Goal: Task Accomplishment & Management: Complete application form

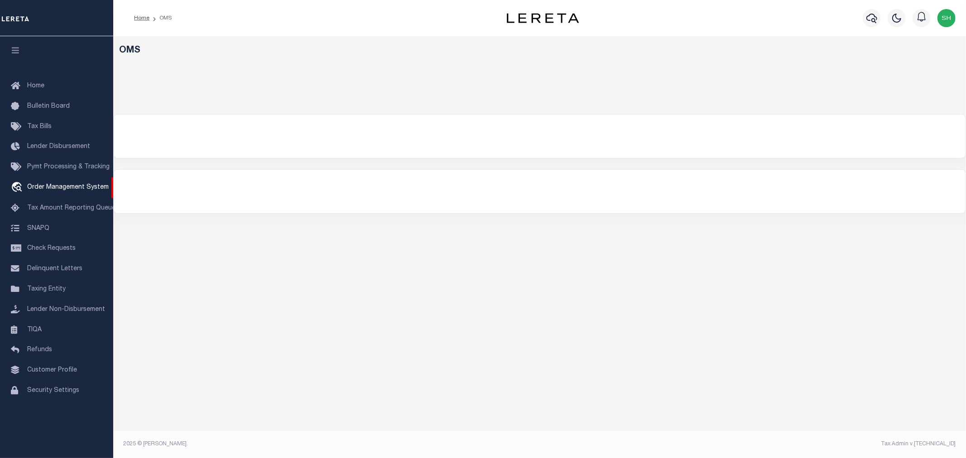
select select "200"
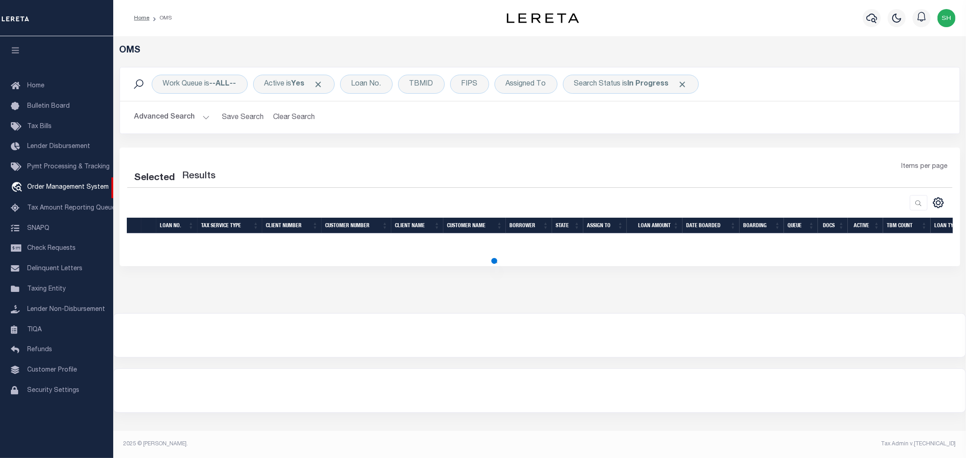
select select "200"
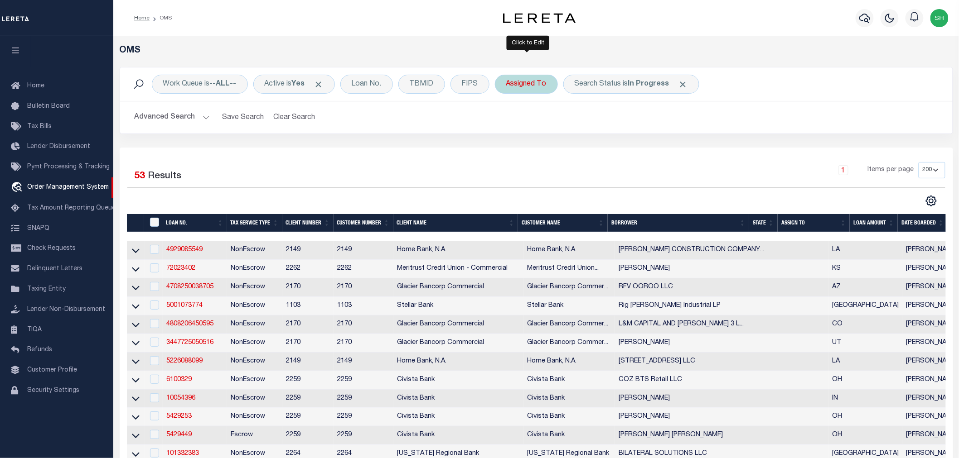
click at [531, 84] on div "Assigned To" at bounding box center [526, 84] width 63 height 19
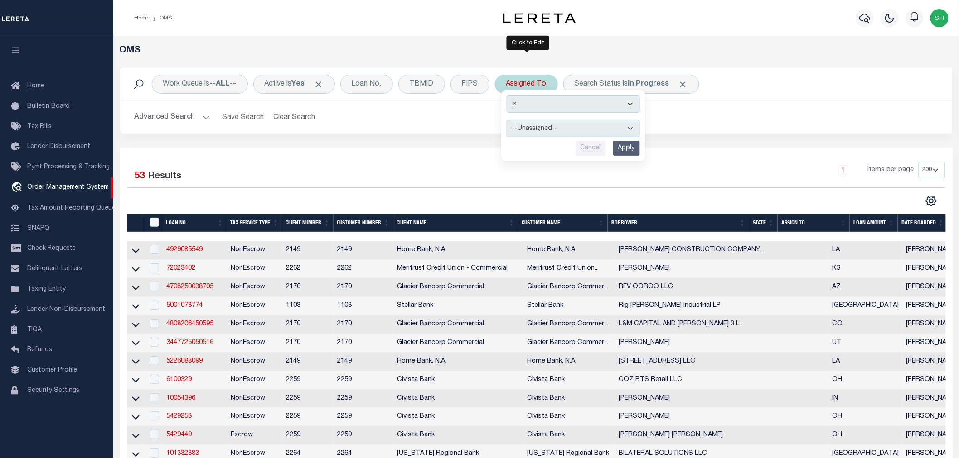
click at [531, 124] on select "--Unassigned-- Abdul Muzain Agustin Fernandez Ahmad Darwish Alberto Estrada All…" at bounding box center [572, 128] width 133 height 17
select select "[PERSON_NAME]"
click at [507, 120] on select "--Unassigned-- Abdul Muzain Agustin Fernandez Ahmad Darwish Alberto Estrada All…" at bounding box center [572, 128] width 133 height 17
click at [619, 147] on input "Apply" at bounding box center [626, 148] width 27 height 15
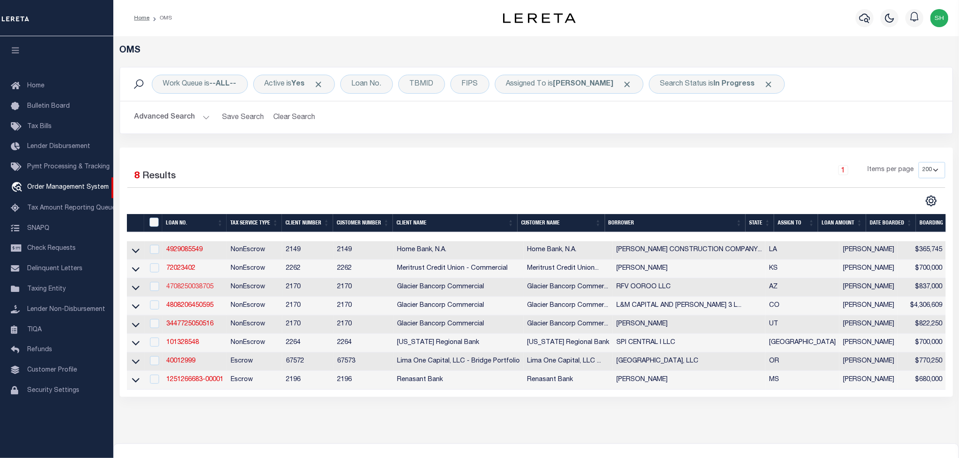
click at [196, 290] on link "4708250038705" at bounding box center [189, 287] width 47 height 6
type input "4708250038705"
type input "RFV OOROO LLC"
select select
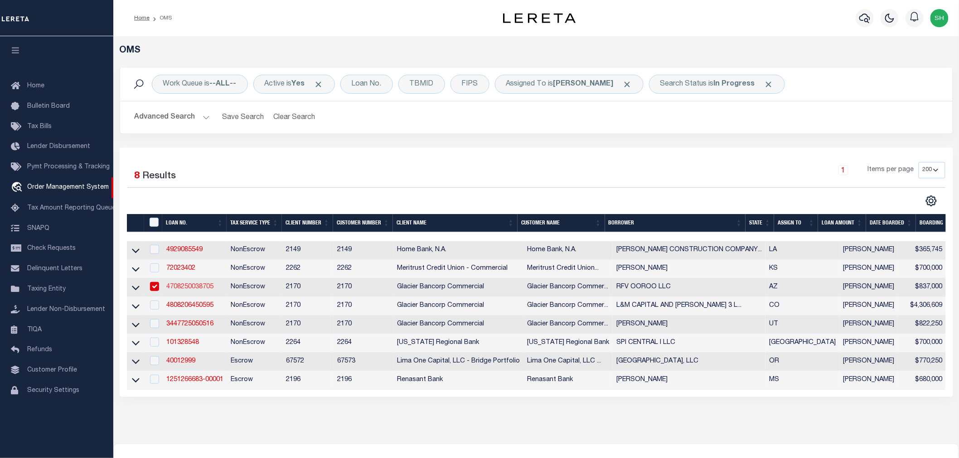
type input "6298 E GRANT RD STE 100"
type input "TUCSON AZ 85712-5878"
type input "09/29/2025"
select select "20"
select select "NonEscrow"
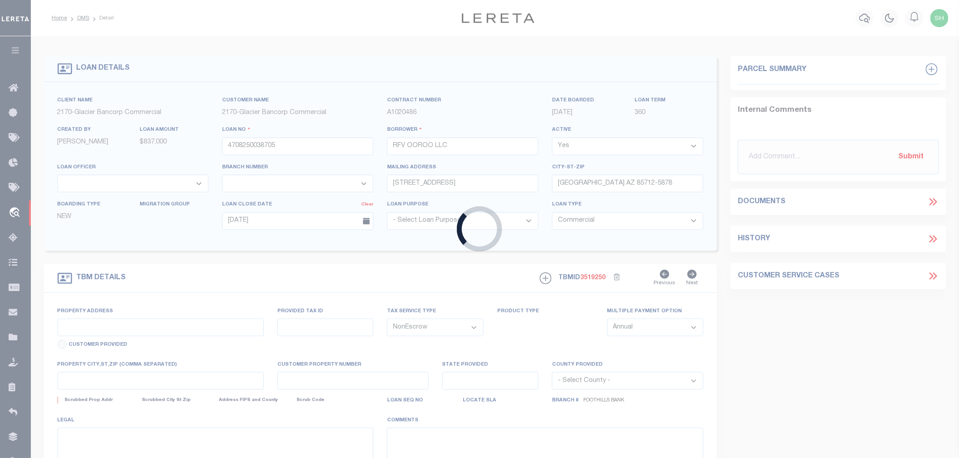
type input "765 E WETMORE RD"
type input "108-19-3210"
select select
type input "TUCSON AZ 85719-7214"
type input "AZ"
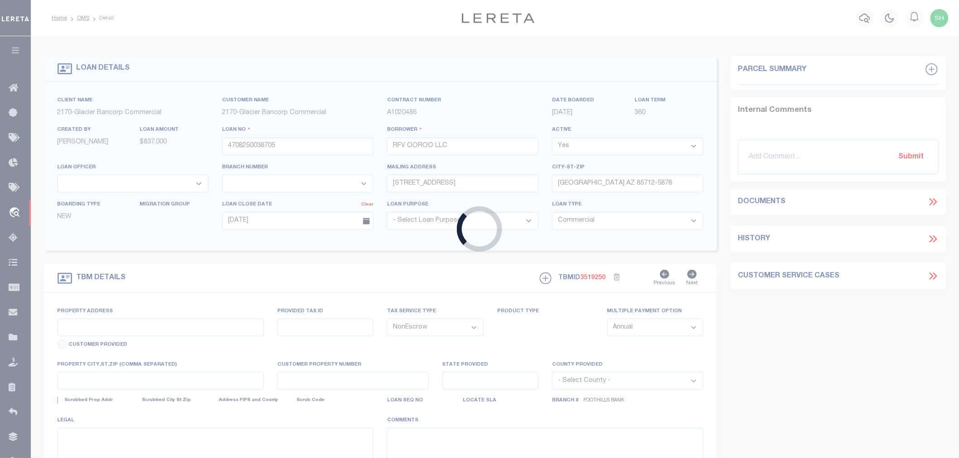
type textarea "SEE ATTACHED EXHIBIT A"
select select "4582"
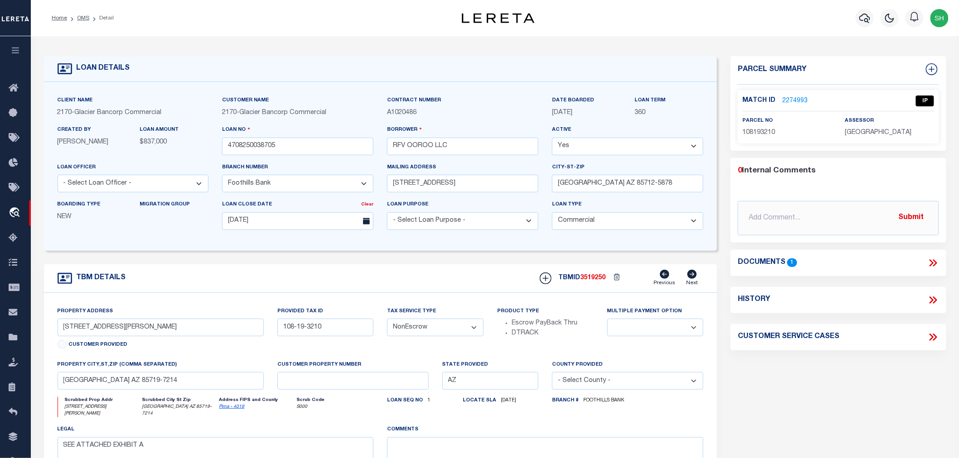
click at [796, 98] on link "2274993" at bounding box center [794, 101] width 25 height 10
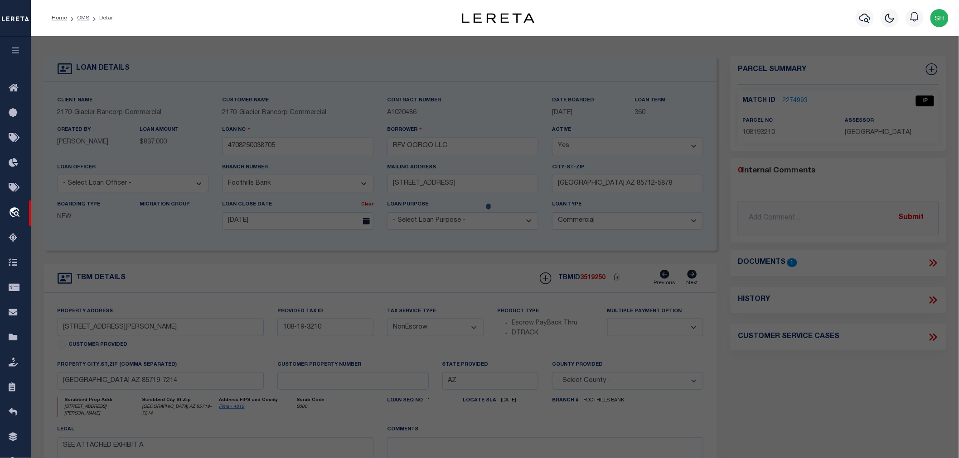
checkbox input "false"
select select "IP"
type input "RFV OOROO LLC"
select select "AGW"
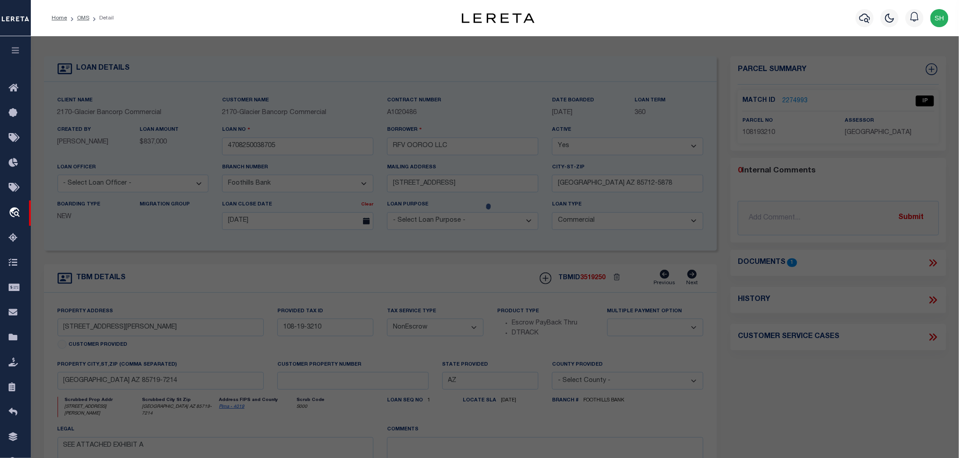
select select "LEG"
type textarea "RIVERFRONT VILLAGE BLOCKS 1-3 SQ20222270731 BLK 3"
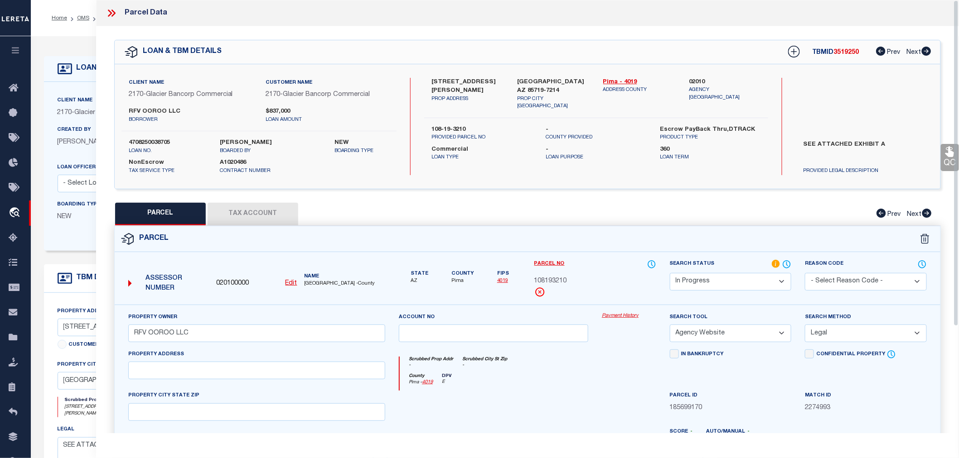
click at [243, 214] on button "Tax Account" at bounding box center [252, 214] width 91 height 23
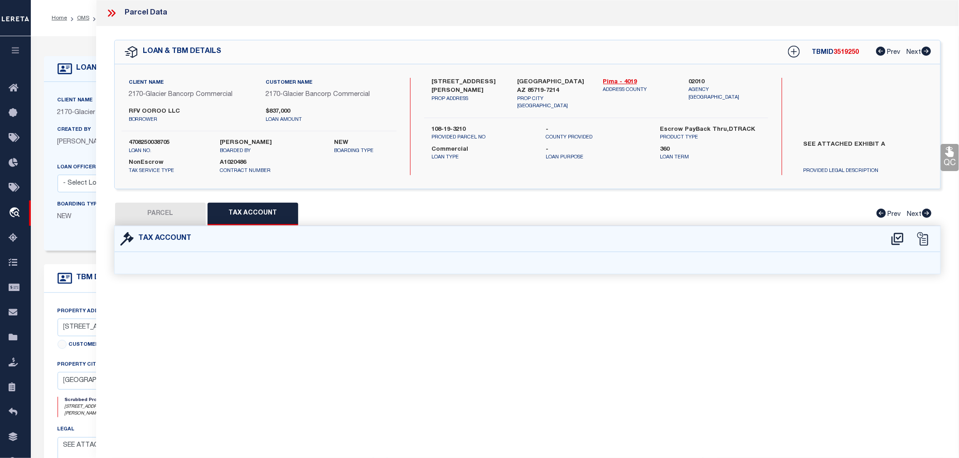
select select "100"
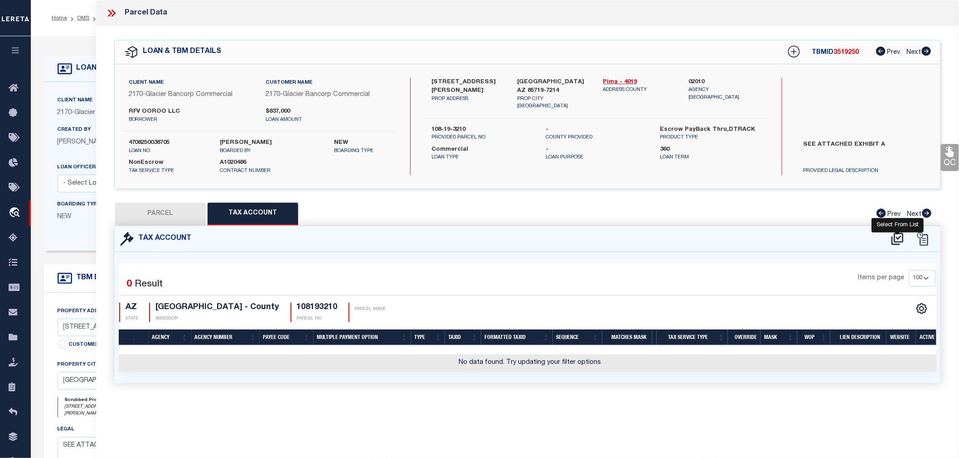
click at [900, 238] on icon at bounding box center [897, 239] width 15 height 14
select select "100"
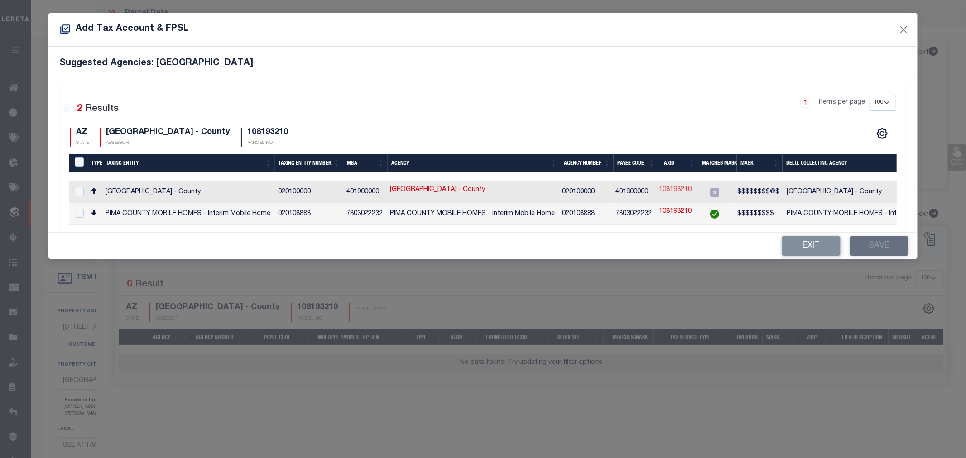
click at [689, 188] on link "108193210" at bounding box center [675, 190] width 33 height 10
type input "108193210"
type textarea "$$$$$$$$@$"
checkbox input "true"
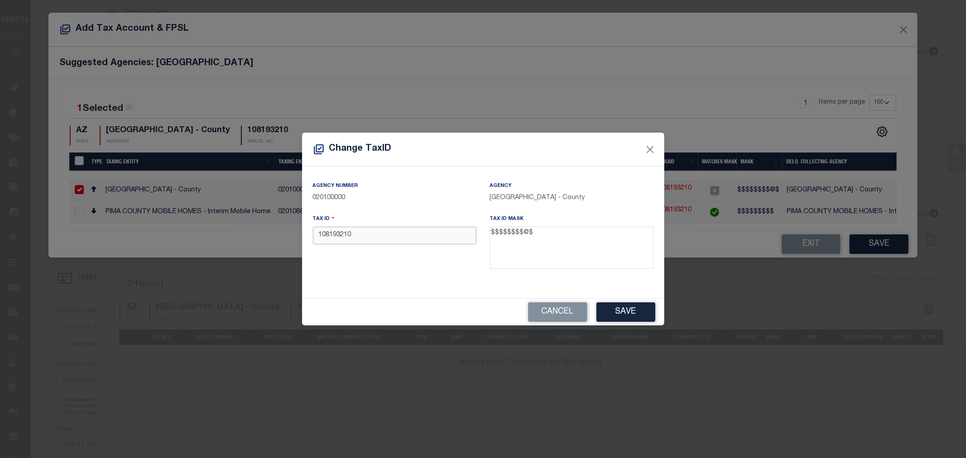
click at [387, 239] on input "108193210" at bounding box center [395, 236] width 164 height 18
type input "1081932107"
click at [617, 313] on button "Save" at bounding box center [626, 312] width 59 height 19
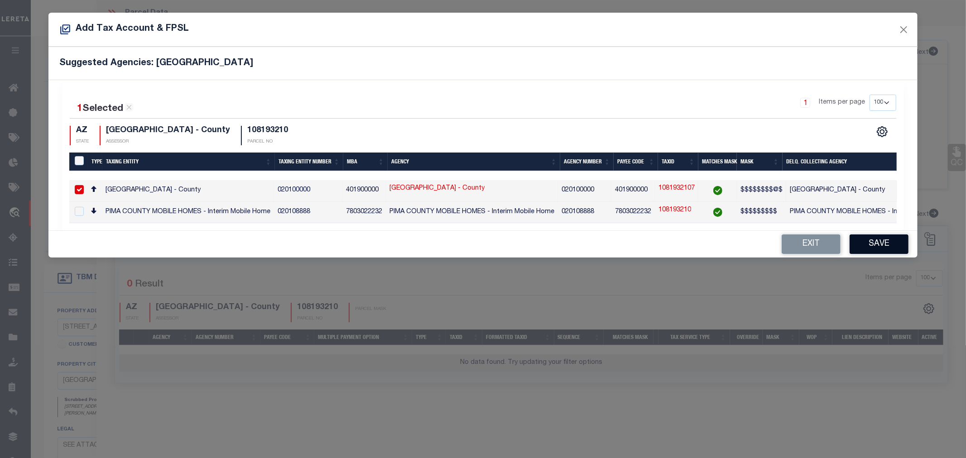
click at [894, 247] on button "Save" at bounding box center [879, 244] width 59 height 19
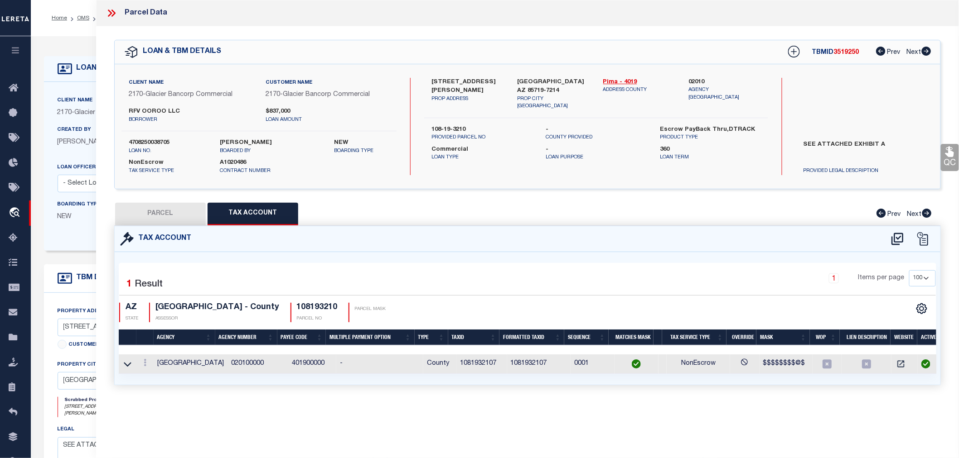
click at [159, 211] on button "PARCEL" at bounding box center [160, 214] width 91 height 23
select select "AS"
select select
checkbox input "false"
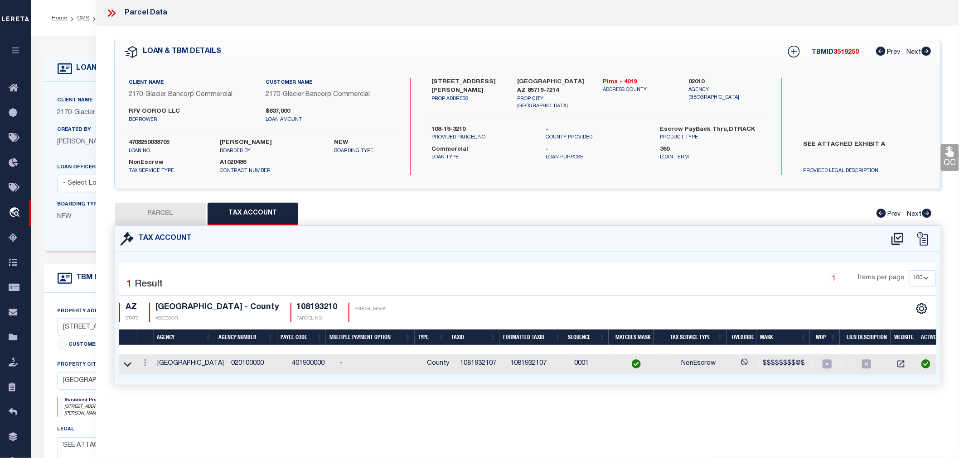
checkbox input "false"
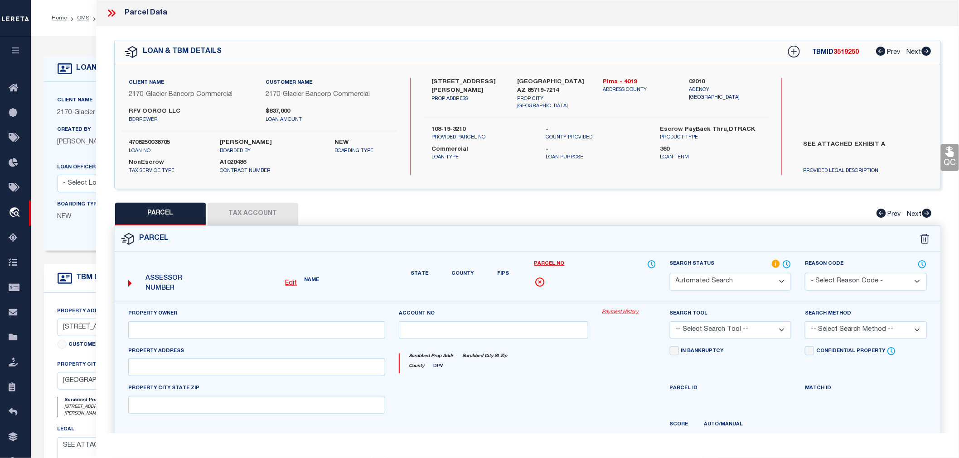
select select "IP"
type input "RFV OOROO LLC"
select select "AGW"
select select "LEG"
type textarea "RIVERFRONT VILLAGE BLOCKS 1-3 SQ20222270731 BLK 3"
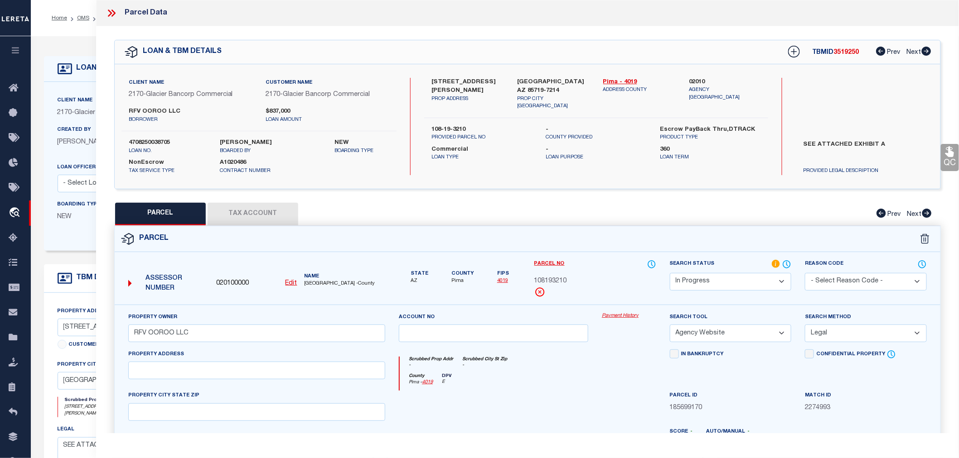
click at [718, 278] on select "Automated Search Bad Parcel Complete Duplicate Parcel High Dollar Reporting In …" at bounding box center [731, 282] width 122 height 18
click at [670, 273] on select "Automated Search Bad Parcel Complete Duplicate Parcel High Dollar Reporting In …" at bounding box center [731, 282] width 122 height 18
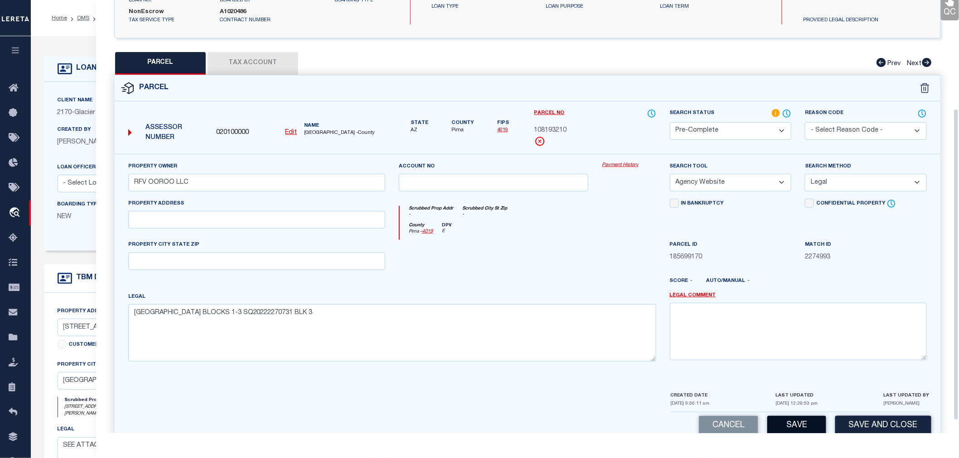
click at [795, 427] on button "Save" at bounding box center [796, 425] width 59 height 19
select select "AS"
select select
checkbox input "false"
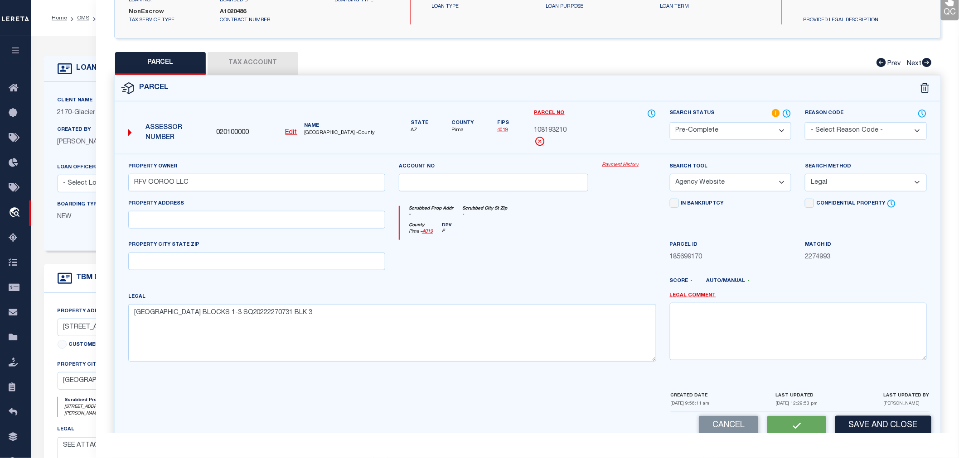
checkbox input "false"
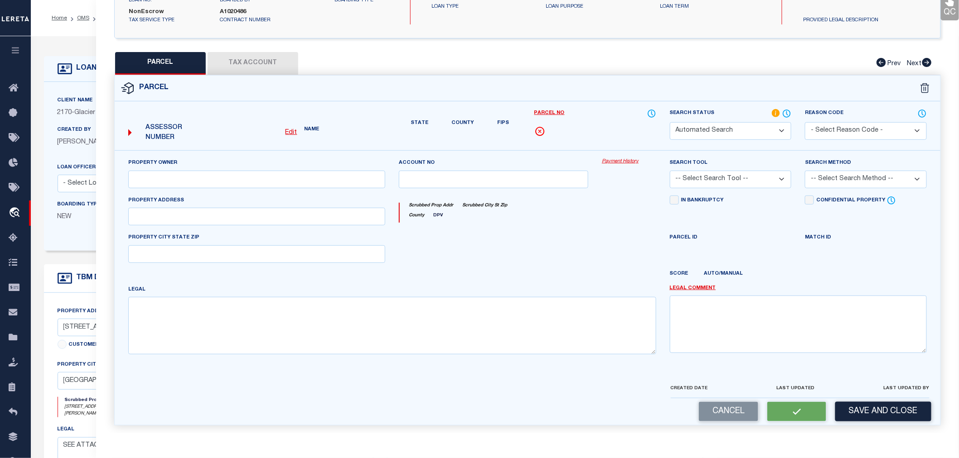
select select "PC"
type input "RFV OOROO LLC"
select select "AGW"
select select "LEG"
type textarea "RIVERFRONT VILLAGE BLOCKS 1-3 SQ20222270731 BLK 3"
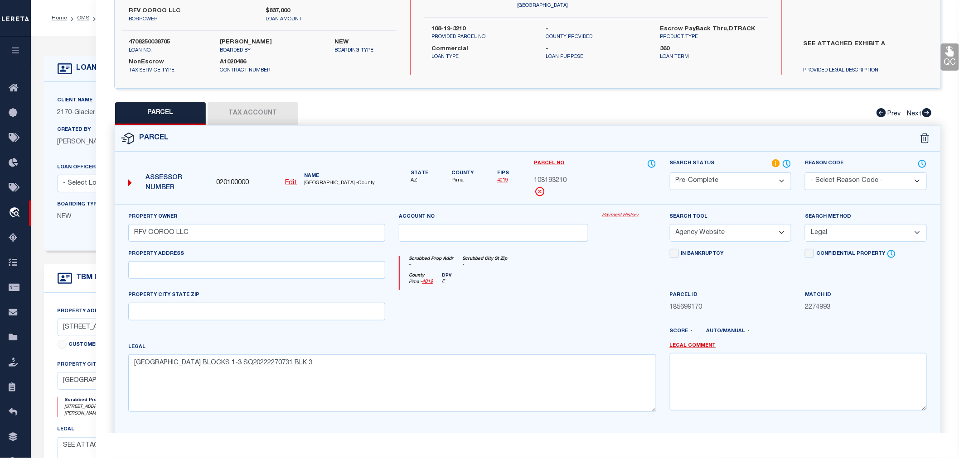
scroll to position [0, 0]
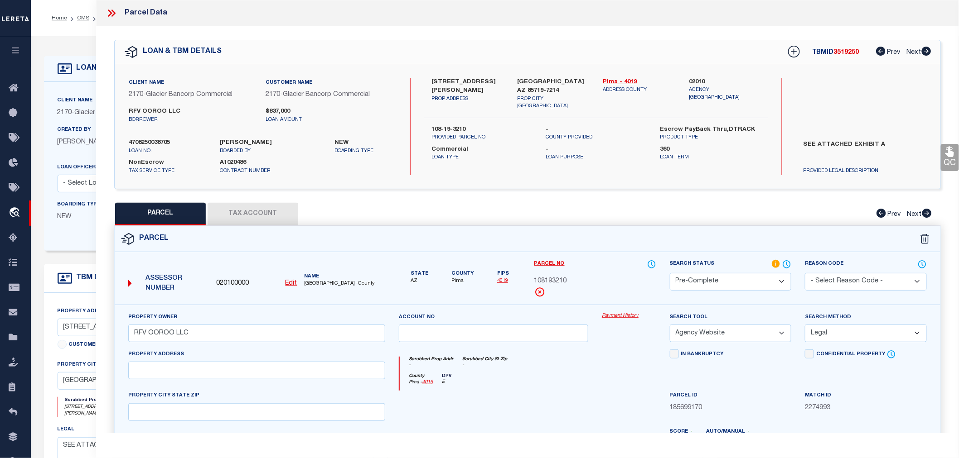
click at [845, 54] on span "3519250" at bounding box center [846, 52] width 25 height 6
copy span "3519250"
click at [161, 142] on label "4708250038705" at bounding box center [168, 143] width 78 height 9
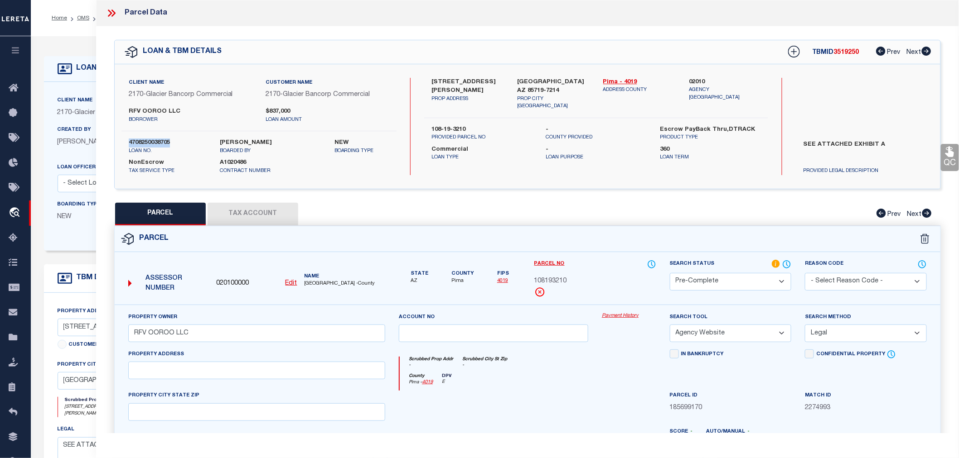
copy label "4708250038705"
click at [237, 215] on button "Tax Account" at bounding box center [252, 214] width 91 height 23
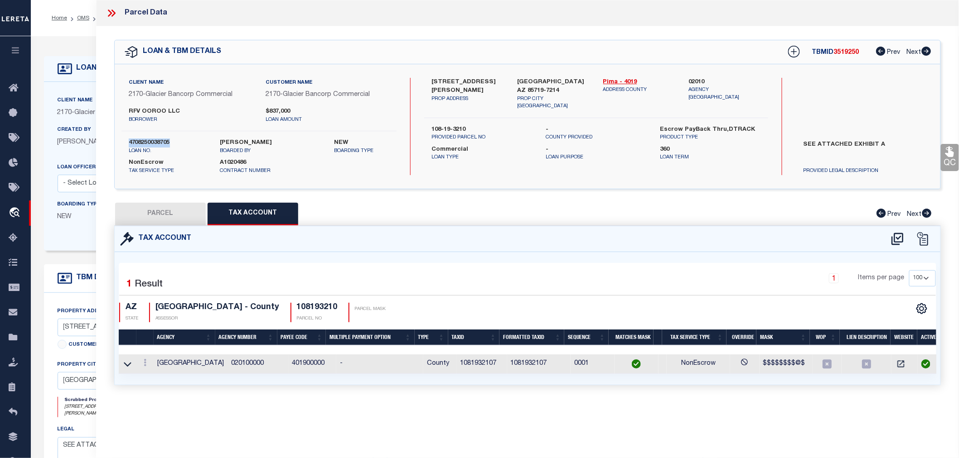
select select "100"
click at [468, 364] on td "1081932107" at bounding box center [481, 364] width 51 height 19
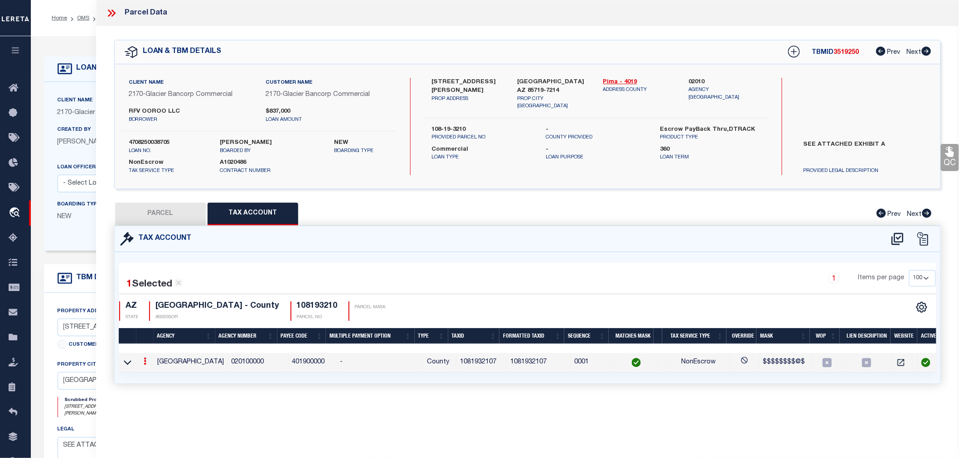
click at [468, 364] on td "1081932107" at bounding box center [481, 362] width 51 height 19
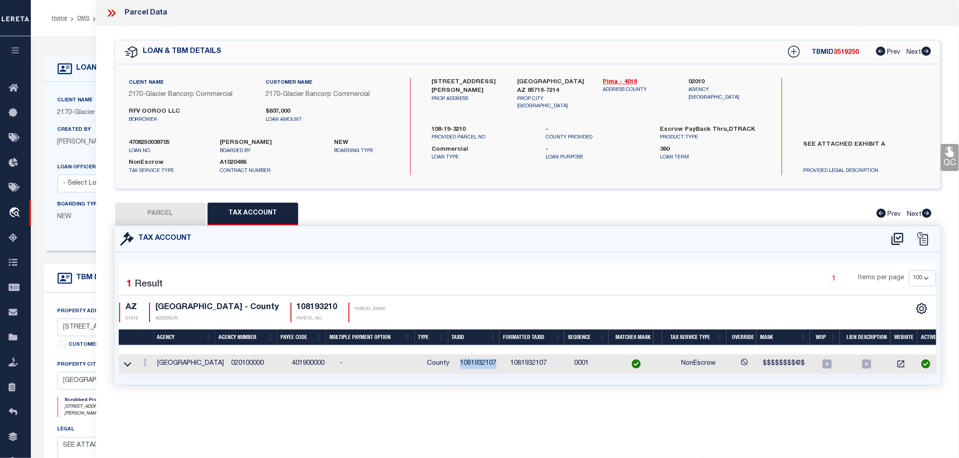
copy td "1081932107"
click at [173, 210] on button "PARCEL" at bounding box center [160, 214] width 91 height 23
select select "AS"
select select
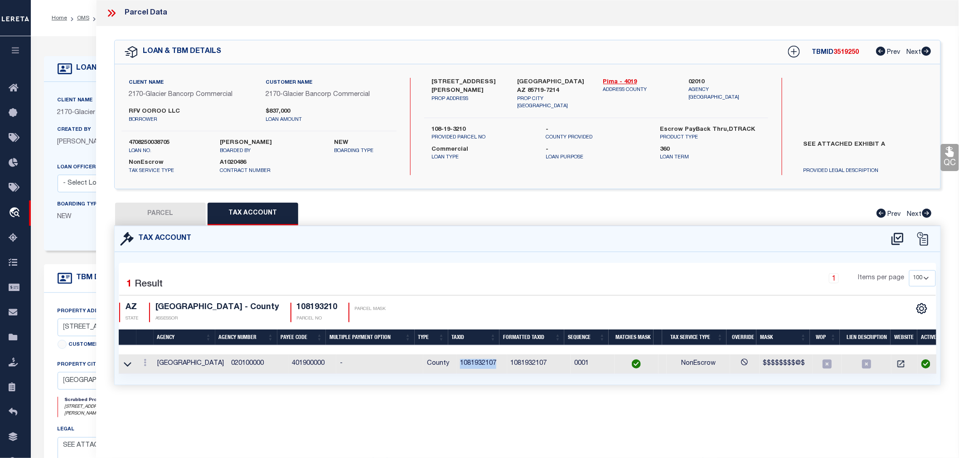
checkbox input "false"
select select "QC"
type input "RFV OOROO LLC"
select select "AGW"
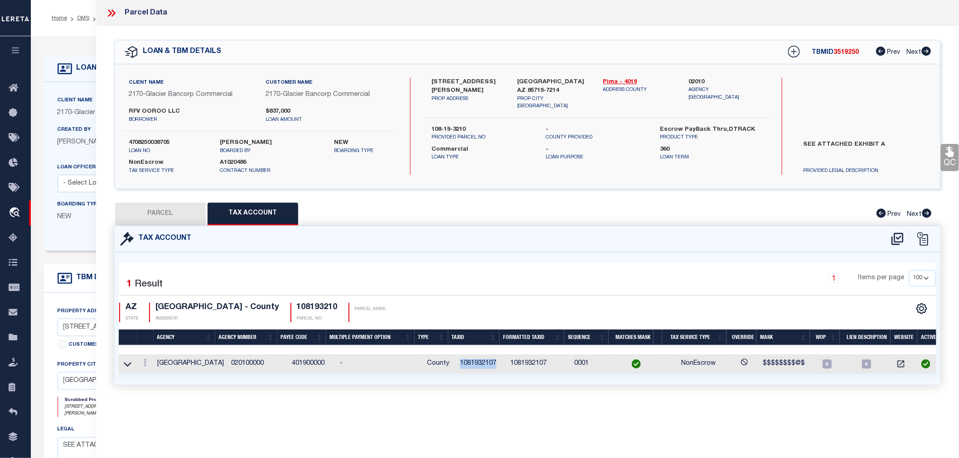
select select "LEG"
type textarea "RIVERFRONT VILLAGE BLOCKS 1-3 SQ20222270731 BLK 3"
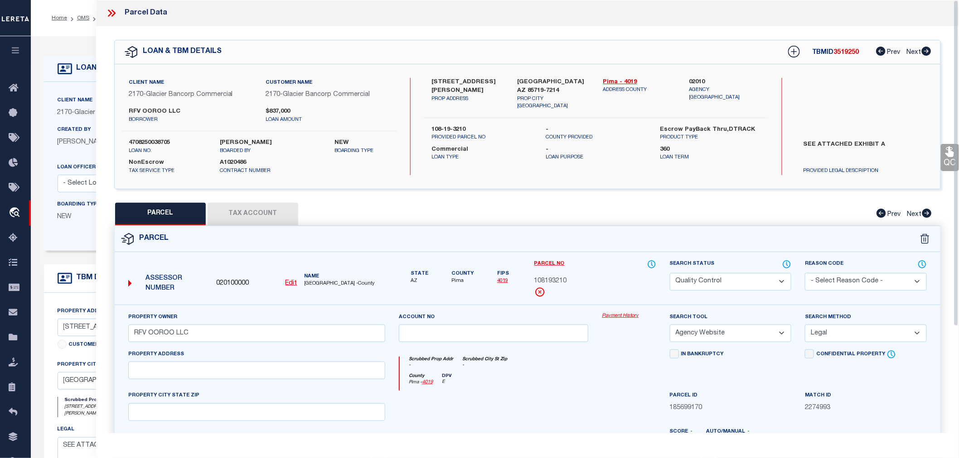
click at [113, 10] on icon at bounding box center [112, 13] width 12 height 12
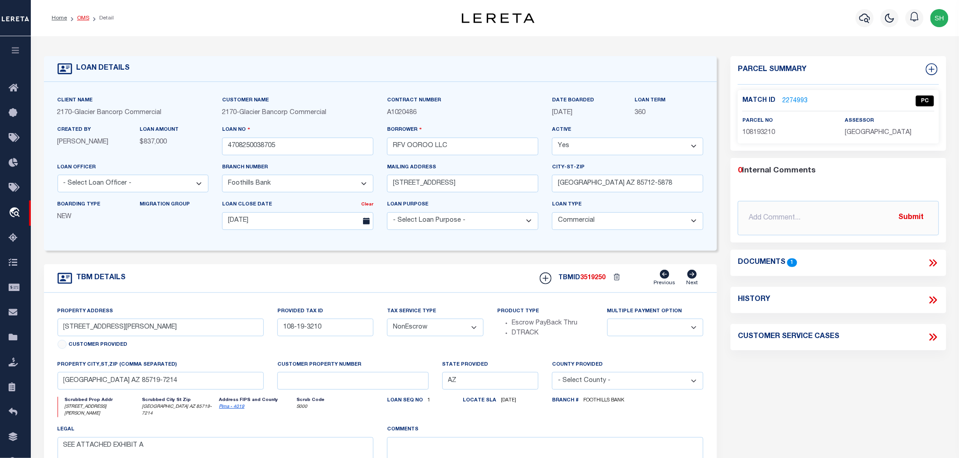
click at [82, 19] on link "OMS" at bounding box center [83, 17] width 12 height 5
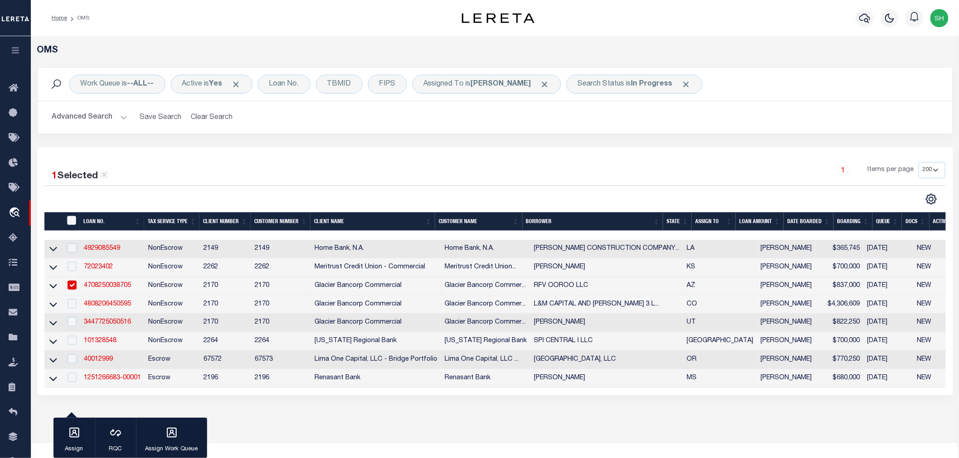
scroll to position [103, 0]
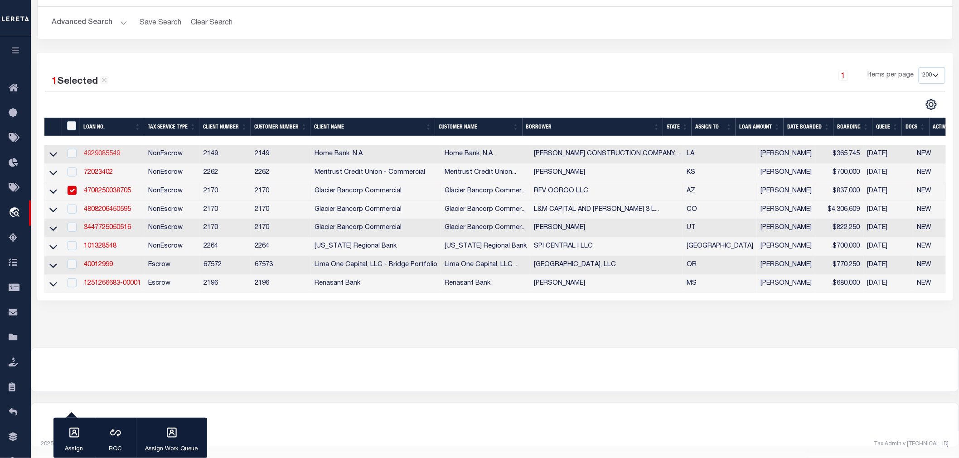
click at [97, 151] on link "4929085549" at bounding box center [102, 154] width 36 height 6
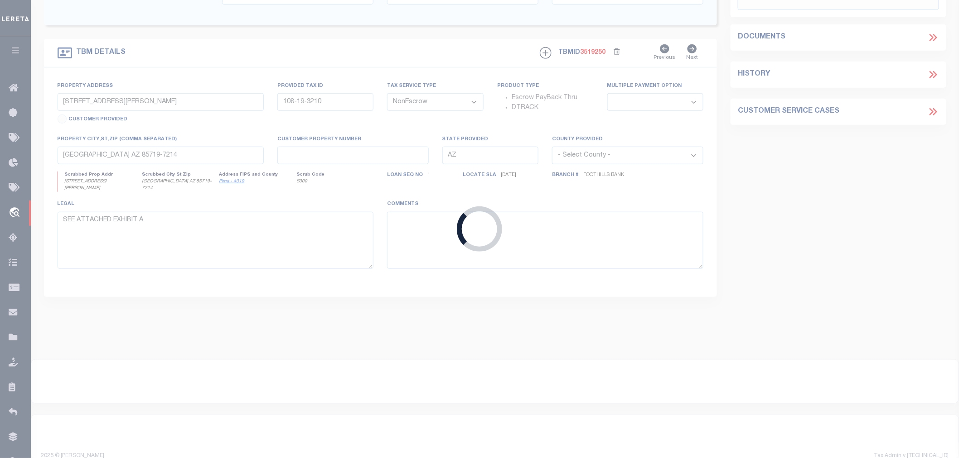
type input "4929085549"
type input "WARSHAUER CONSTRUCTION COMPANY, LLC"
select select
type input "08/21/2025"
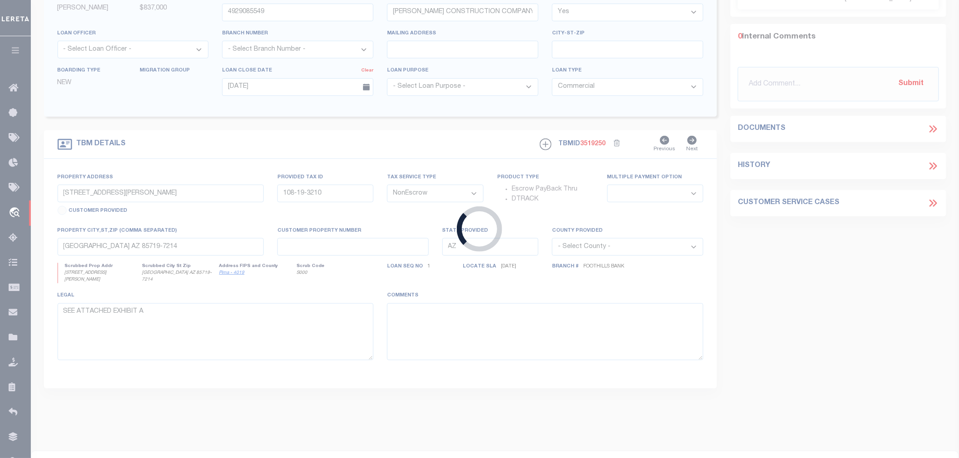
type input "245 BALD EAGLE DR"
select select
type input "Abita Springs LA 70420"
type input "LA"
select select "9193"
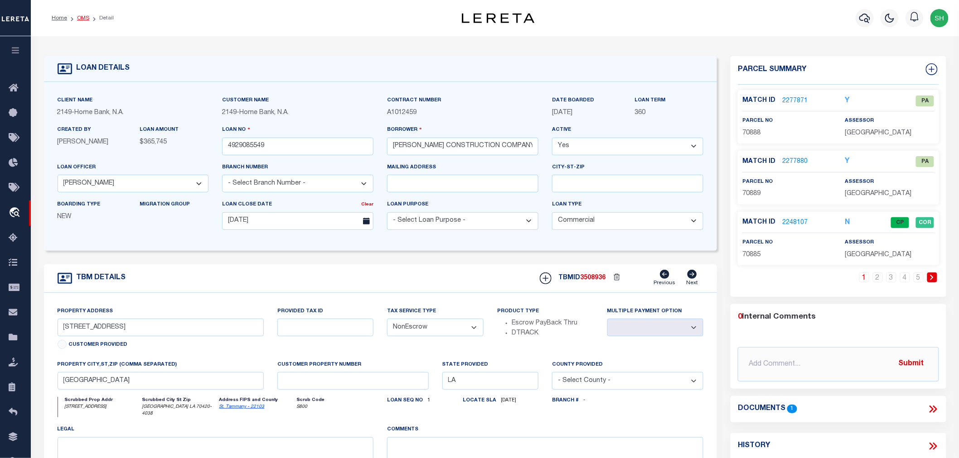
click at [83, 19] on link "OMS" at bounding box center [83, 17] width 12 height 5
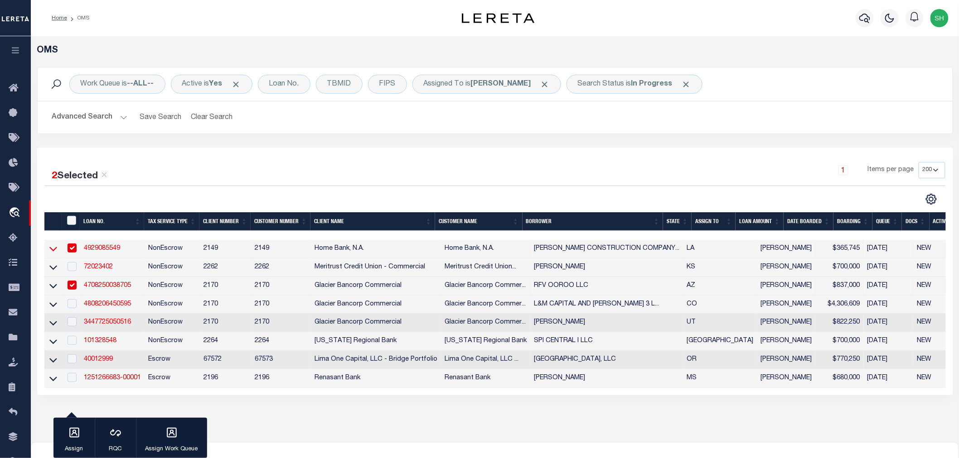
click at [55, 248] on icon at bounding box center [53, 249] width 8 height 10
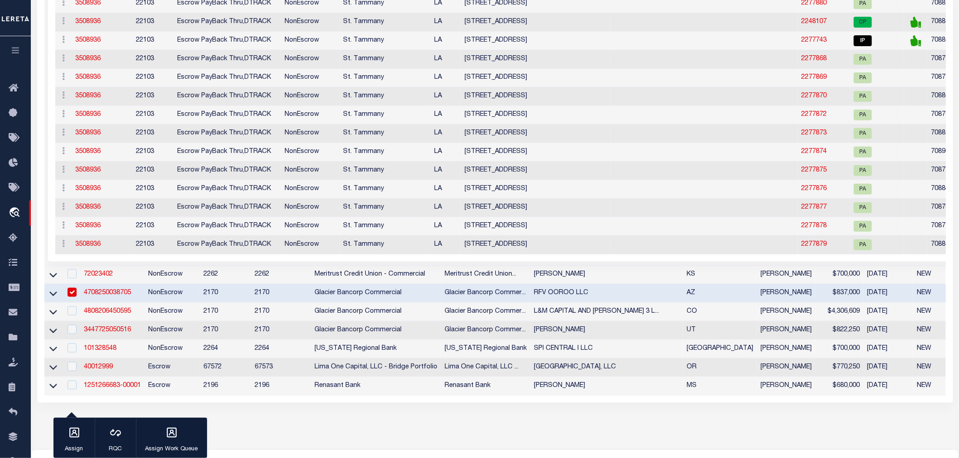
scroll to position [151, 0]
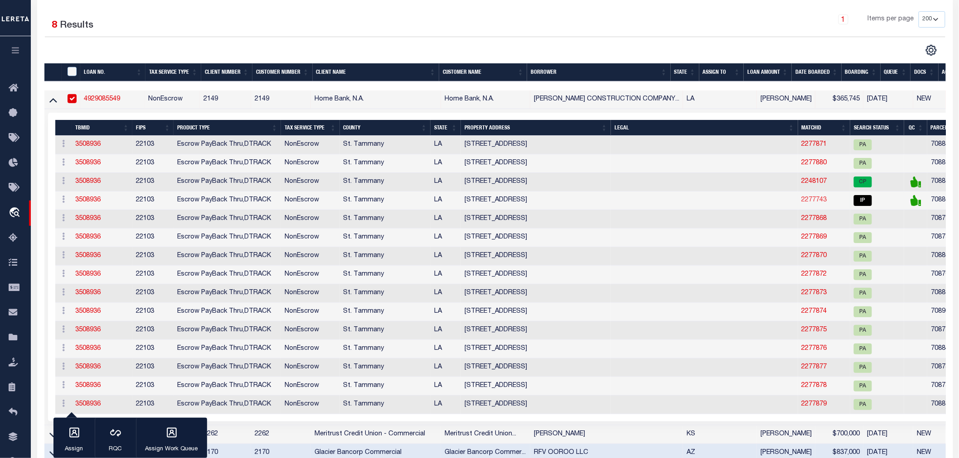
click at [801, 203] on link "2277743" at bounding box center [813, 200] width 25 height 6
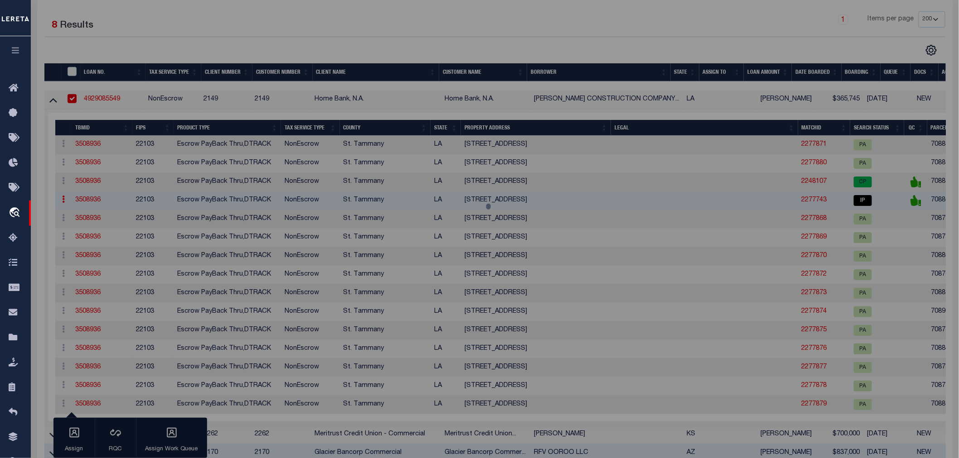
select select "AS"
select select
checkbox input "false"
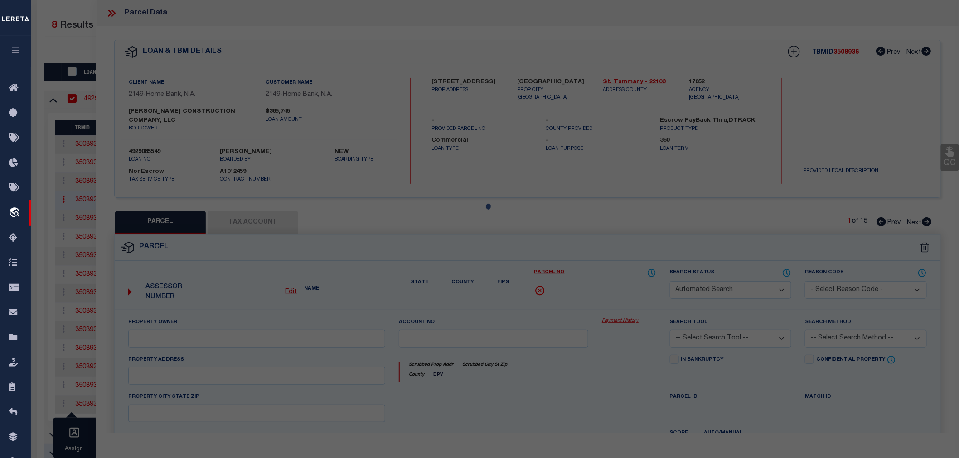
select select "IP"
type input "WARSHAUER CONSTRUCTION COMPANY LLC"
select select "AGW"
select select "ADD"
type input "ABITA SPRINGS, LA 70420"
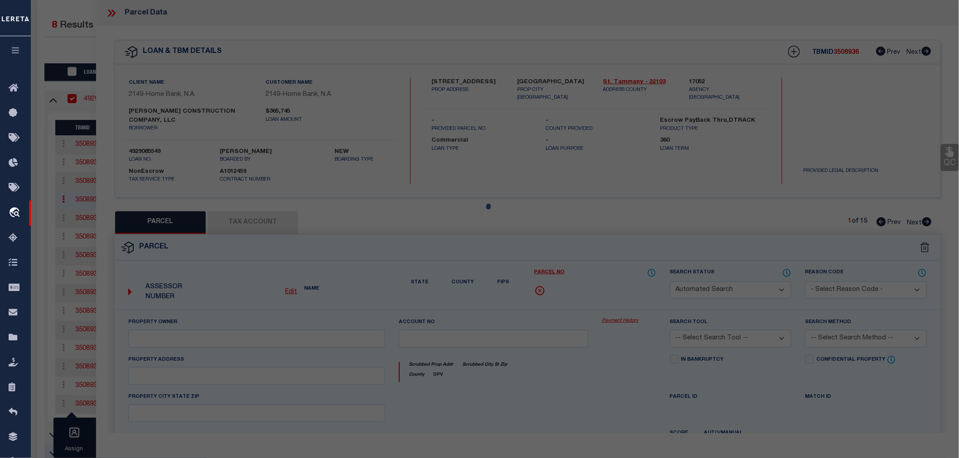
type textarea "MONEY HILL PLANTATION PART 4 LT369 PH6"
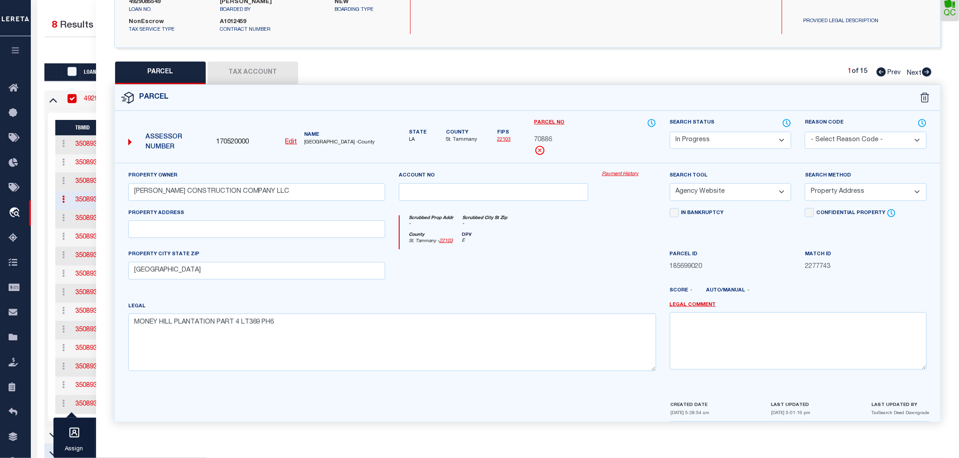
scroll to position [100, 0]
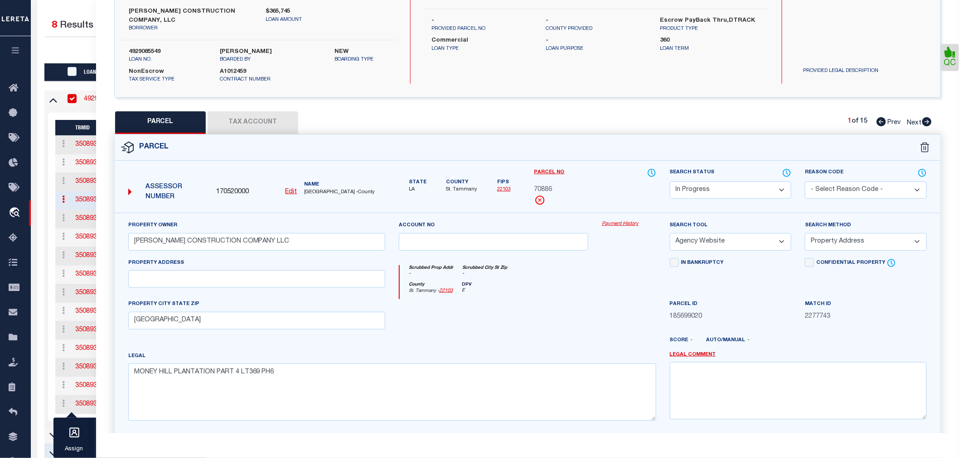
click at [723, 188] on select "Automated Search Bad Parcel Complete Duplicate Parcel High Dollar Reporting In …" at bounding box center [731, 191] width 122 height 18
click at [670, 182] on select "Automated Search Bad Parcel Complete Duplicate Parcel High Dollar Reporting In …" at bounding box center [731, 191] width 122 height 18
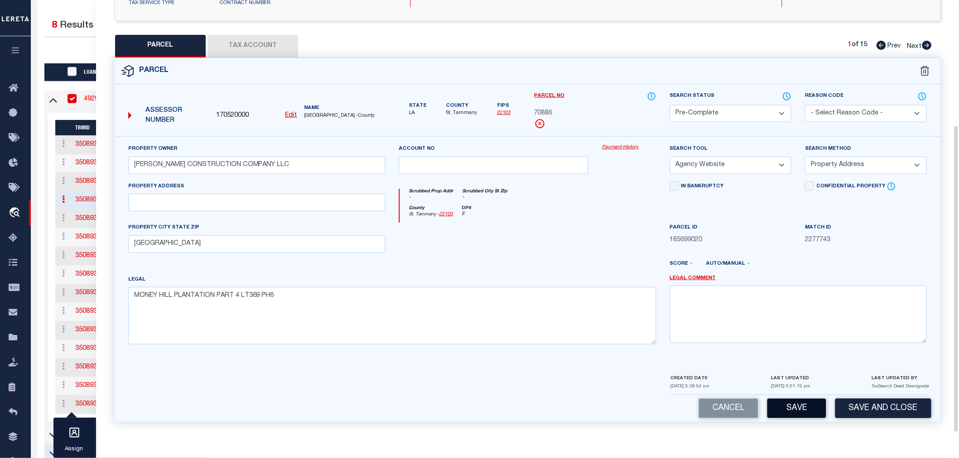
click at [810, 408] on button "Save" at bounding box center [796, 408] width 59 height 19
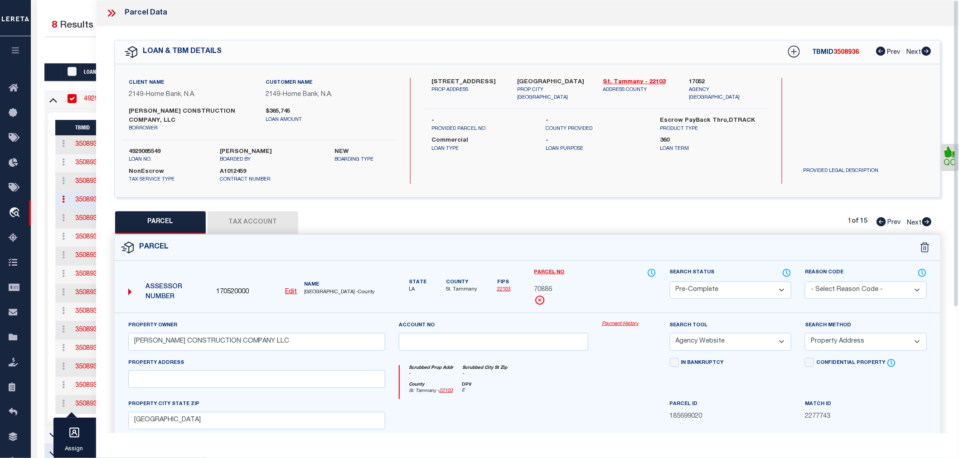
select select "AS"
select select
checkbox input "false"
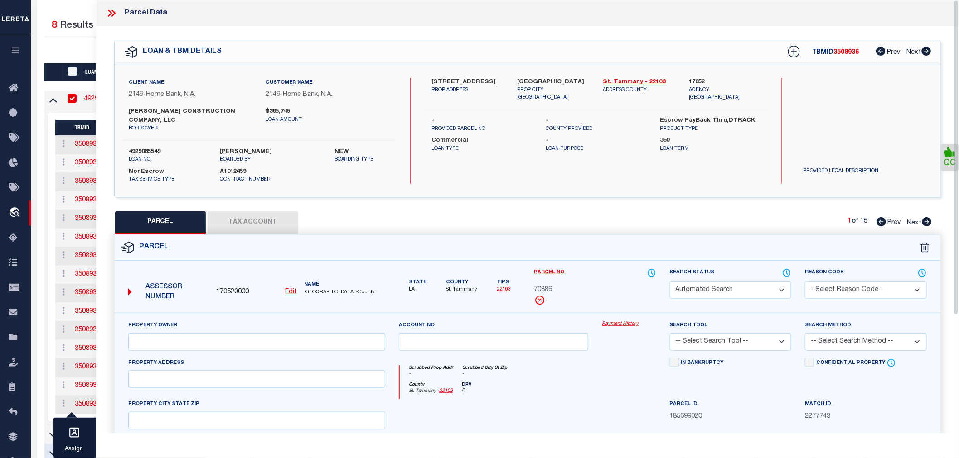
select select "PC"
type input "WARSHAUER CONSTRUCTION COMPANY LLC"
select select "AGW"
select select "ADD"
type input "ABITA SPRINGS, LA 70420"
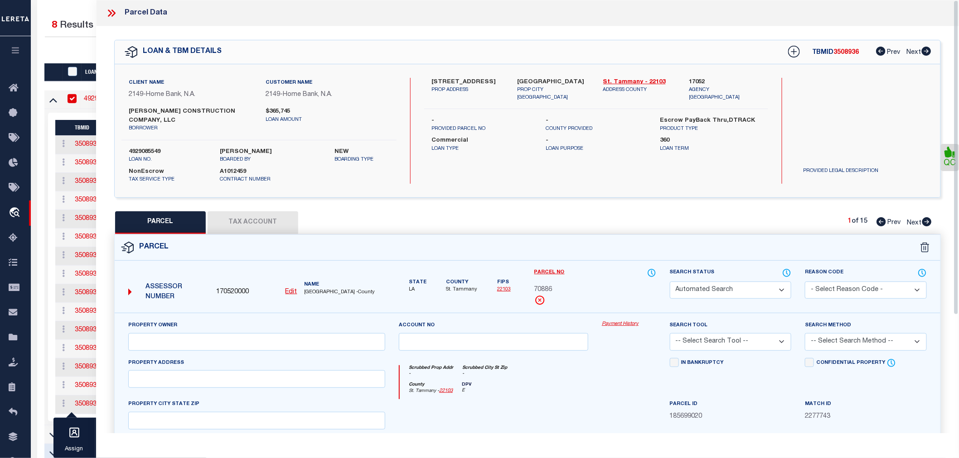
type textarea "MONEY HILL PLANTATION PART 4 LT369 PH6"
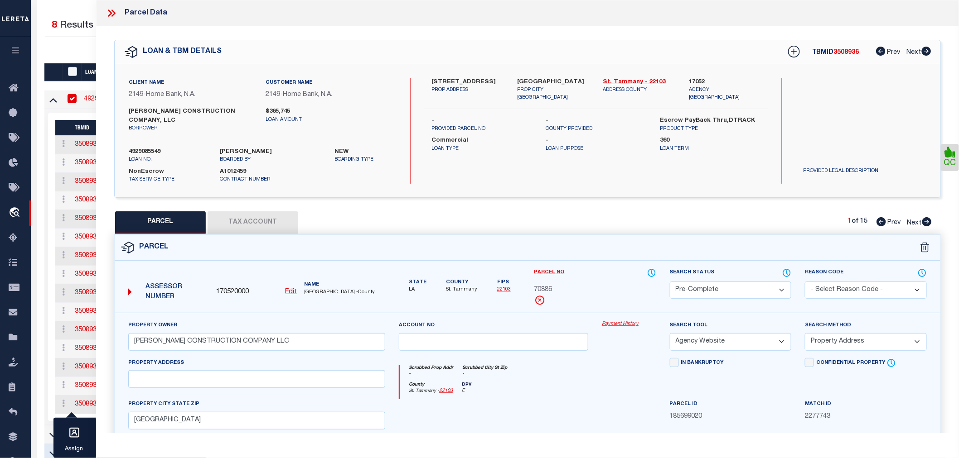
click at [113, 11] on icon at bounding box center [113, 13] width 4 height 7
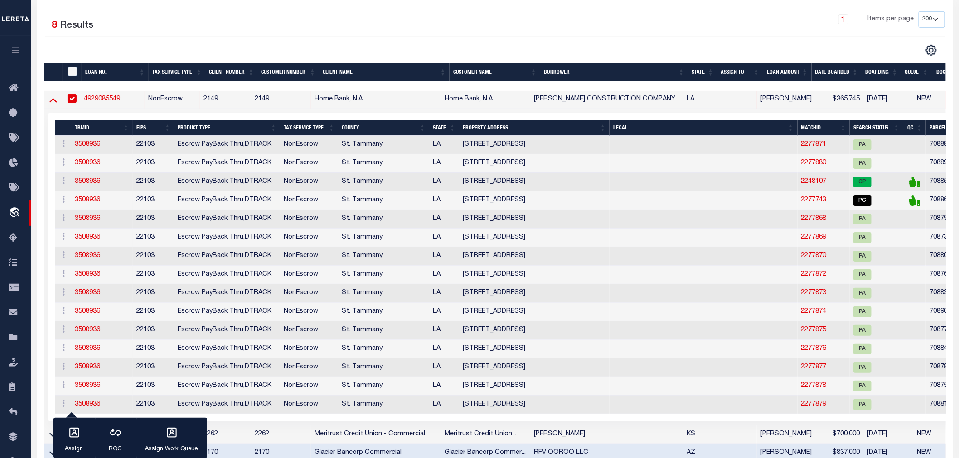
click at [54, 98] on icon at bounding box center [53, 100] width 8 height 10
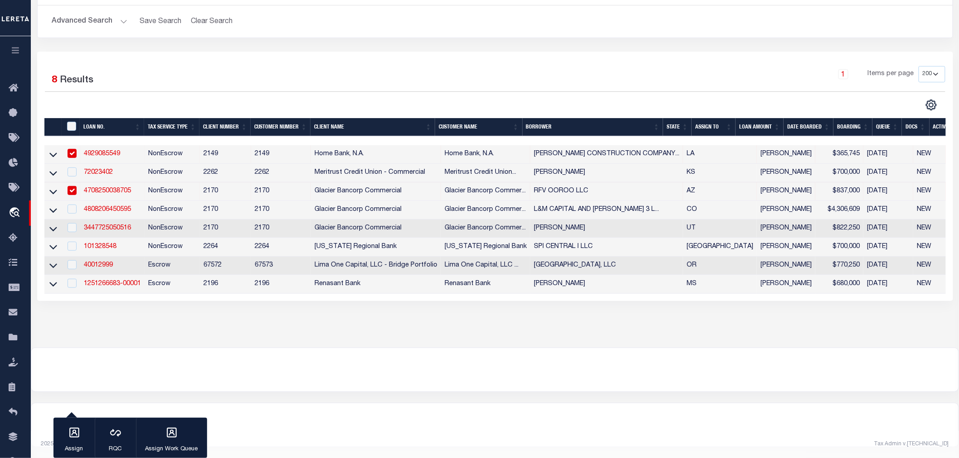
scroll to position [105, 0]
click at [101, 169] on link "72023402" at bounding box center [98, 172] width 29 height 6
type input "72023402"
type input "Bryan Mehl"
select select
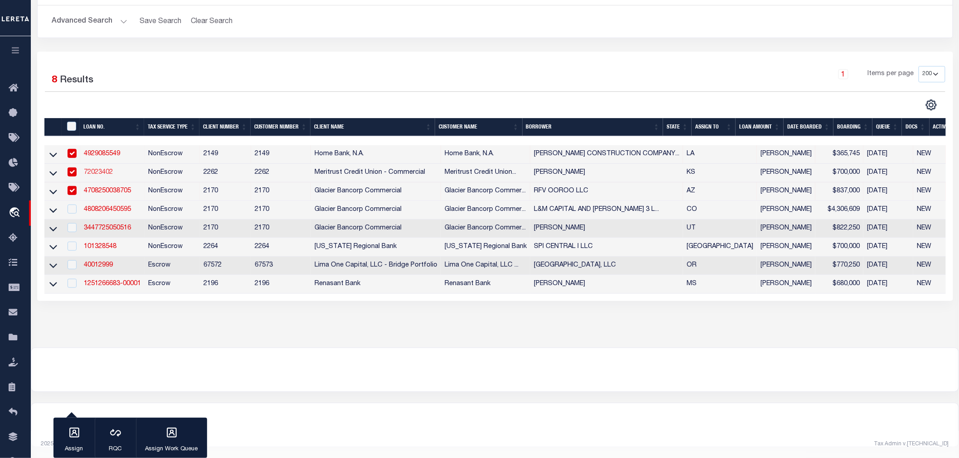
select select
type input "2211 Cat Creek Dr"
type input "Wamego, KS 66547"
select select "400"
select select
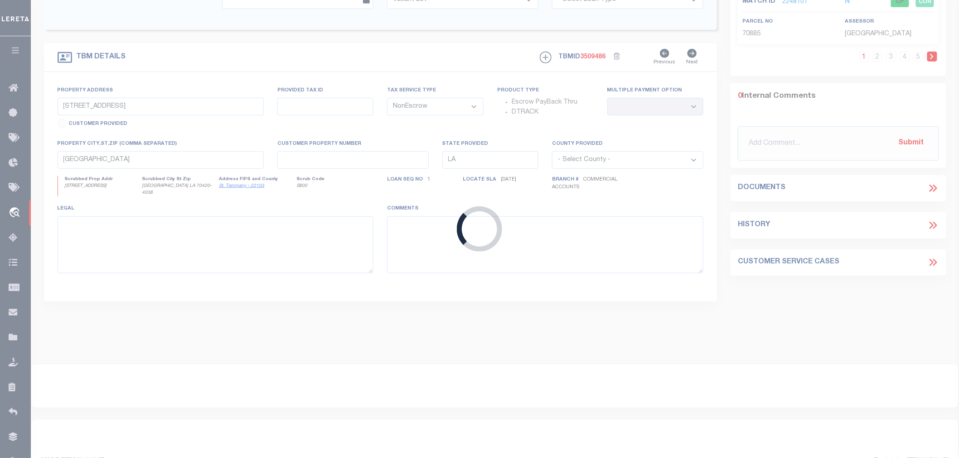
select select "22214"
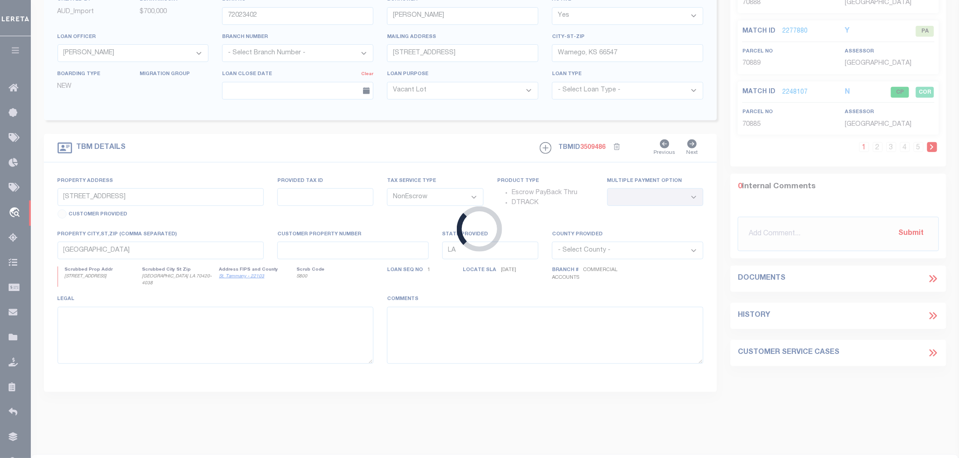
type input "228 W 10th St Junction City Ks"
type input "513868392"
type input "Junction City, KS 66441"
type input "381636"
type input "KS"
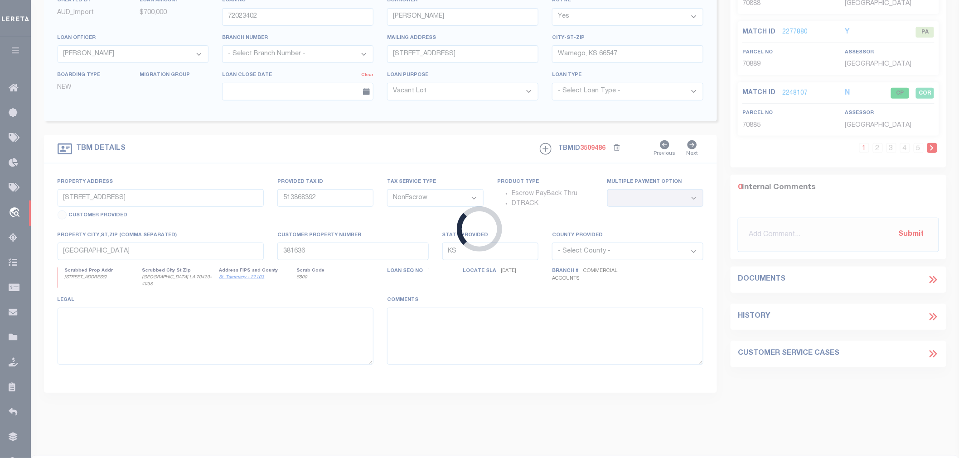
select select
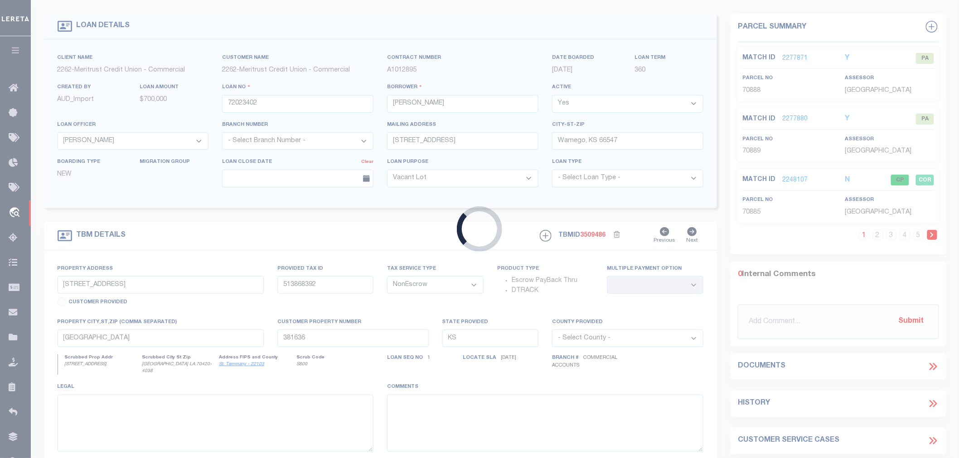
select select "8027"
select select "2"
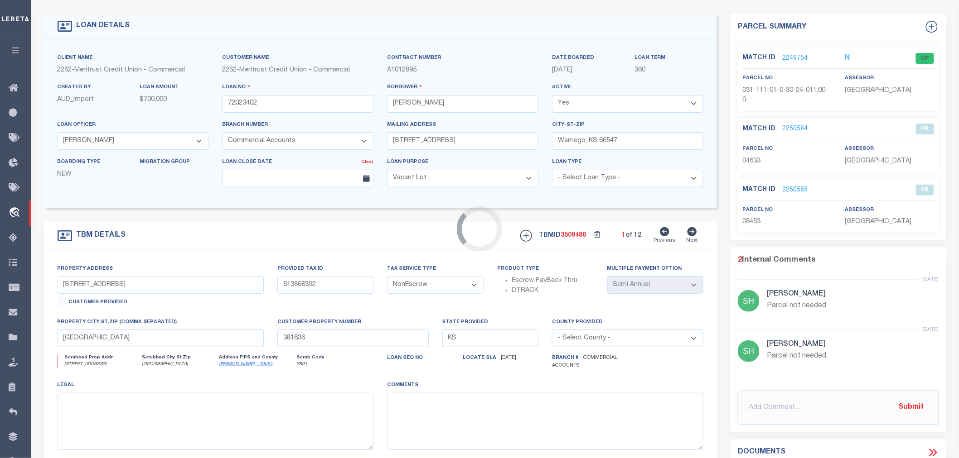
scroll to position [0, 0]
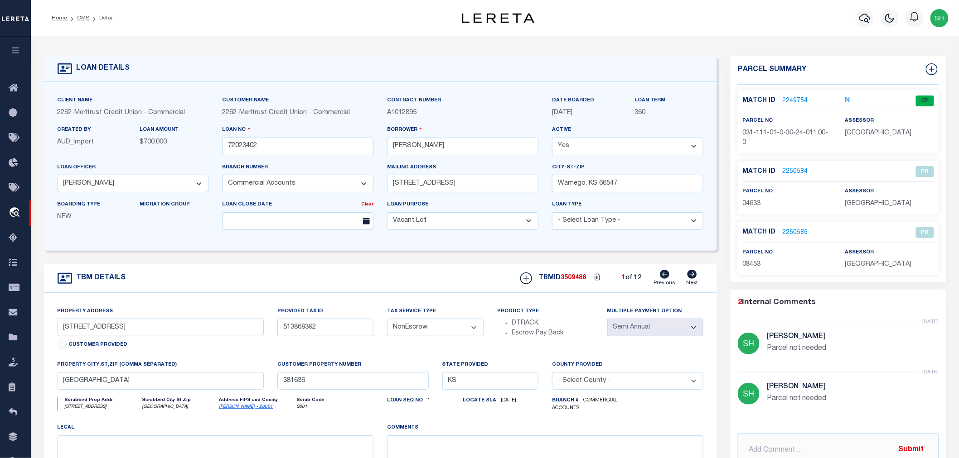
click at [791, 97] on link "2249754" at bounding box center [794, 101] width 25 height 10
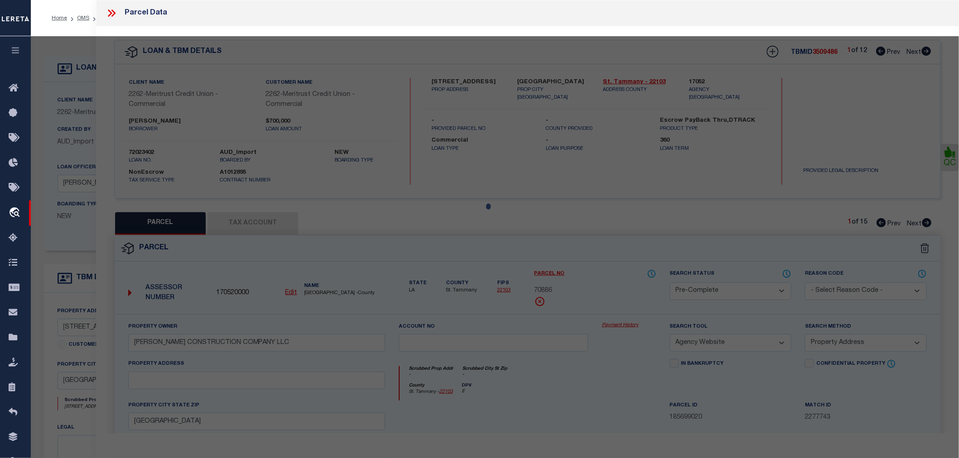
select select "AS"
select select
checkbox input "false"
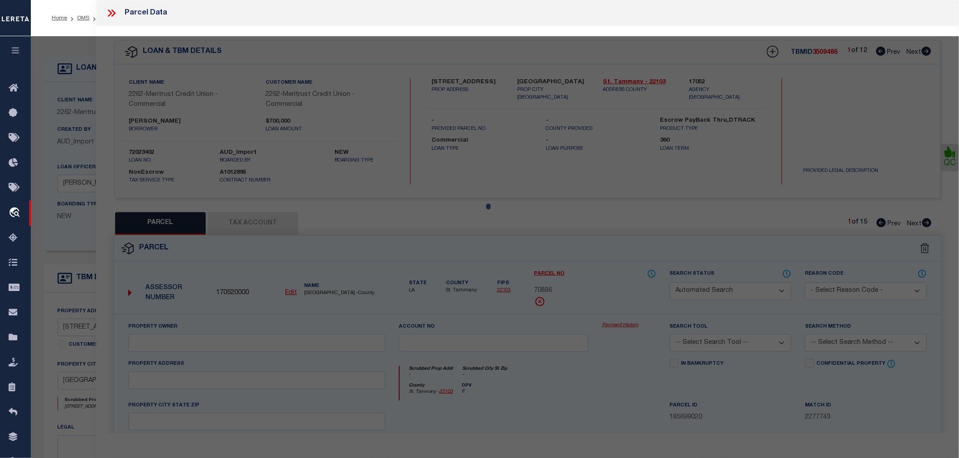
select select "CP"
type input "NEW BEGINNINGS AGENCY LLC"
select select "AGW"
select select "LEG"
type input "228 W 10TH ST"
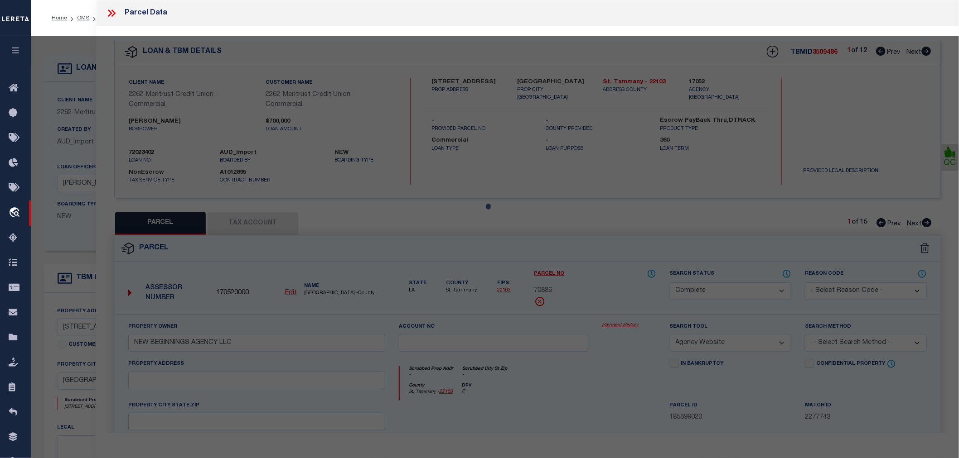
type input "Junction City, KS 66441"
type textarea "JCT CITY PL , BLOCK 3 , Lot 14 , SECTION 01 TOWNSHIP 12 RANGE 05"
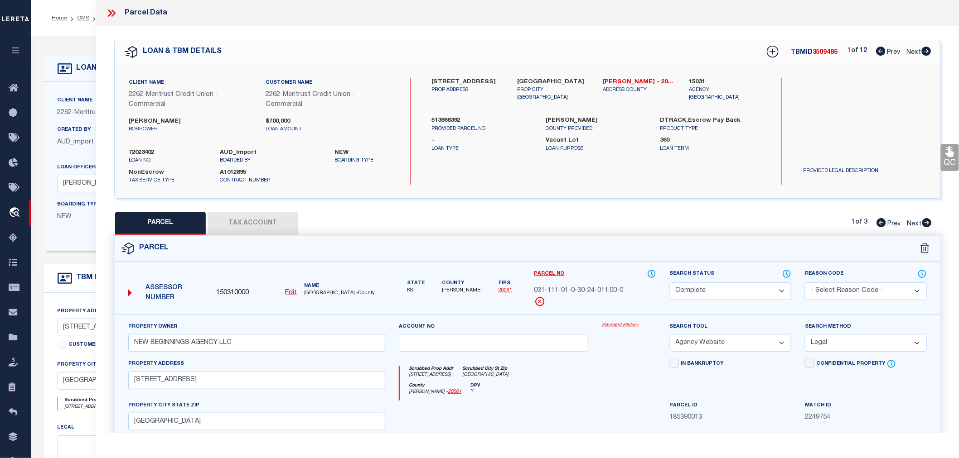
click at [926, 51] on icon at bounding box center [926, 51] width 10 height 9
select select "AS"
select select
checkbox input "false"
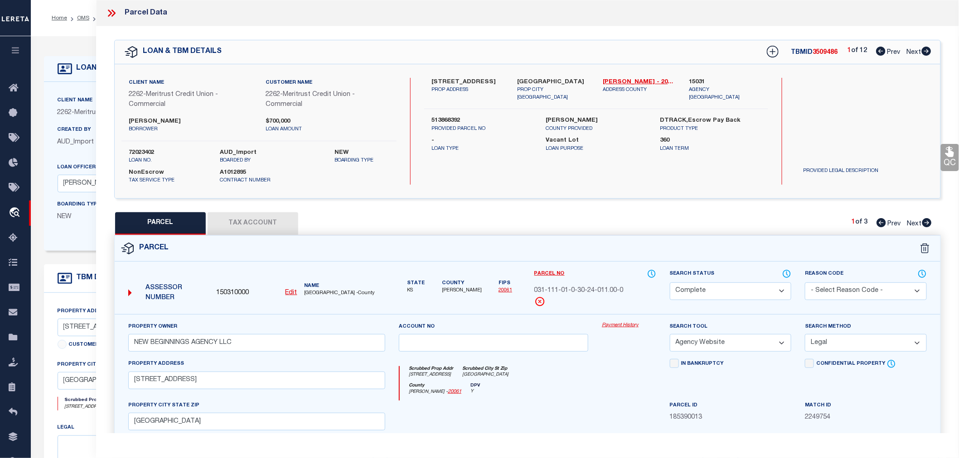
checkbox input "false"
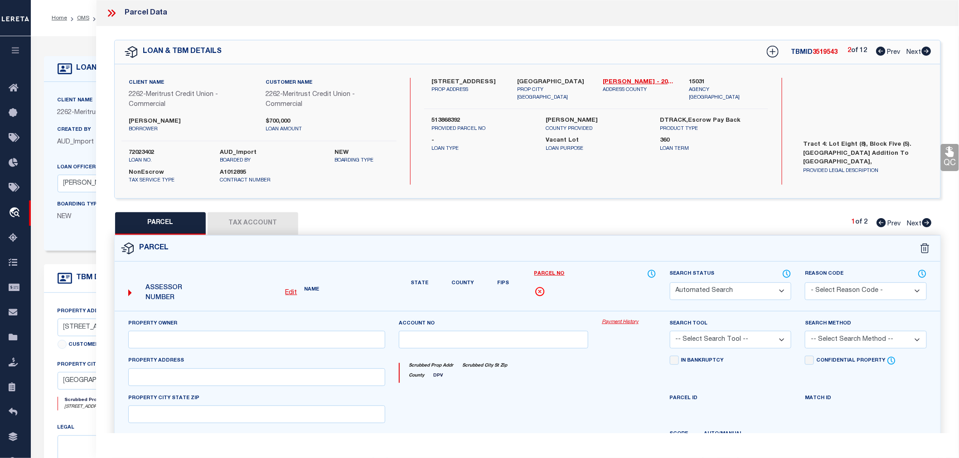
select select "IP"
type input "NEW BEGINNINGS AGENCY LLC"
select select "ATL"
select select "ADD"
type input "1103 W 17TH ST"
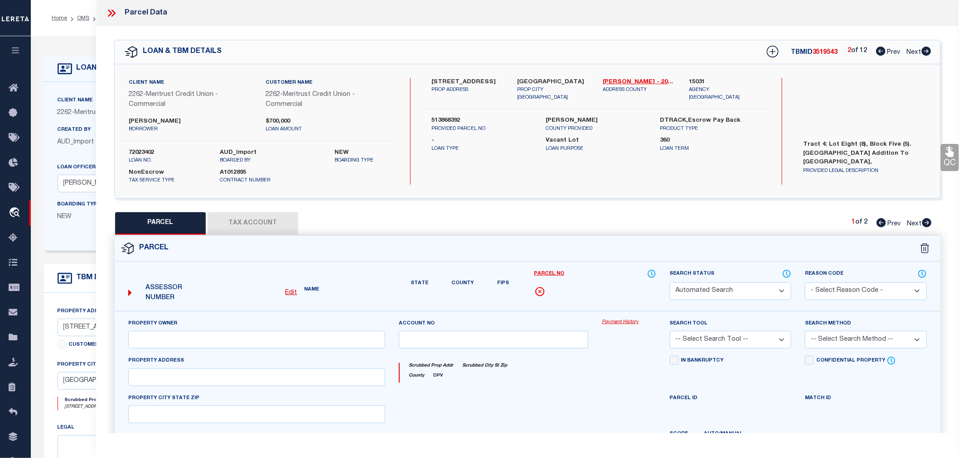
checkbox input "false"
type input "JUNCTION CITY, KS 66441"
type textarea "WESTWOOD HGTS ADD, BLOCK 2, LOT 23, SECTION 02 TOWNSHIP 12 RANGE 05"
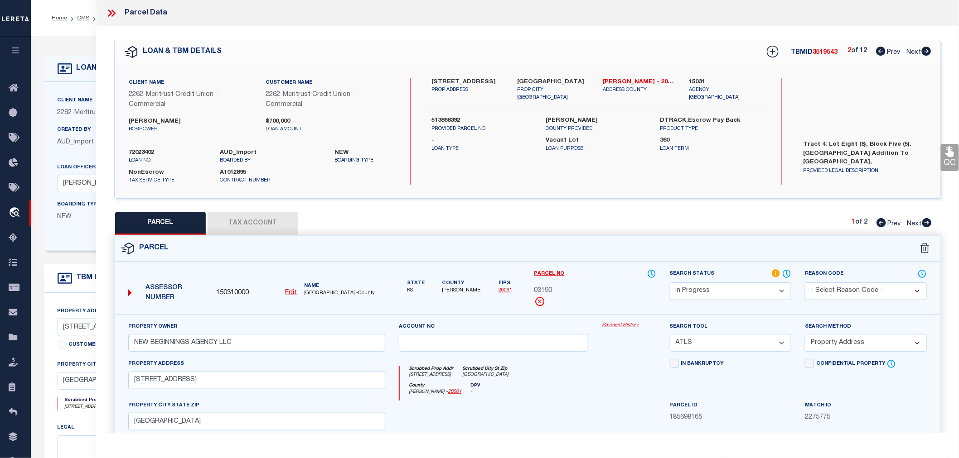
drag, startPoint x: 431, startPoint y: 80, endPoint x: 446, endPoint y: 92, distance: 19.0
click at [446, 87] on label "1103 W 17th St Junction City" at bounding box center [467, 82] width 72 height 9
drag, startPoint x: 432, startPoint y: 80, endPoint x: 442, endPoint y: 88, distance: 12.9
click at [442, 87] on label "1103 W 17th St Junction City" at bounding box center [467, 82] width 72 height 9
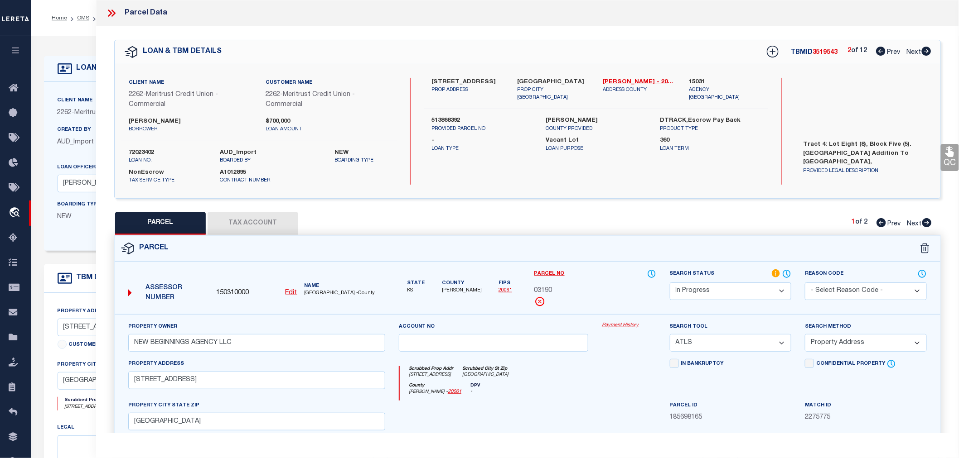
click at [442, 87] on label "1103 W 17th St Junction City" at bounding box center [467, 82] width 72 height 9
drag, startPoint x: 430, startPoint y: 81, endPoint x: 473, endPoint y: 82, distance: 42.6
click at [473, 82] on div "1103 W 17th St Junction City PROP ADDRESS" at bounding box center [467, 90] width 86 height 24
copy label "1103 W 17th St"
click at [613, 80] on link "Geary - 20061" at bounding box center [639, 82] width 72 height 9
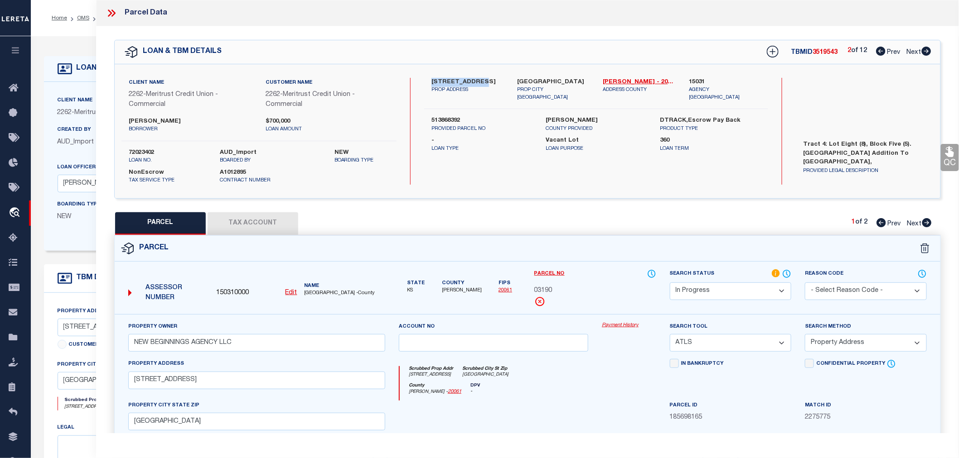
click at [926, 51] on icon at bounding box center [926, 51] width 10 height 9
select select "AS"
select select
checkbox input "false"
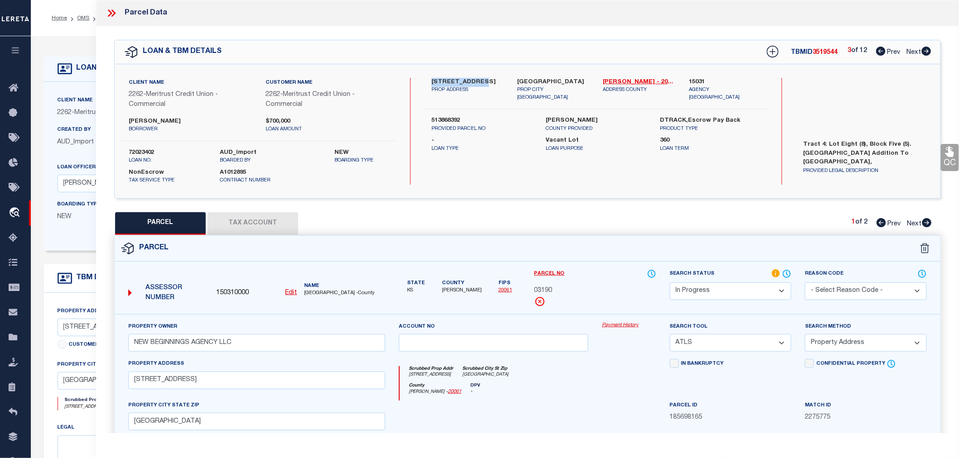
checkbox input "false"
select select "IP"
type input "NEW BEGINNINGS AGENCY LLC"
select select "ATL"
select select "ADD"
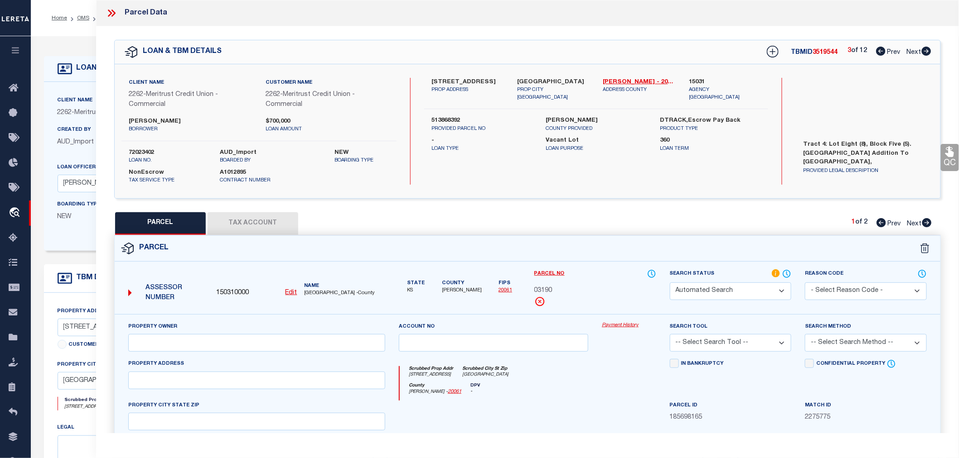
type input "1108 HAVEN DR"
checkbox input "false"
type input "JUNCTION CITY, KS 66441"
type textarea "HAVEN HIL ADD , BLOCK 2 , LOT 2 , SECTION 02 TOWNSHIP 12 RANGE 05"
drag, startPoint x: 429, startPoint y: 80, endPoint x: 478, endPoint y: 84, distance: 49.6
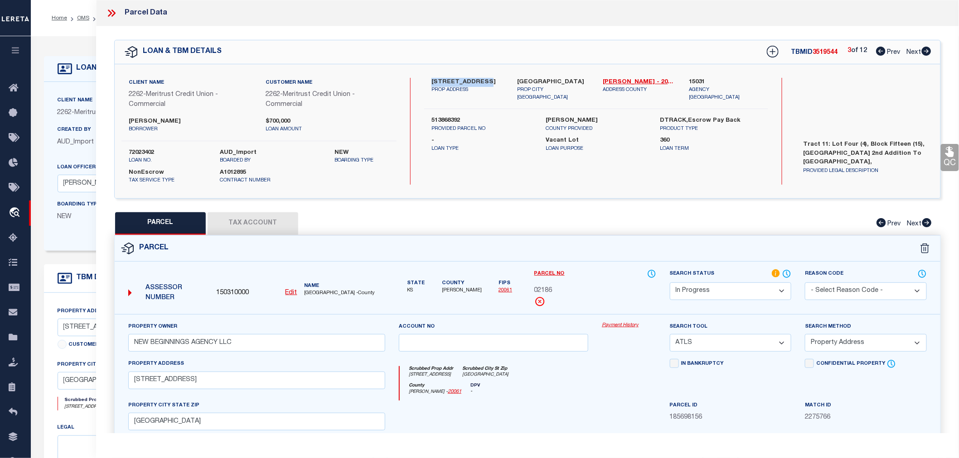
click at [478, 84] on div "1108 Haven Dr Junction City PROP ADDRESS" at bounding box center [467, 90] width 86 height 24
click at [510, 149] on p "Loan Type" at bounding box center [481, 149] width 101 height 8
drag, startPoint x: 429, startPoint y: 82, endPoint x: 472, endPoint y: 82, distance: 43.0
click at [472, 82] on div "1108 Haven Dr Junction City PROP ADDRESS" at bounding box center [467, 90] width 86 height 24
copy label "1108 Haven Dr"
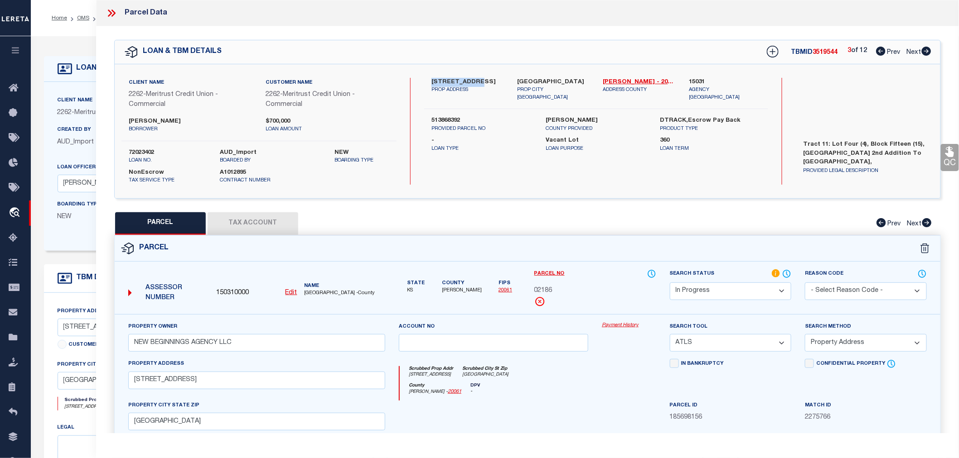
click at [876, 50] on icon at bounding box center [881, 51] width 10 height 9
select select "AS"
select select
checkbox input "false"
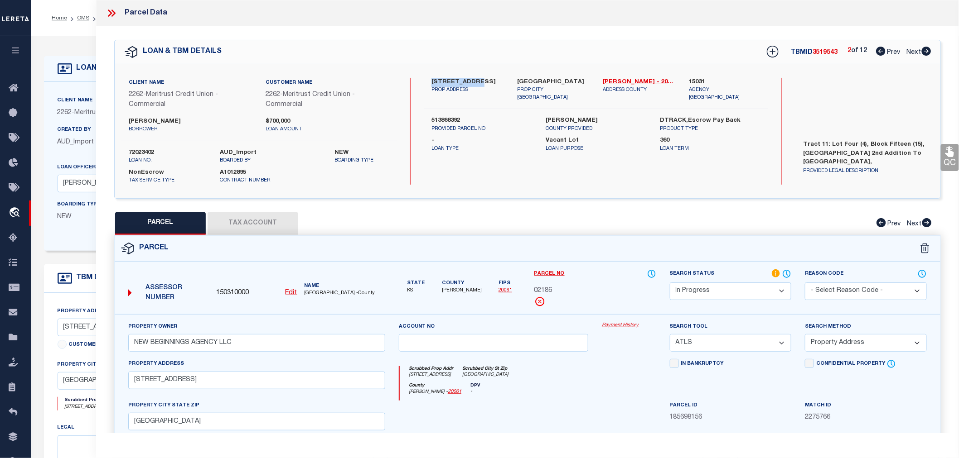
checkbox input "false"
select select "IP"
type input "NEW BEGINNINGS AGENCY LLC"
select select "ATL"
select select "ADD"
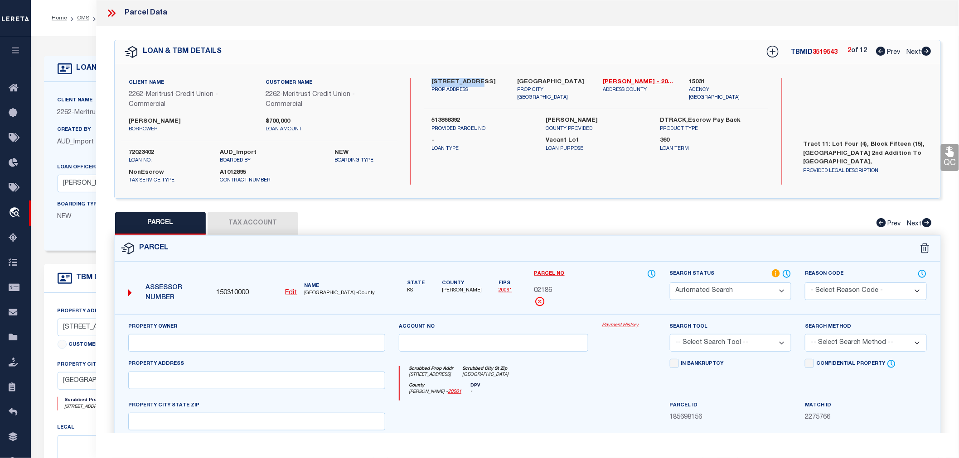
type input "1103 W 17TH ST"
checkbox input "false"
type input "JUNCTION CITY, KS 66441"
type textarea "WESTWOOD HGTS ADD, BLOCK 2, LOT 23, SECTION 02 TOWNSHIP 12 RANGE 05"
drag, startPoint x: 431, startPoint y: 76, endPoint x: 472, endPoint y: 80, distance: 41.4
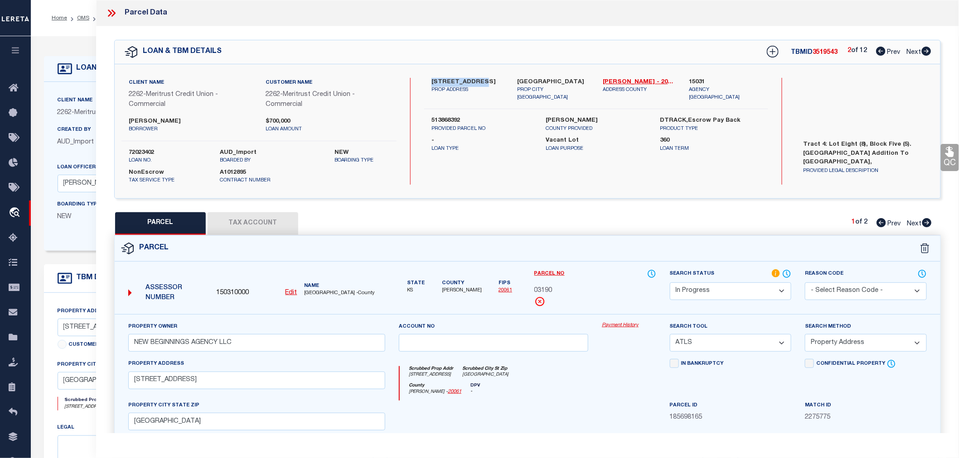
click at [472, 80] on label "1103 W 17th St Junction City" at bounding box center [467, 82] width 72 height 9
copy label "1103 W 17th St"
click at [923, 50] on icon at bounding box center [926, 51] width 10 height 9
select select "AS"
select select
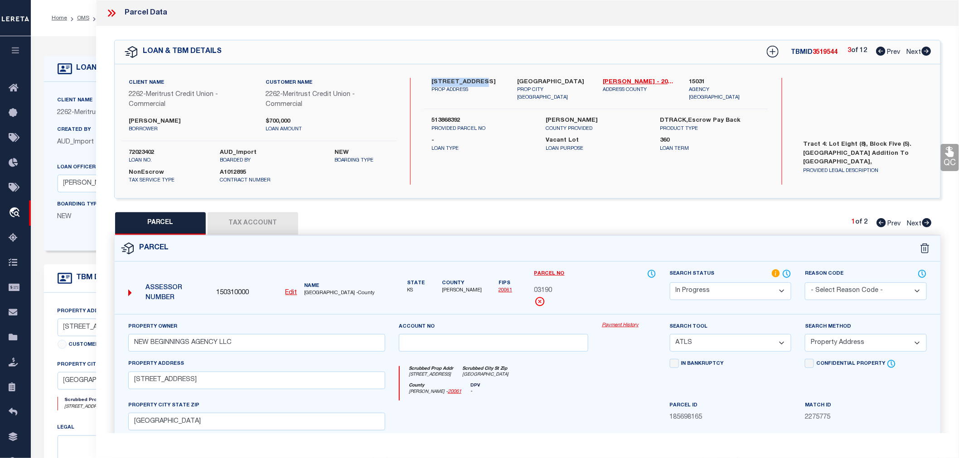
select select
checkbox input "false"
drag, startPoint x: 451, startPoint y: 80, endPoint x: 472, endPoint y: 81, distance: 20.4
click at [472, 81] on label "1108 Haven Dr Junction City" at bounding box center [467, 82] width 72 height 9
copy label "1108 Haven Dr"
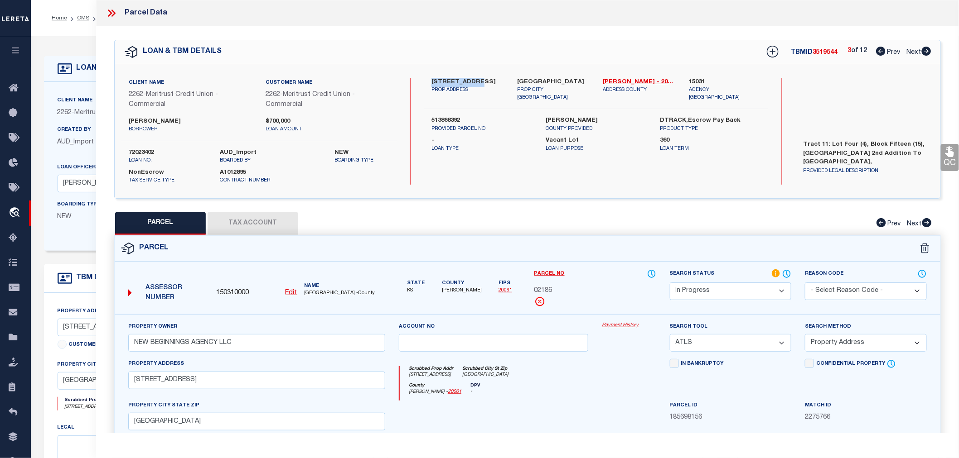
click at [926, 51] on icon at bounding box center [926, 51] width 10 height 9
drag, startPoint x: 432, startPoint y: 79, endPoint x: 472, endPoint y: 78, distance: 40.3
click at [472, 78] on label "1216 W 21st St Junction City" at bounding box center [467, 82] width 72 height 9
copy label "1216 W 21st St"
click at [923, 49] on icon at bounding box center [926, 51] width 10 height 9
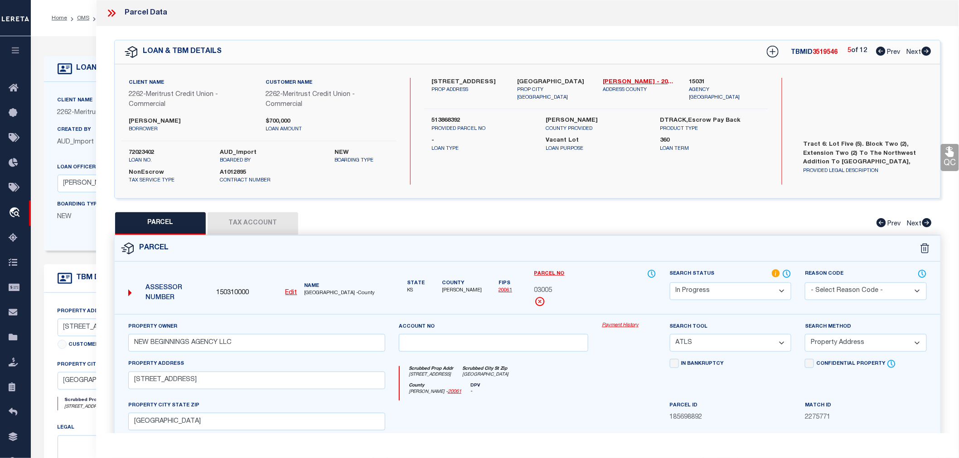
click at [923, 49] on icon at bounding box center [926, 51] width 10 height 9
click at [880, 49] on icon at bounding box center [881, 51] width 10 height 9
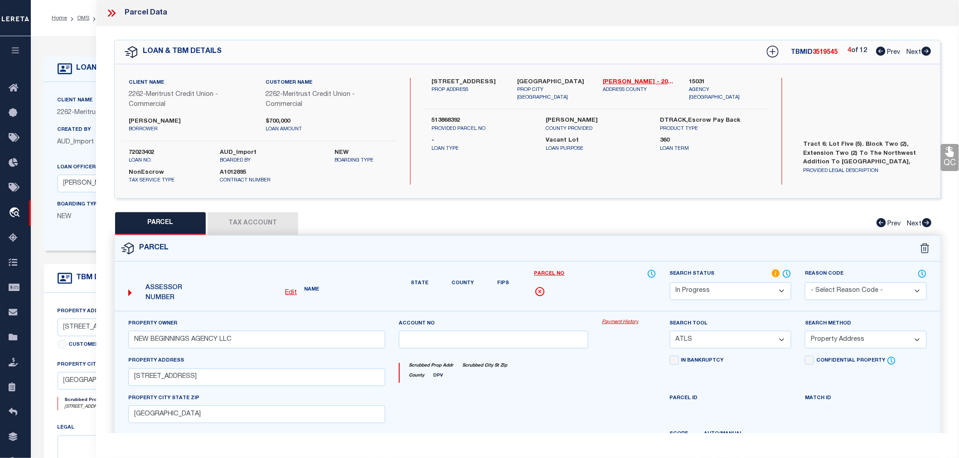
click at [880, 49] on icon at bounding box center [881, 51] width 10 height 9
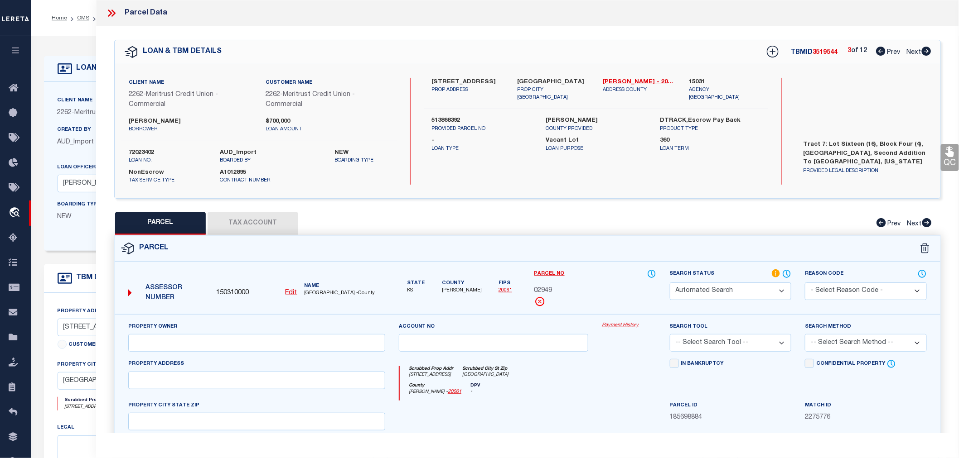
click at [880, 49] on icon at bounding box center [881, 51] width 10 height 9
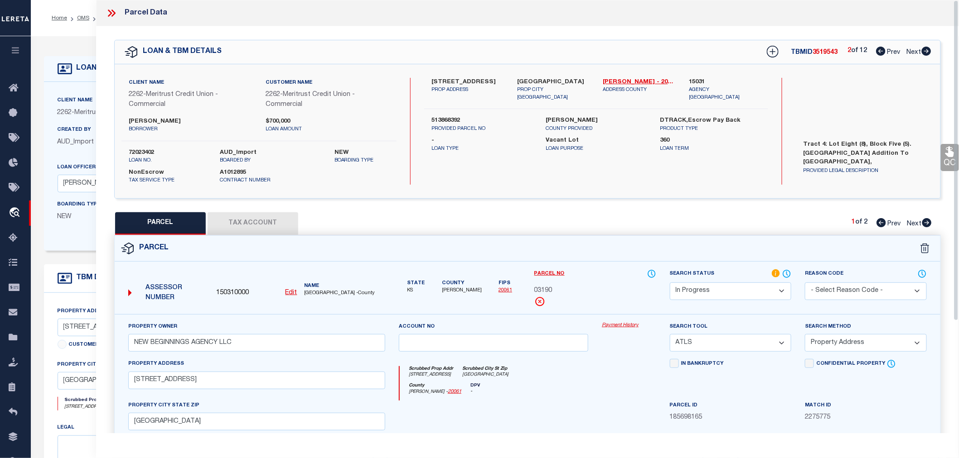
click at [541, 291] on span "03190" at bounding box center [543, 291] width 18 height 10
copy span "03190"
click at [926, 53] on icon at bounding box center [926, 51] width 10 height 9
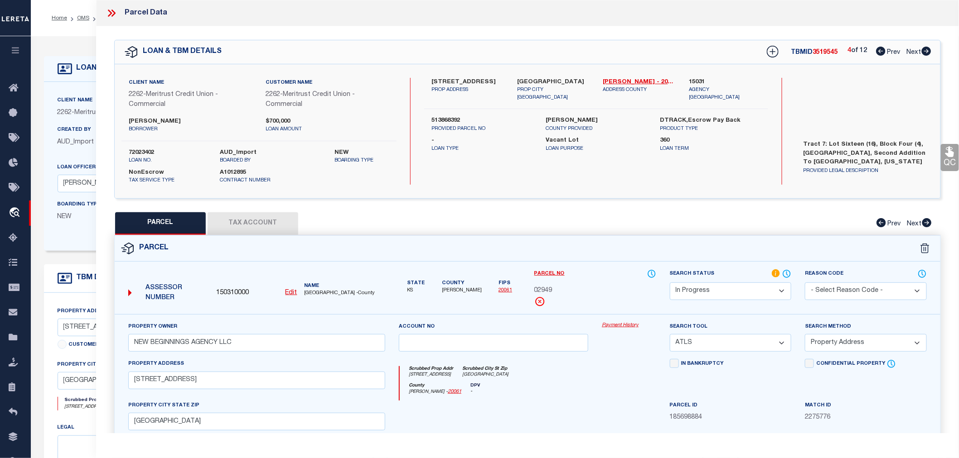
click at [926, 53] on icon at bounding box center [926, 51] width 10 height 9
click at [228, 223] on button "Tax Account" at bounding box center [252, 223] width 91 height 23
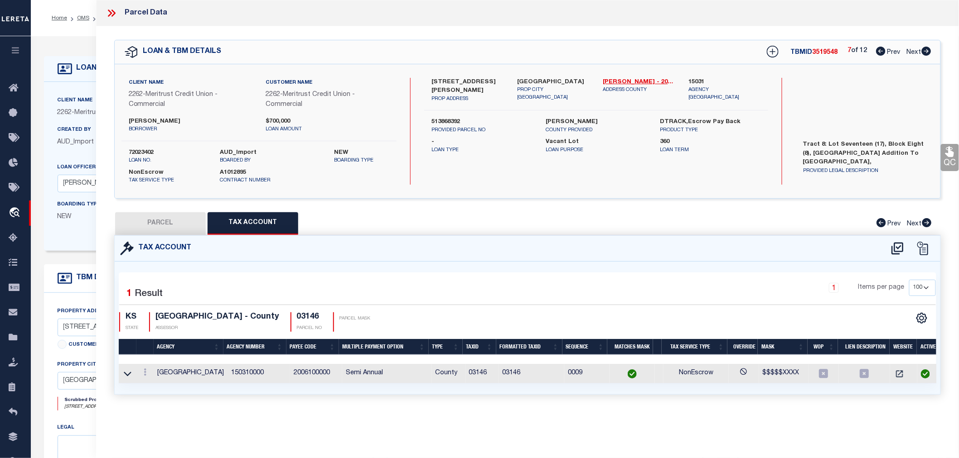
click at [151, 227] on button "PARCEL" at bounding box center [160, 223] width 91 height 23
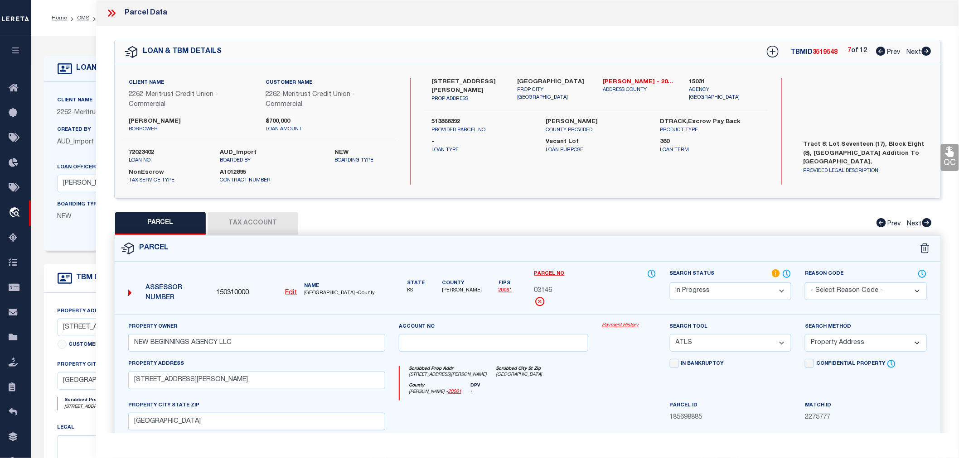
click at [926, 53] on icon at bounding box center [926, 51] width 10 height 9
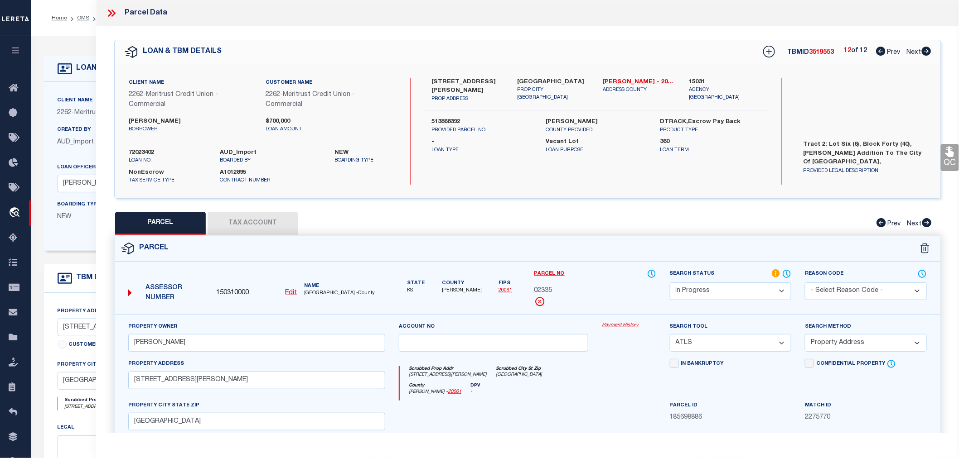
click at [926, 53] on icon at bounding box center [926, 51] width 10 height 9
click at [881, 50] on icon at bounding box center [881, 51] width 10 height 9
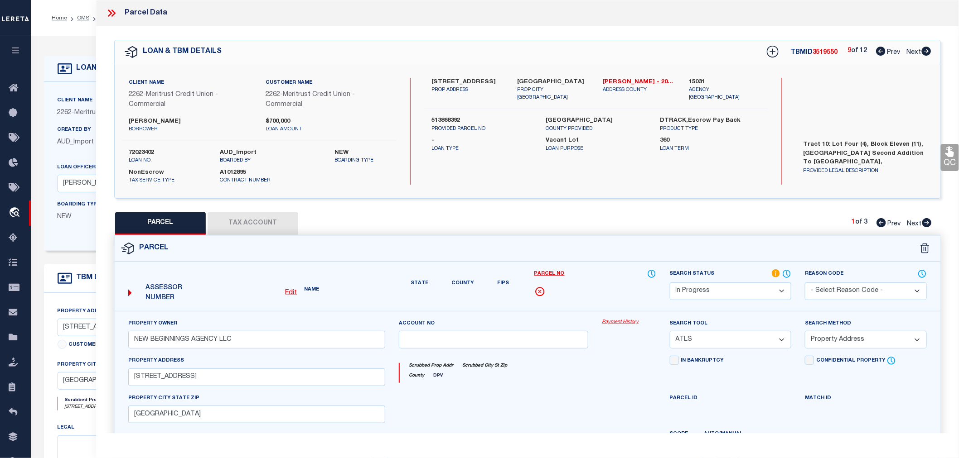
click at [881, 50] on icon at bounding box center [881, 51] width 10 height 9
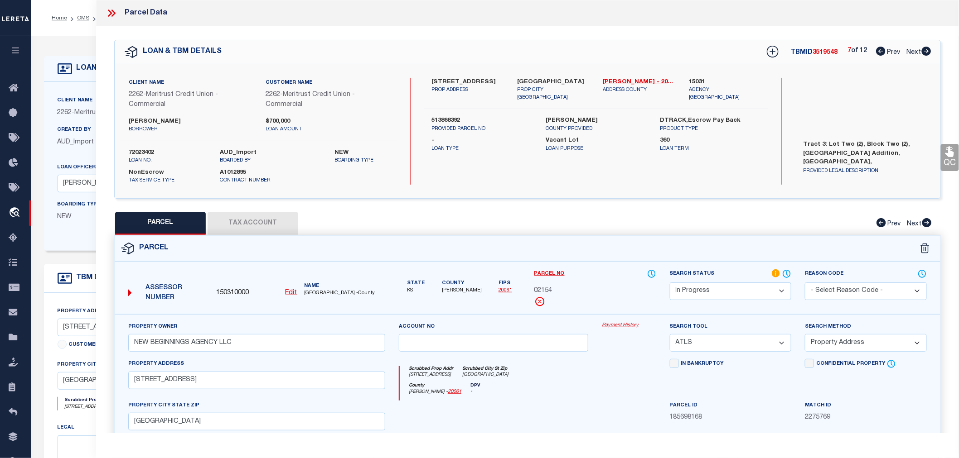
click at [881, 50] on icon at bounding box center [881, 51] width 10 height 9
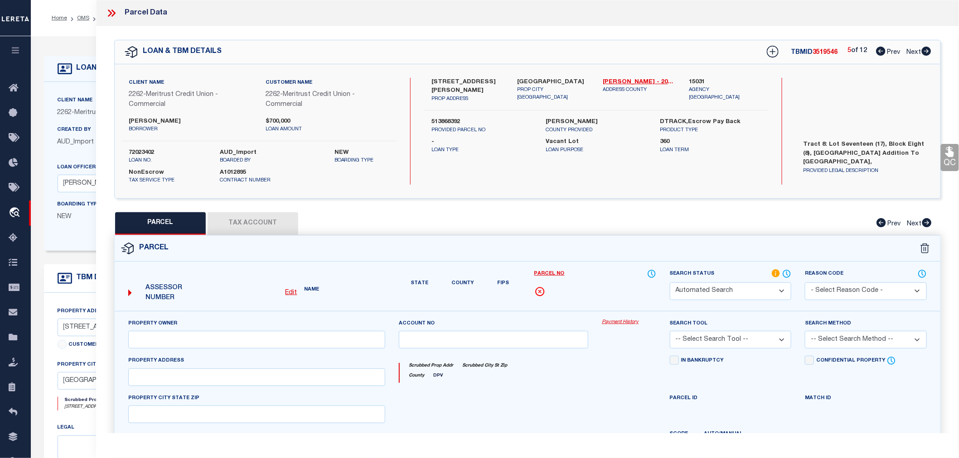
click at [881, 50] on icon at bounding box center [881, 51] width 10 height 9
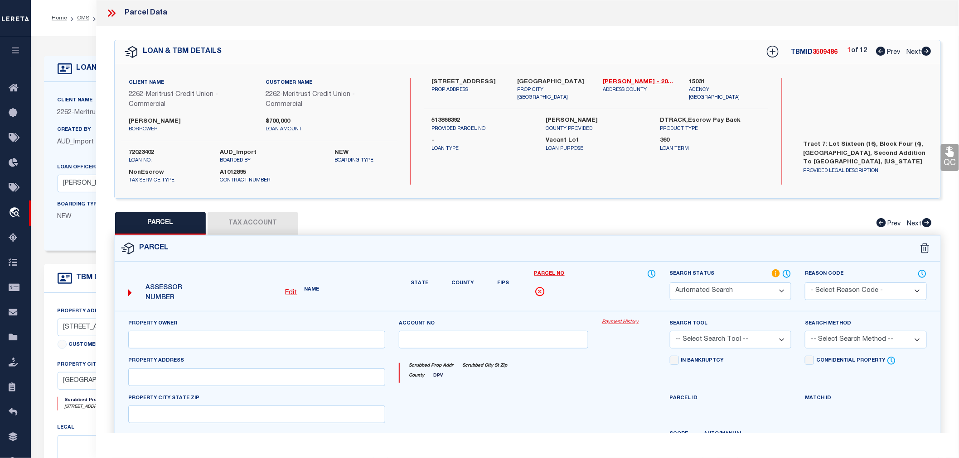
click at [881, 50] on icon at bounding box center [881, 51] width 10 height 9
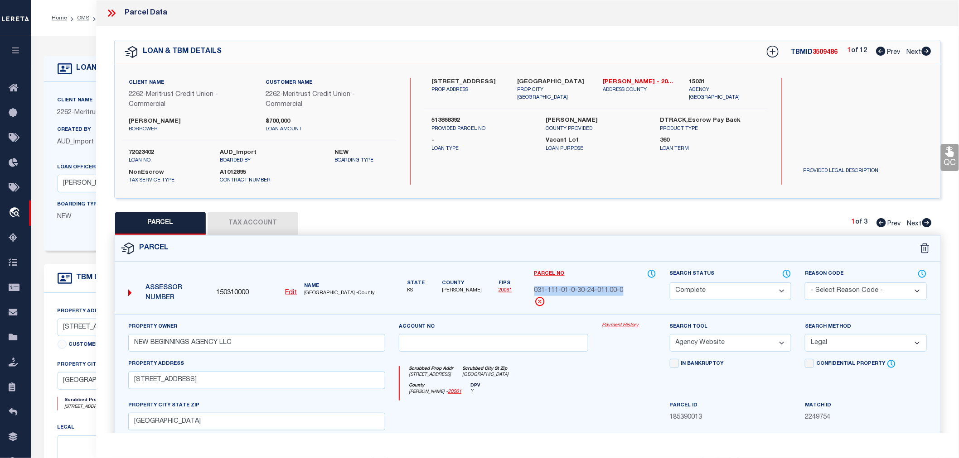
drag, startPoint x: 533, startPoint y: 293, endPoint x: 622, endPoint y: 291, distance: 89.7
click at [622, 291] on div "Parcel No 031-111-01-0-30-24-011.00-0" at bounding box center [594, 291] width 135 height 45
copy div "031-111-01-0-30-24-011.00-0"
drag, startPoint x: 238, startPoint y: 345, endPoint x: 119, endPoint y: 343, distance: 119.2
click at [119, 343] on div "Property Owner NEW BEGINNINGS AGENCY LLC Account no Payment History Search Tool…" at bounding box center [527, 432] width 825 height 237
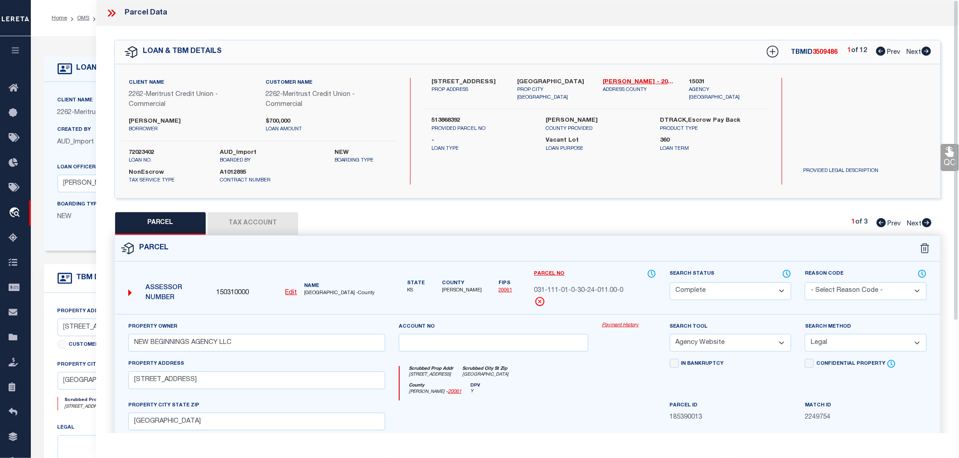
click at [927, 52] on icon at bounding box center [926, 51] width 10 height 9
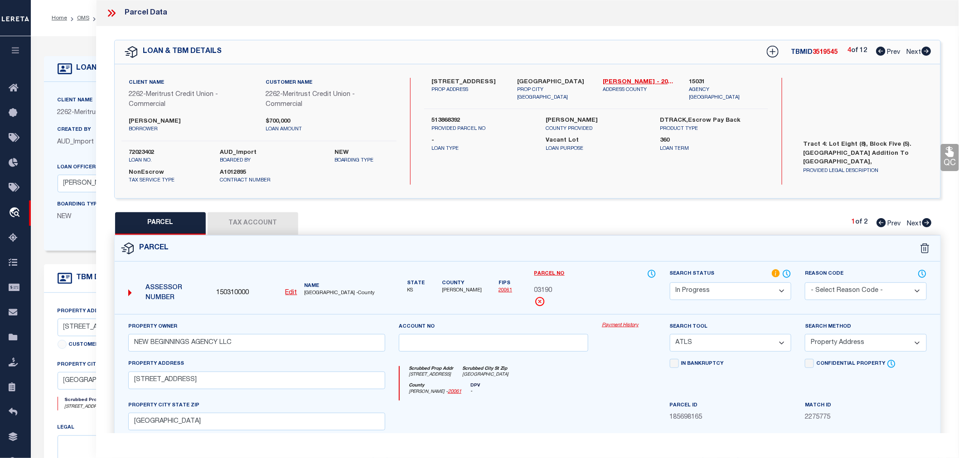
click at [929, 51] on icon at bounding box center [926, 51] width 10 height 9
click at [925, 51] on icon at bounding box center [926, 51] width 10 height 9
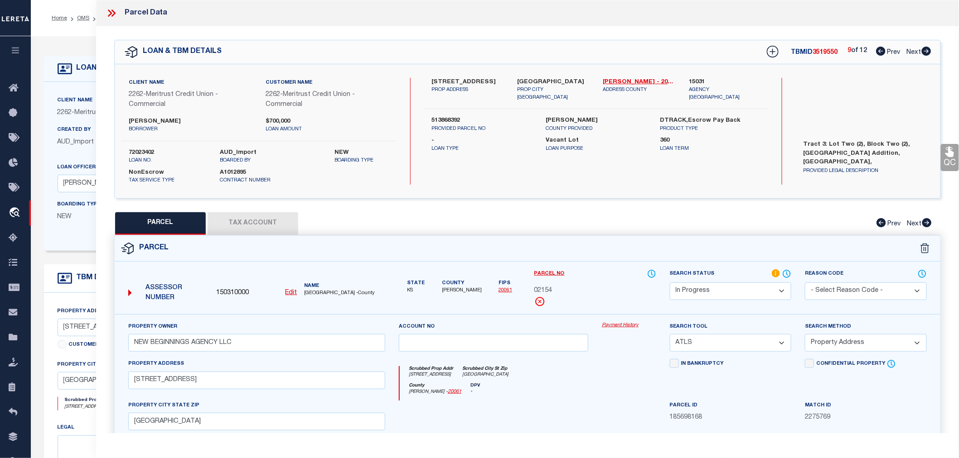
drag, startPoint x: 428, startPoint y: 83, endPoint x: 490, endPoint y: 82, distance: 61.6
click at [490, 82] on div "1312 N Eisenhower Dr PROP ADDRESS" at bounding box center [467, 90] width 86 height 24
click at [877, 51] on icon at bounding box center [881, 51] width 10 height 9
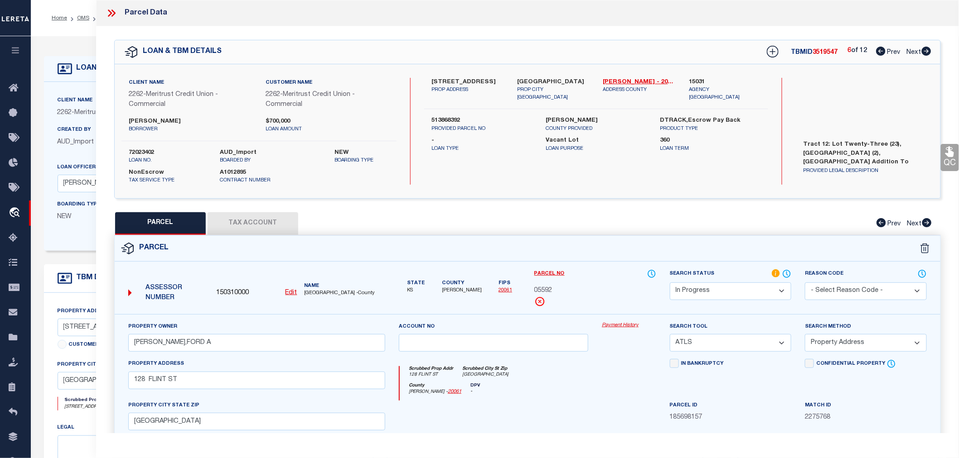
click at [877, 51] on icon at bounding box center [881, 51] width 10 height 9
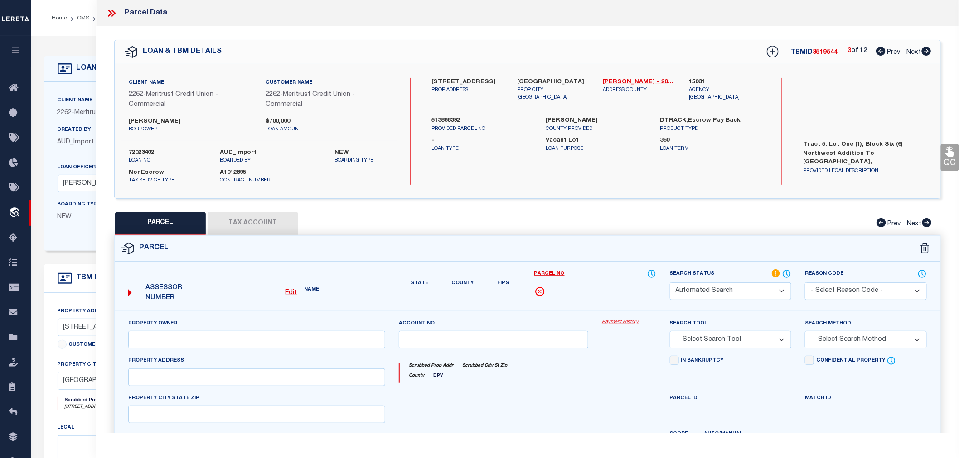
click at [877, 51] on icon at bounding box center [881, 51] width 10 height 9
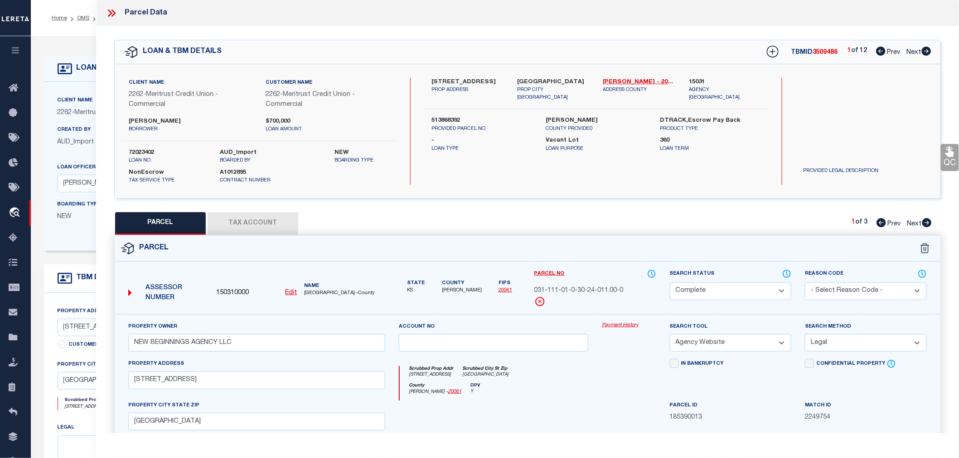
click at [929, 52] on icon at bounding box center [926, 51] width 10 height 9
click at [713, 289] on select "Automated Search Bad Parcel Complete Duplicate Parcel High Dollar Reporting In …" at bounding box center [731, 292] width 122 height 18
click at [670, 283] on select "Automated Search Bad Parcel Complete Duplicate Parcel High Dollar Reporting In …" at bounding box center [731, 292] width 122 height 18
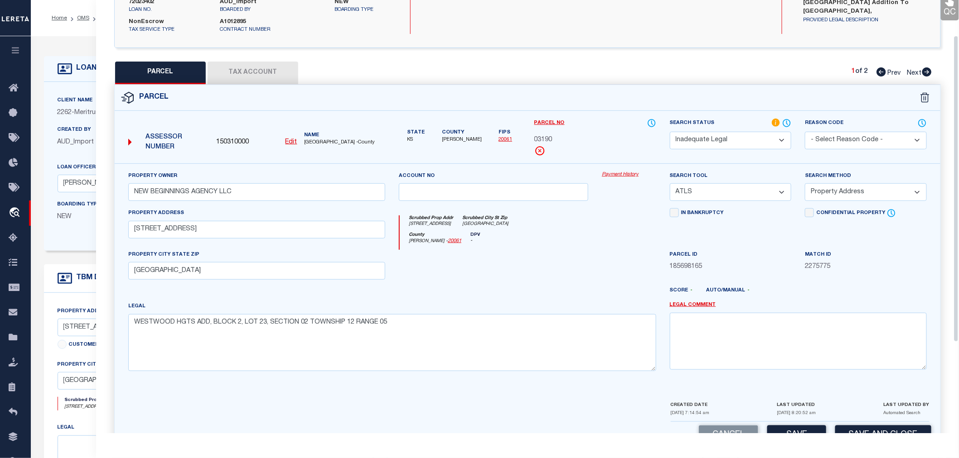
scroll to position [178, 0]
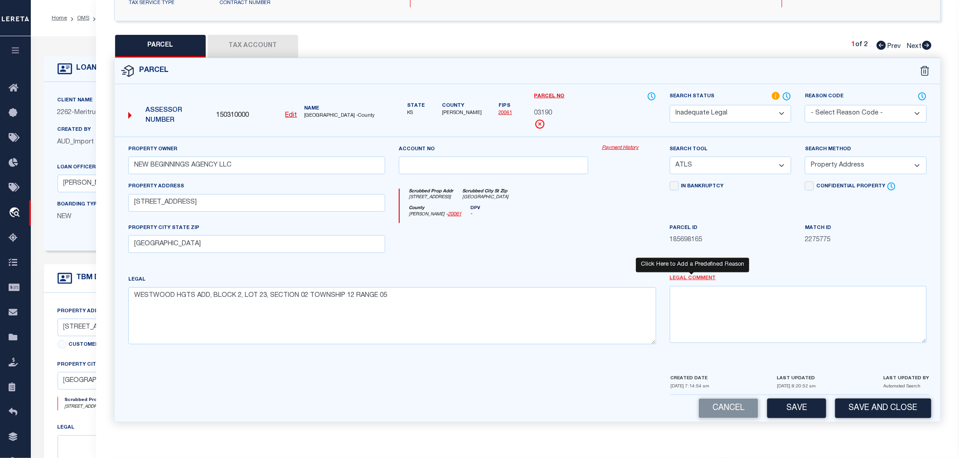
click at [676, 281] on link "Legal Comment" at bounding box center [693, 279] width 46 height 8
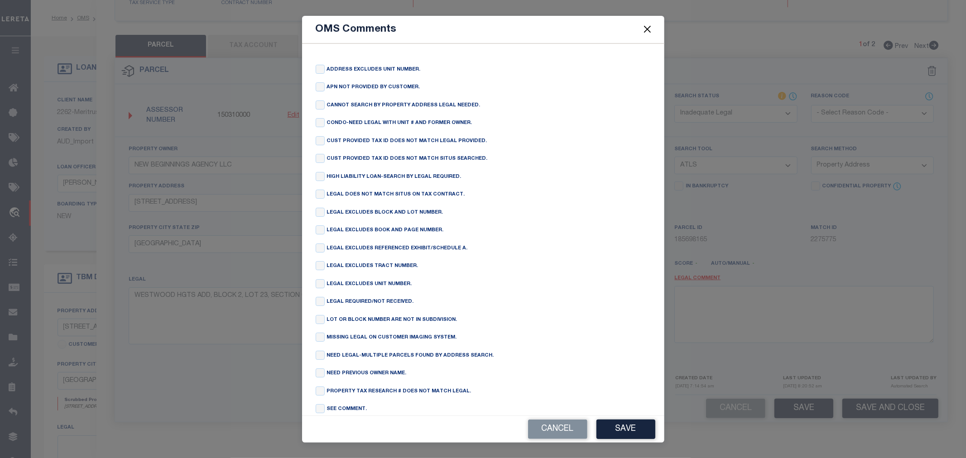
click at [642, 29] on button "Close" at bounding box center [647, 30] width 12 height 12
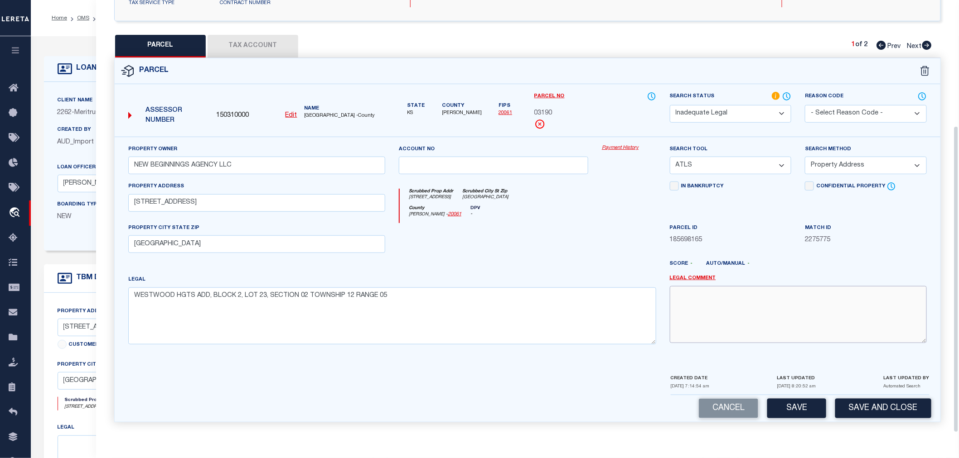
click at [696, 307] on textarea at bounding box center [798, 314] width 257 height 57
click at [805, 404] on button "Save" at bounding box center [796, 408] width 59 height 19
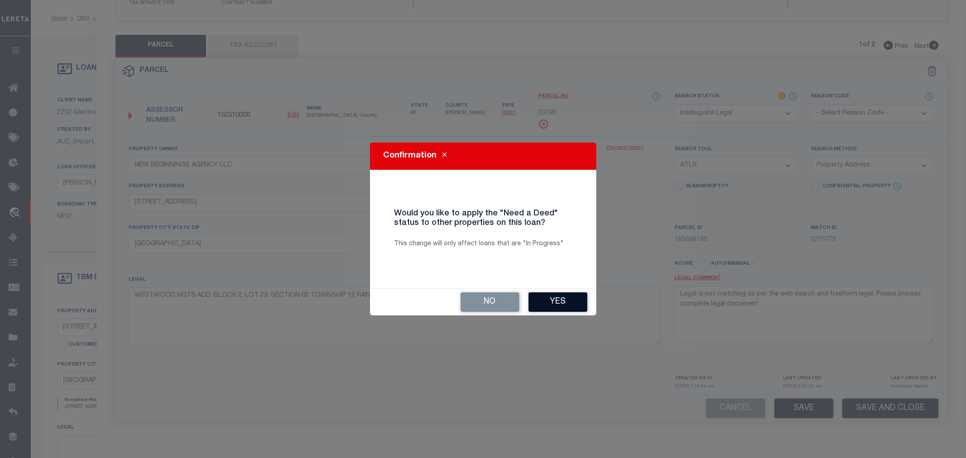
click at [558, 304] on button "Yes" at bounding box center [558, 302] width 59 height 19
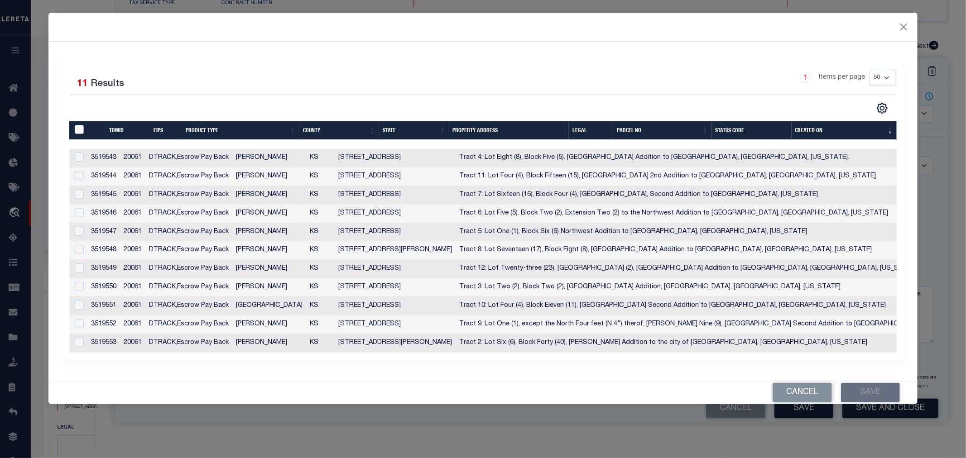
click at [78, 131] on input "" at bounding box center [79, 129] width 9 height 9
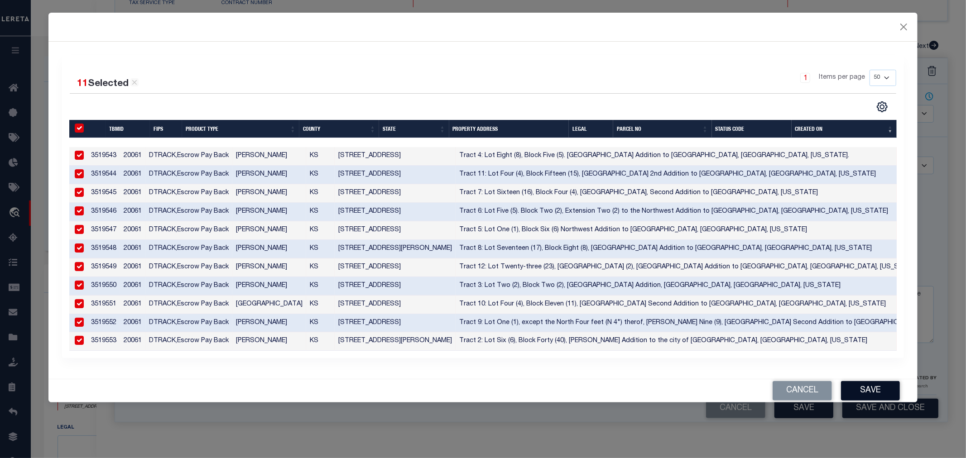
click at [884, 400] on button "Save" at bounding box center [870, 390] width 59 height 19
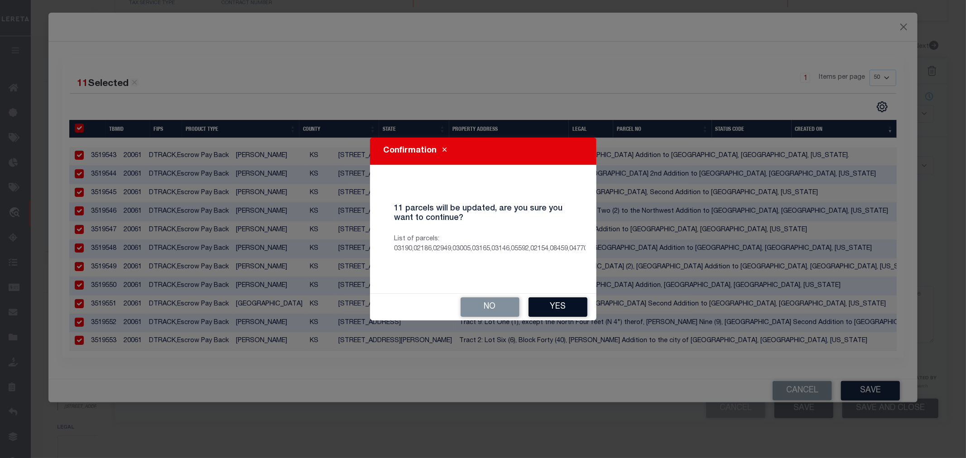
click at [554, 306] on button "Yes" at bounding box center [558, 307] width 59 height 19
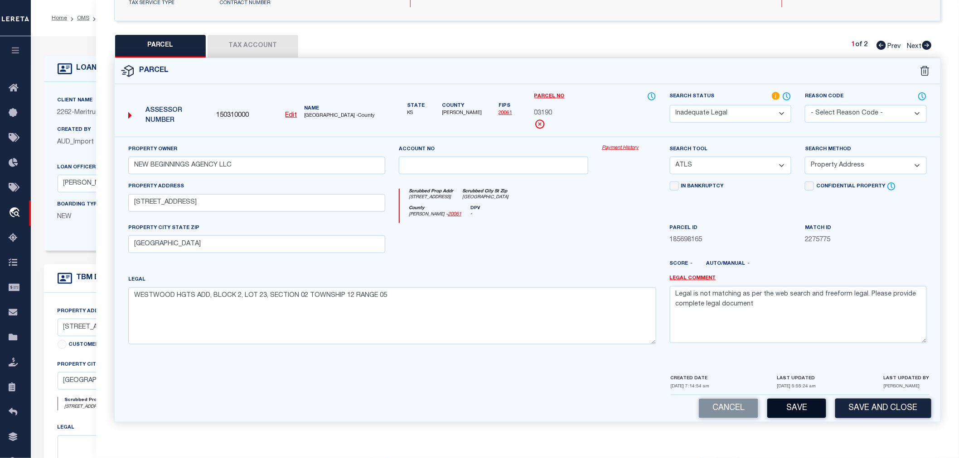
click at [811, 408] on button "Save" at bounding box center [796, 408] width 59 height 19
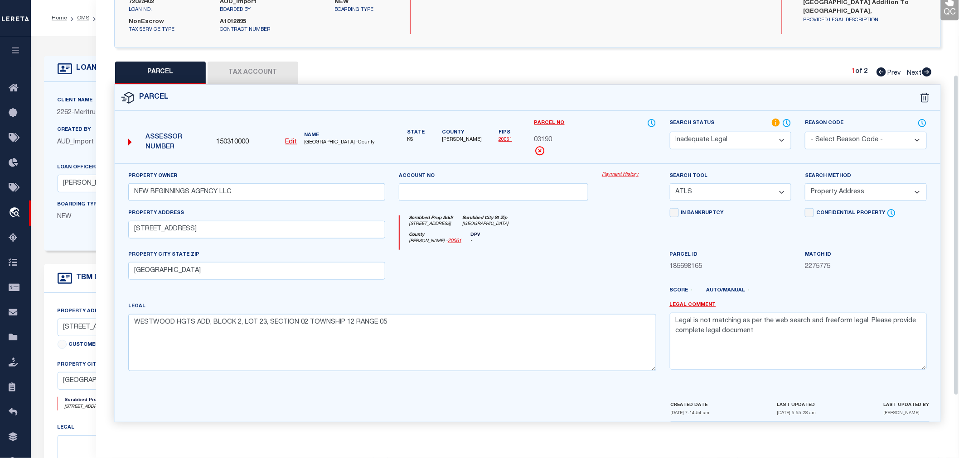
scroll to position [0, 0]
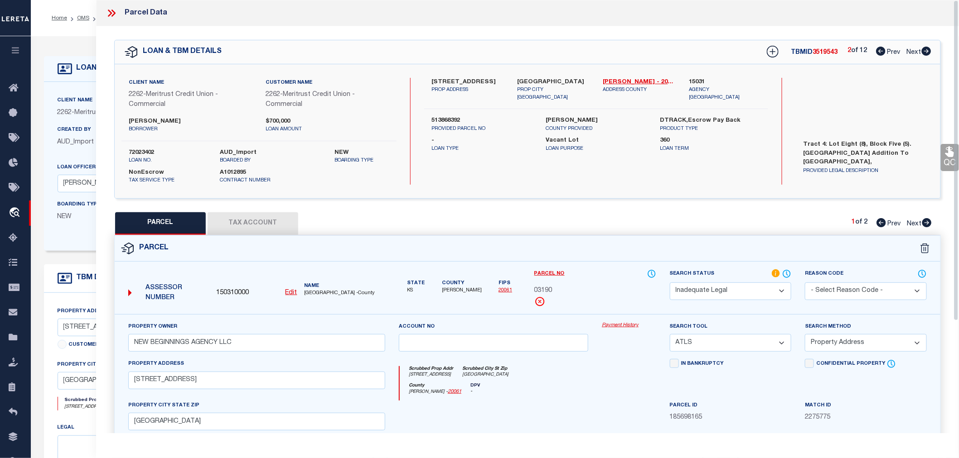
click at [823, 51] on span "3519543" at bounding box center [824, 52] width 25 height 6
click at [139, 150] on label "72023402" at bounding box center [168, 153] width 78 height 9
click at [921, 49] on icon at bounding box center [926, 51] width 10 height 9
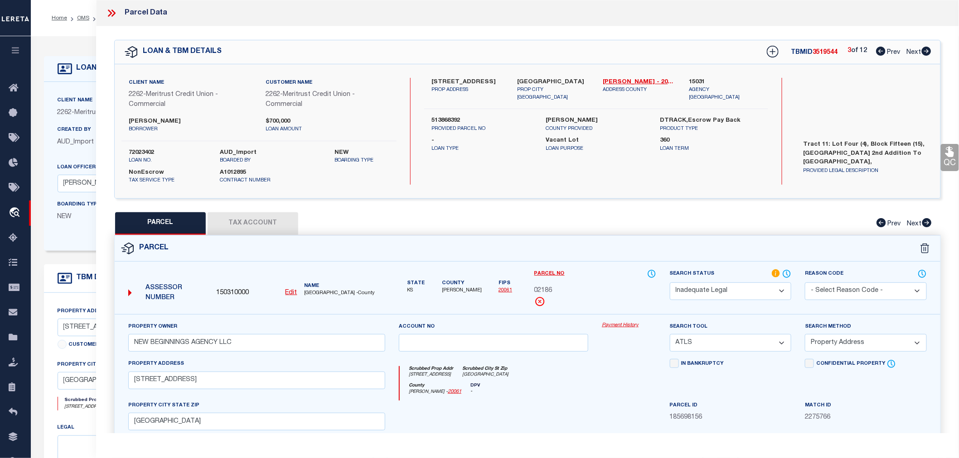
click at [818, 52] on span "3519544" at bounding box center [824, 52] width 25 height 6
click at [926, 50] on icon at bounding box center [926, 51] width 10 height 9
click at [826, 52] on span "3519545" at bounding box center [824, 52] width 25 height 6
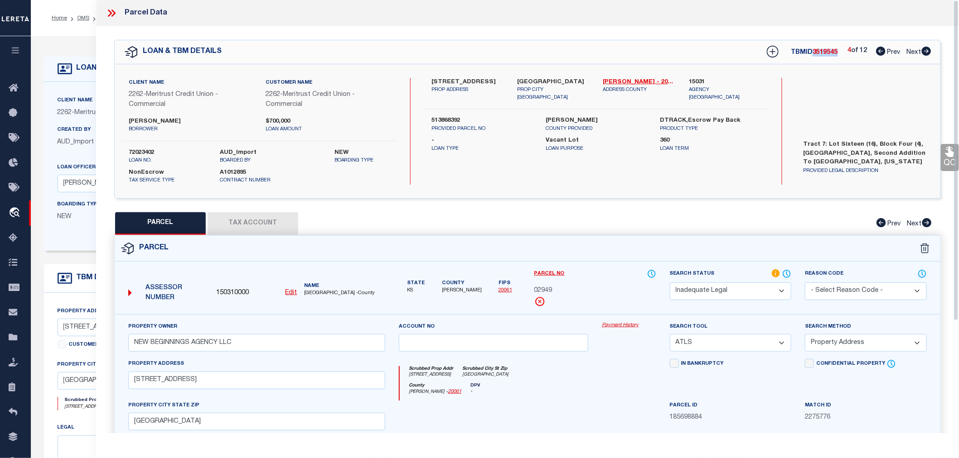
click at [927, 53] on icon at bounding box center [926, 51] width 10 height 9
click at [825, 53] on span "3519546" at bounding box center [824, 52] width 25 height 6
drag, startPoint x: 925, startPoint y: 53, endPoint x: 852, endPoint y: 61, distance: 73.9
click at [925, 53] on icon at bounding box center [926, 51] width 10 height 9
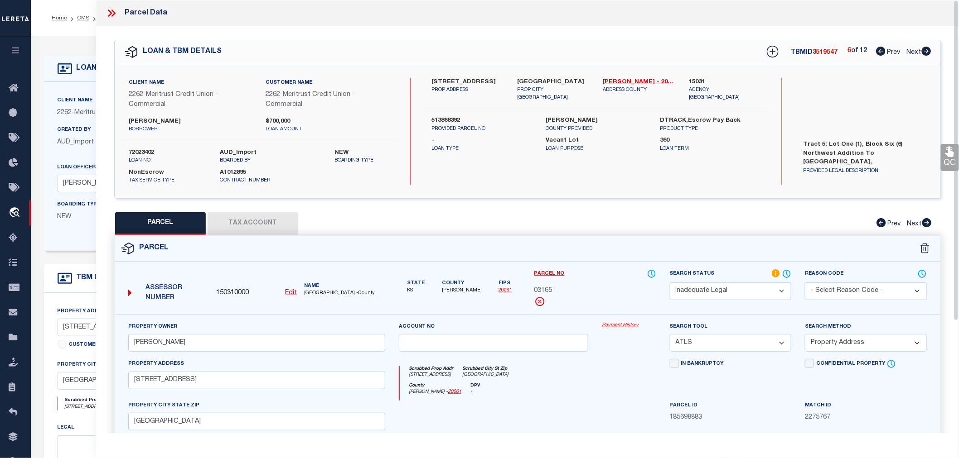
click at [828, 55] on span "3519547" at bounding box center [824, 52] width 25 height 6
click at [923, 50] on icon at bounding box center [926, 51] width 10 height 9
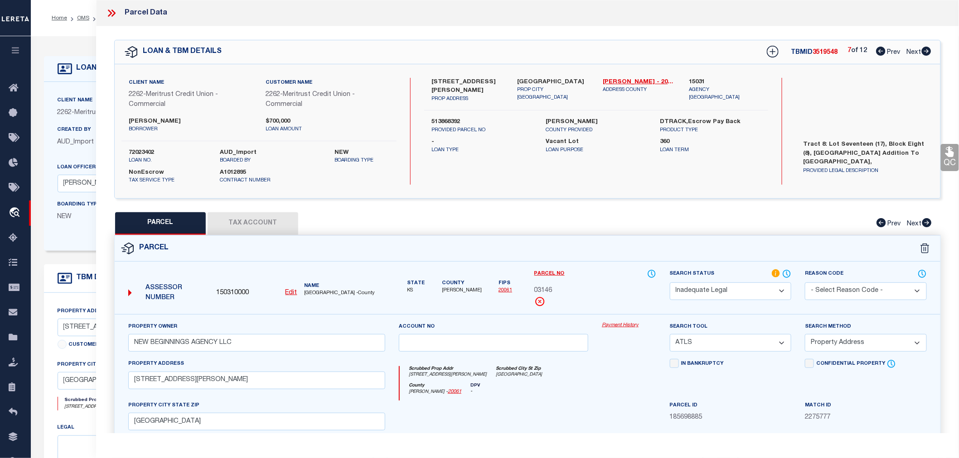
click at [825, 52] on span "3519548" at bounding box center [824, 52] width 25 height 6
click at [922, 53] on icon at bounding box center [926, 51] width 10 height 9
click at [819, 55] on span "3519549" at bounding box center [824, 52] width 25 height 6
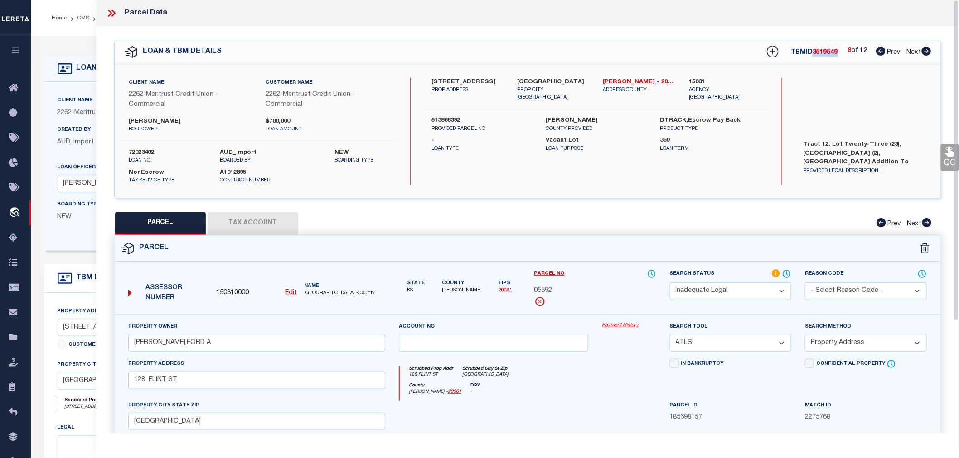
drag, startPoint x: 925, startPoint y: 49, endPoint x: 846, endPoint y: 65, distance: 80.4
click at [925, 49] on icon at bounding box center [926, 51] width 10 height 9
click at [822, 53] on span "3519550" at bounding box center [824, 52] width 25 height 6
click at [926, 54] on icon at bounding box center [926, 51] width 10 height 9
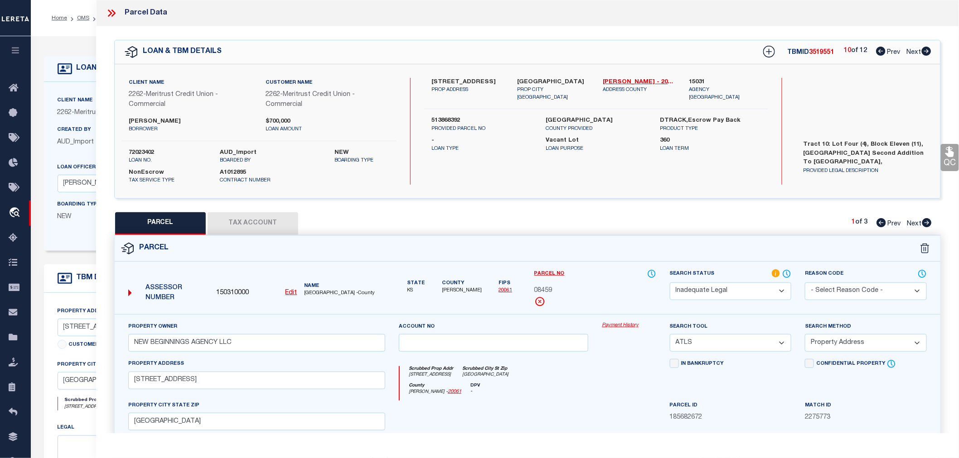
click at [826, 52] on span "3519551" at bounding box center [821, 52] width 25 height 6
click at [926, 50] on icon at bounding box center [926, 51] width 10 height 9
click at [822, 52] on span "3519552" at bounding box center [821, 52] width 25 height 6
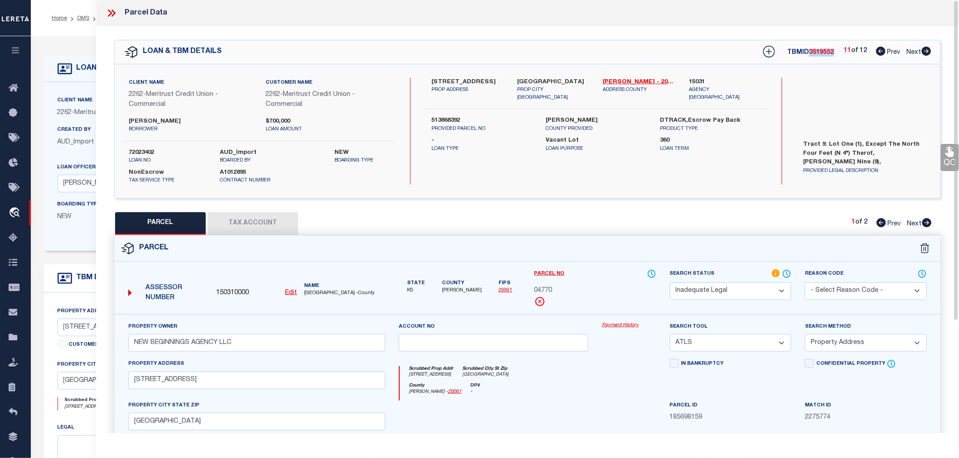
click at [925, 50] on icon at bounding box center [926, 51] width 10 height 9
click at [817, 52] on span "3519553" at bounding box center [821, 52] width 25 height 6
click at [116, 15] on icon at bounding box center [112, 13] width 12 height 12
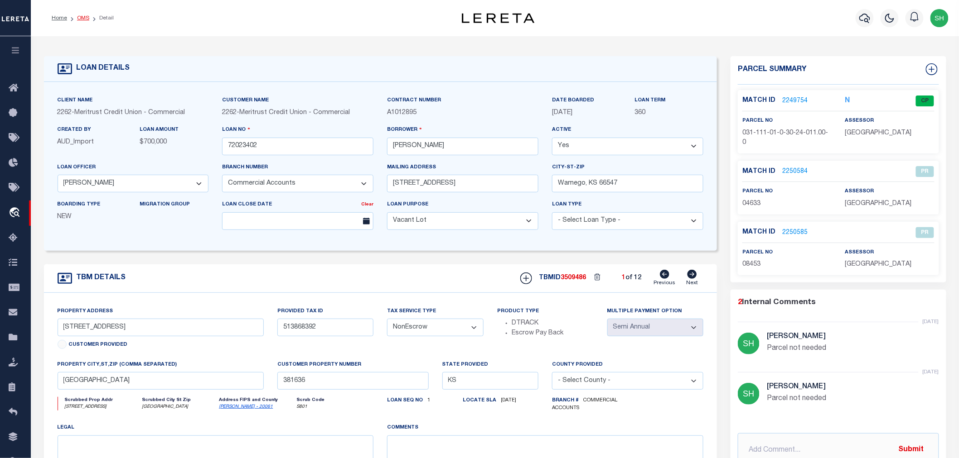
click at [84, 16] on link "OMS" at bounding box center [83, 17] width 12 height 5
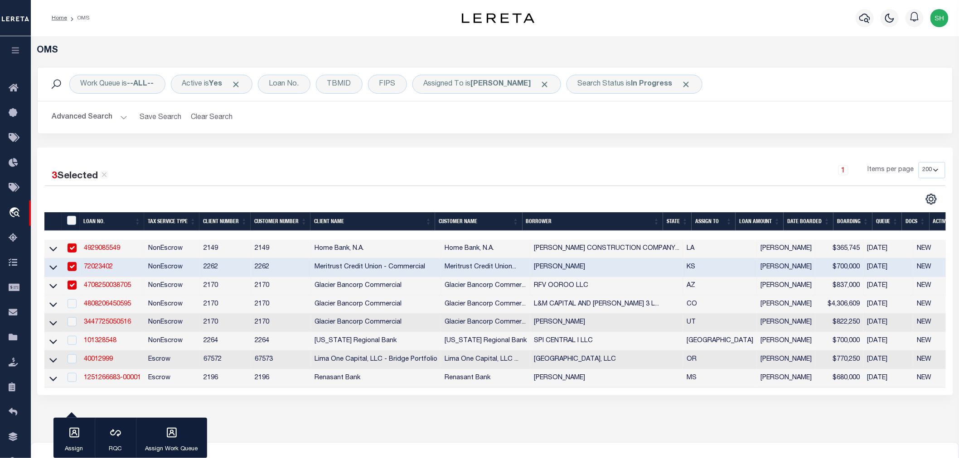
scroll to position [101, 0]
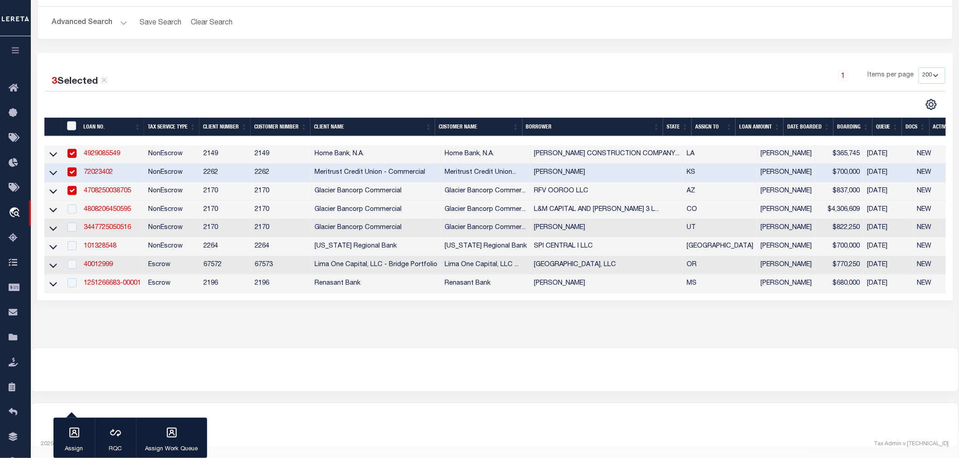
click at [106, 151] on link "4929085549" at bounding box center [102, 154] width 36 height 6
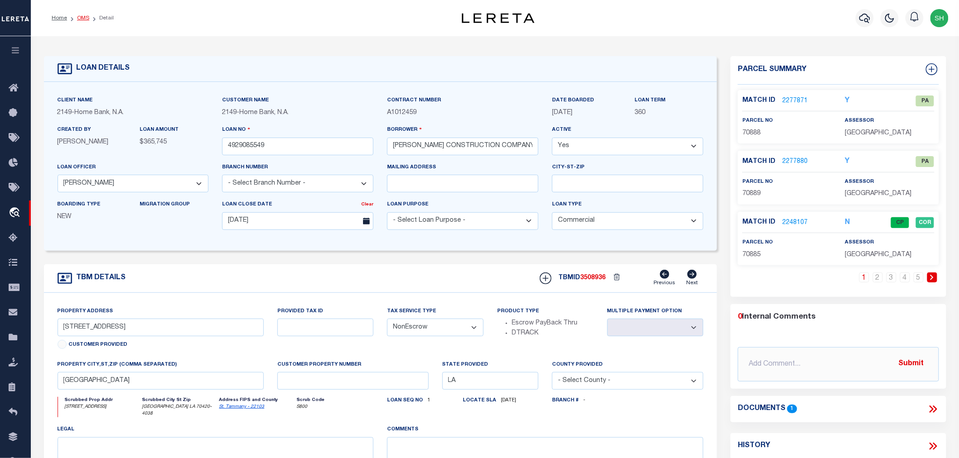
click at [86, 20] on link "OMS" at bounding box center [83, 17] width 12 height 5
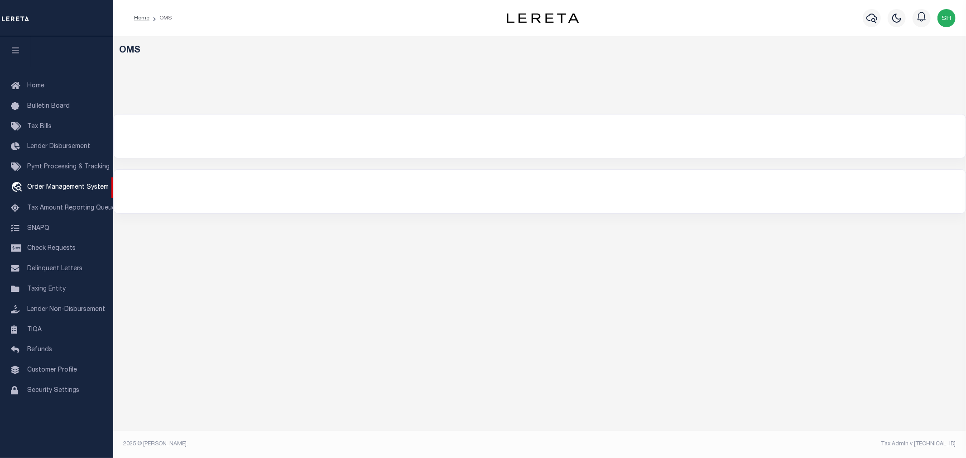
select select "200"
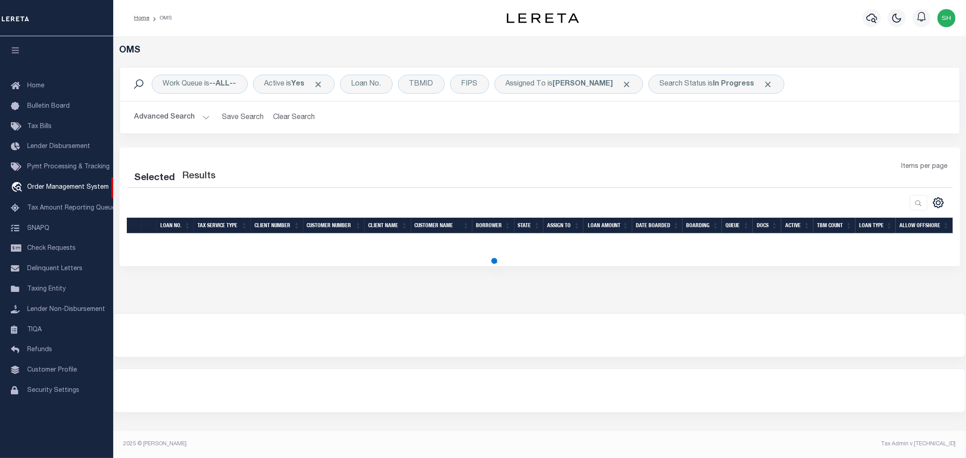
select select "200"
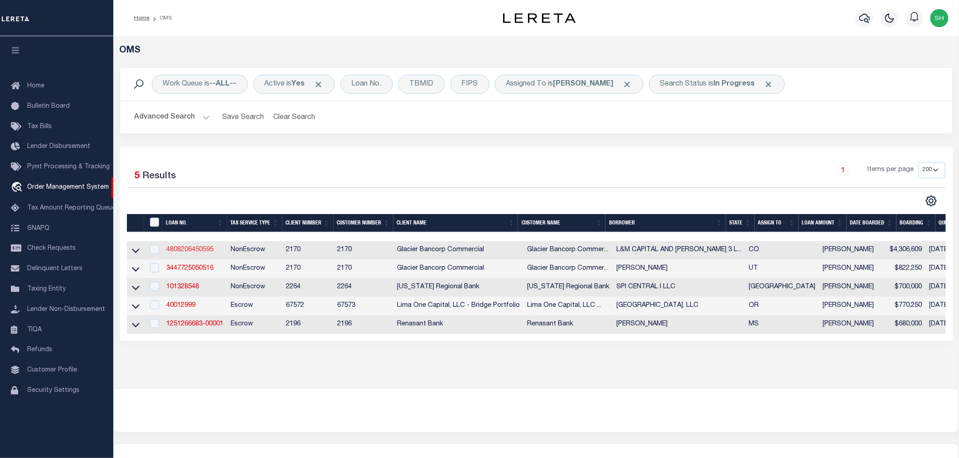
click at [195, 250] on link "4808206450595" at bounding box center [189, 250] width 47 height 6
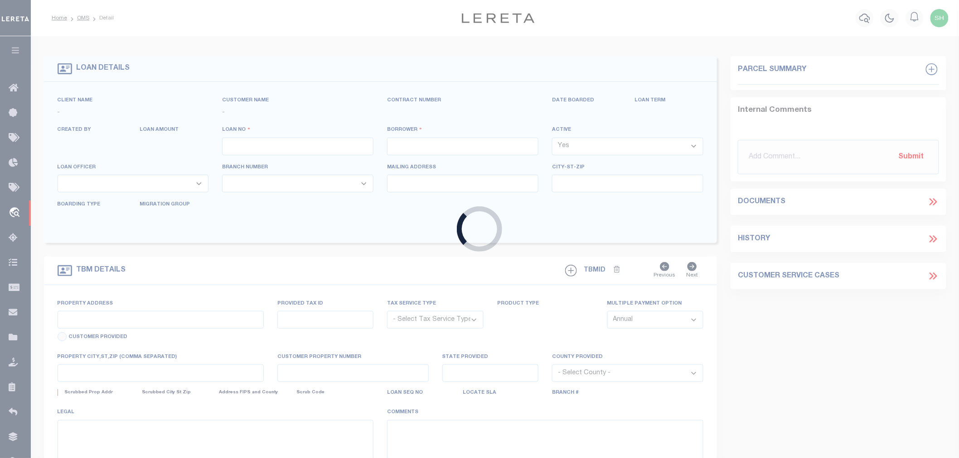
type input "4808206450595"
type input "L&M CAPITAL AND [PERSON_NAME] 3 LLC"
select select
type input "[STREET_ADDRESS]"
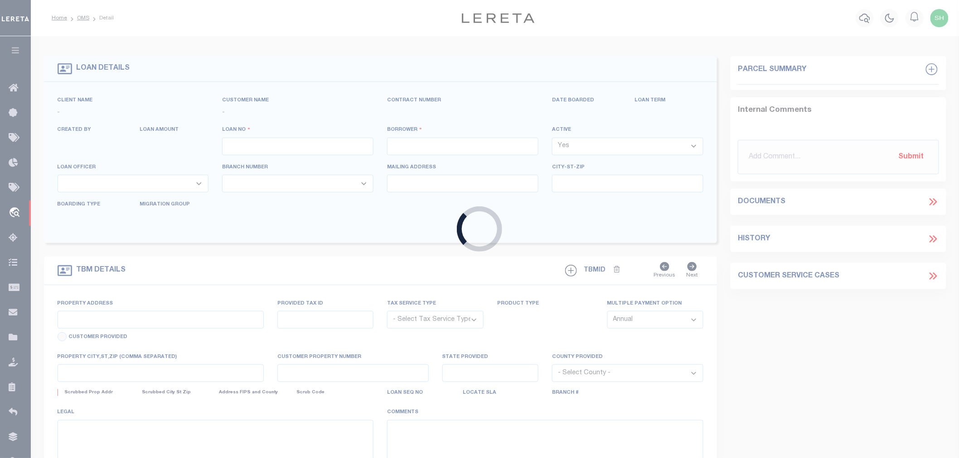
type input "DENVER CO 80222-6911"
type input "[DATE]"
select select "20"
select select "NonEscrow"
type input "[STREET_ADDRESS]"
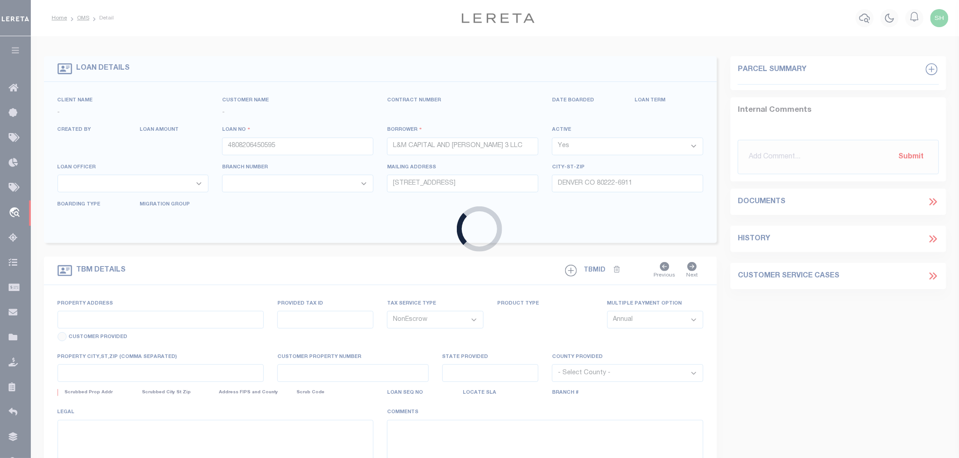
type input "DENVER CO 80216"
type input "CO"
type textarea "SEE ATTACHED DOT"
select select "4581"
select select "2"
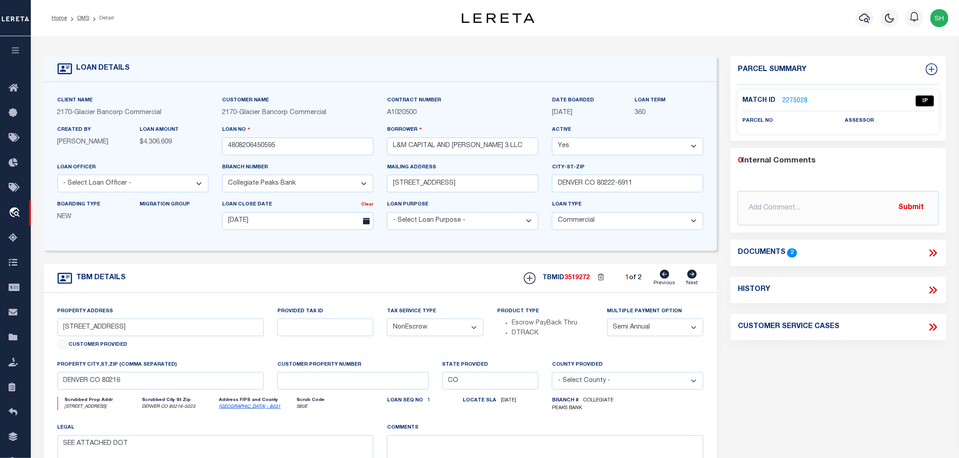
click at [934, 250] on icon at bounding box center [934, 253] width 4 height 7
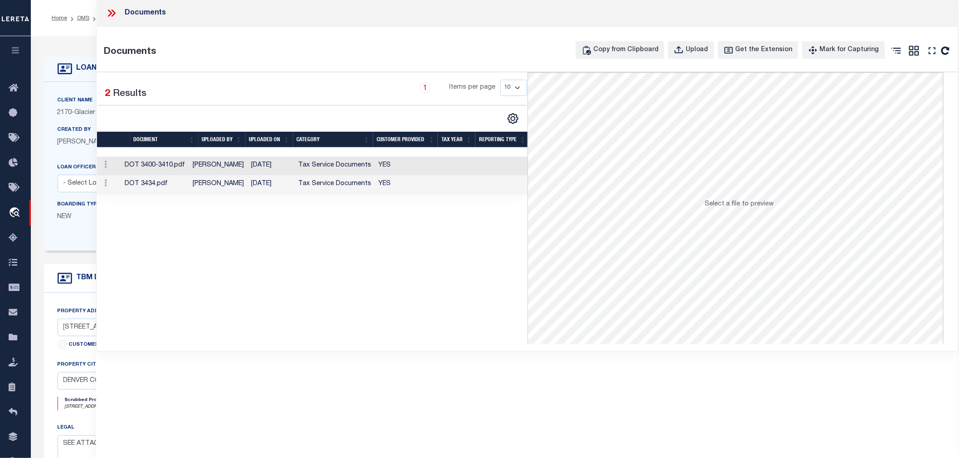
click at [255, 162] on td "[DATE]" at bounding box center [270, 166] width 47 height 19
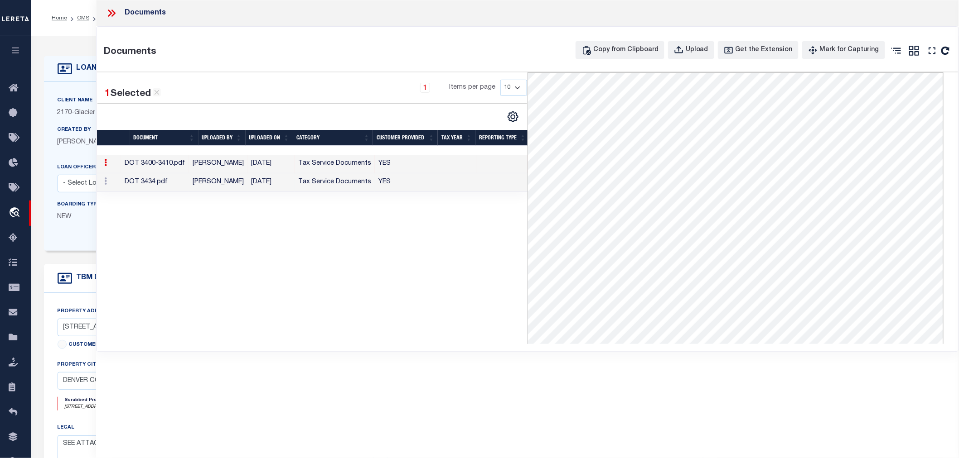
click at [178, 182] on td "DOT 3434.pdf" at bounding box center [155, 183] width 68 height 19
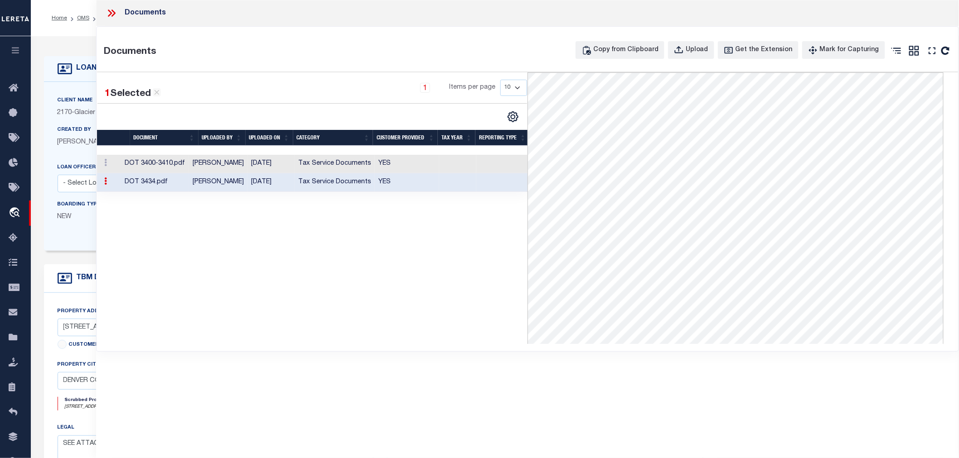
click at [115, 11] on icon at bounding box center [112, 13] width 12 height 12
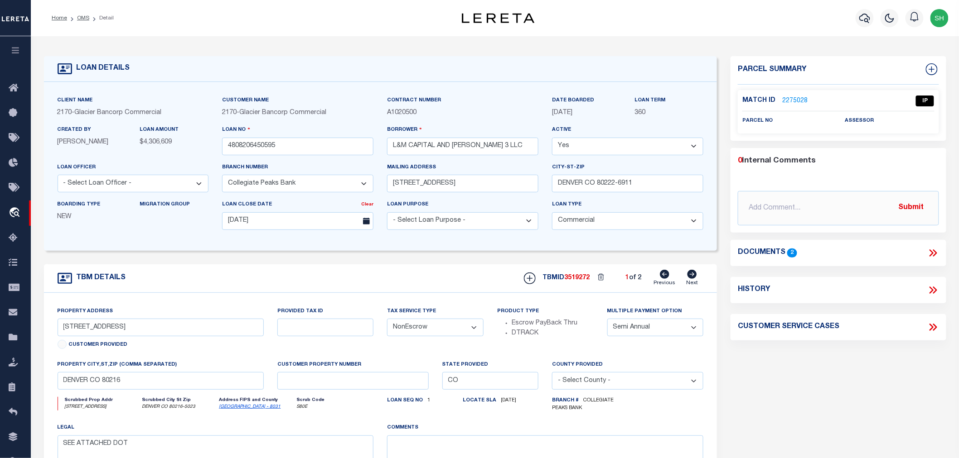
click at [792, 98] on link "2275028" at bounding box center [794, 101] width 25 height 10
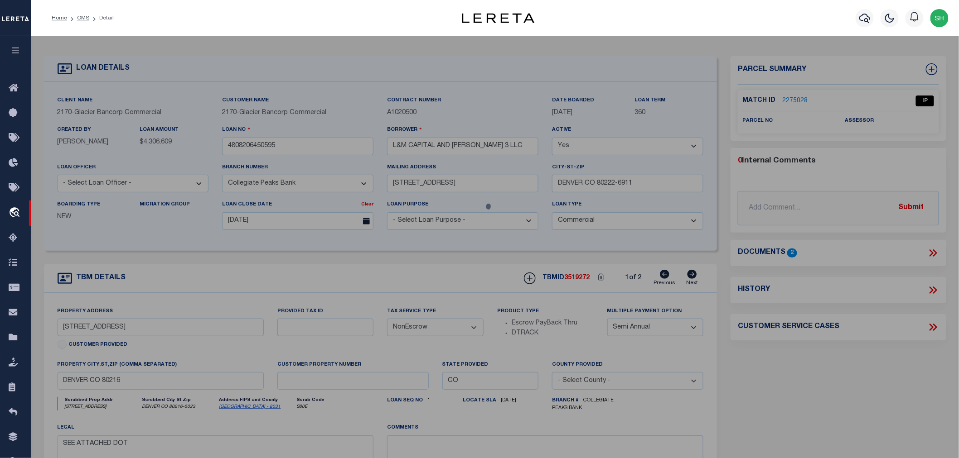
checkbox input "false"
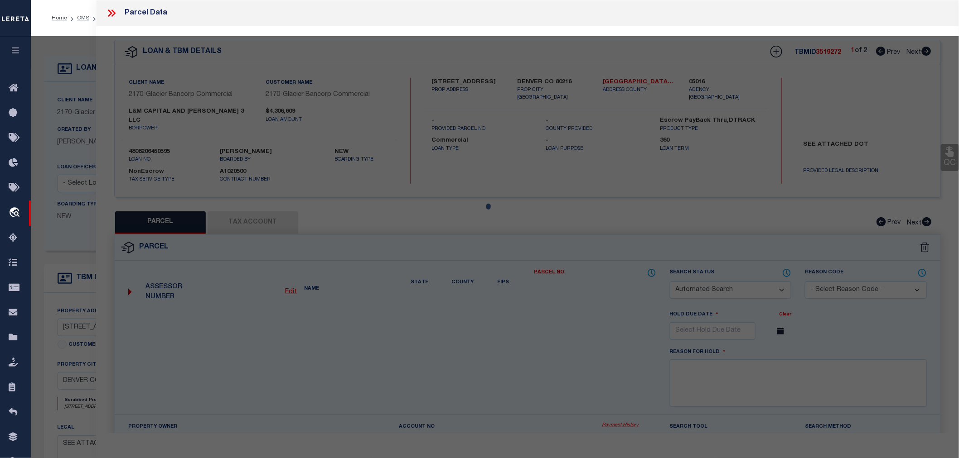
select select "IP"
checkbox input "false"
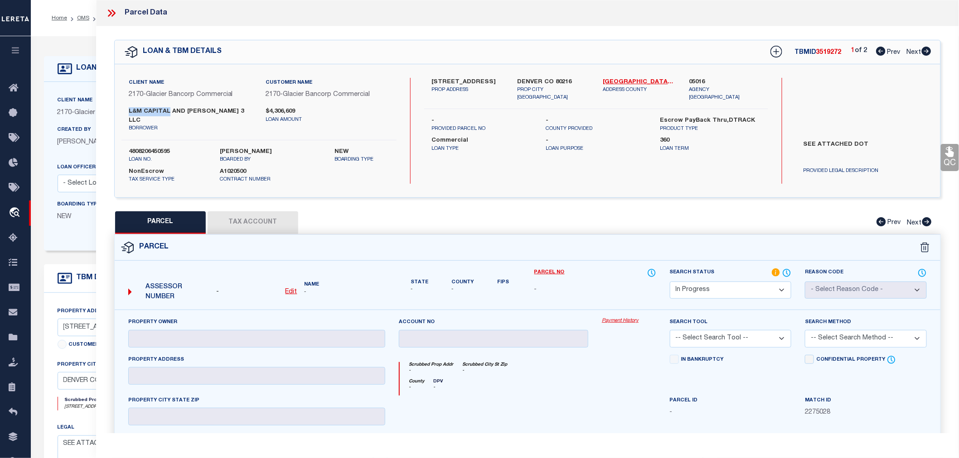
drag, startPoint x: 127, startPoint y: 111, endPoint x: 169, endPoint y: 108, distance: 41.3
click at [169, 108] on div "L&M CAPITAL AND [PERSON_NAME] 3 LLC borrower" at bounding box center [190, 119] width 137 height 25
copy label "L&M CAPITAL"
click at [112, 11] on icon at bounding box center [113, 13] width 4 height 7
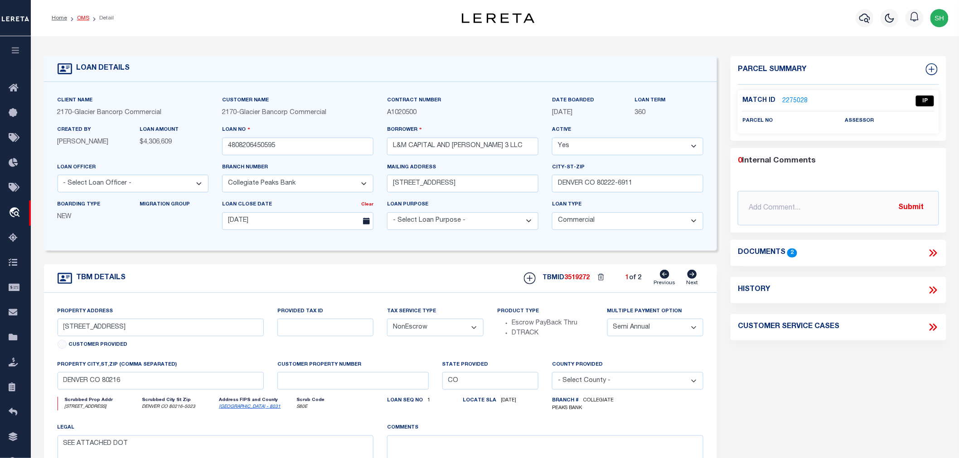
click at [84, 17] on link "OMS" at bounding box center [83, 17] width 12 height 5
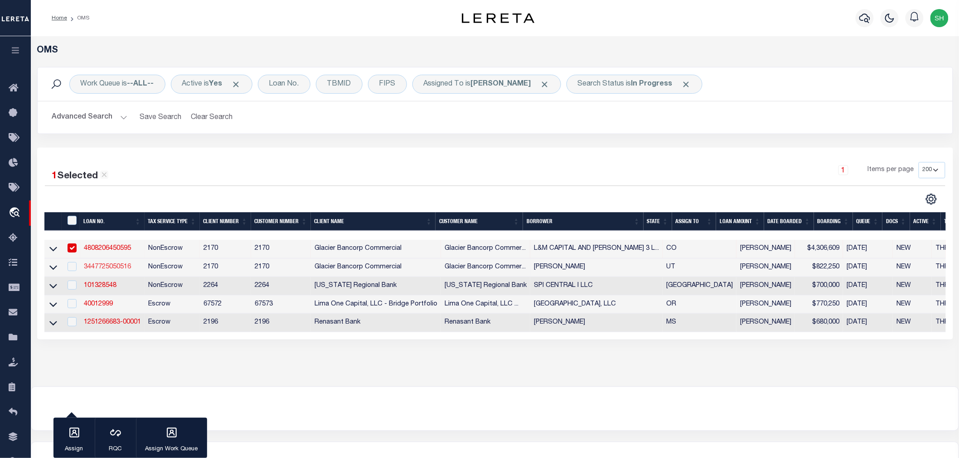
click at [91, 269] on link "3447725050516" at bounding box center [107, 267] width 47 height 6
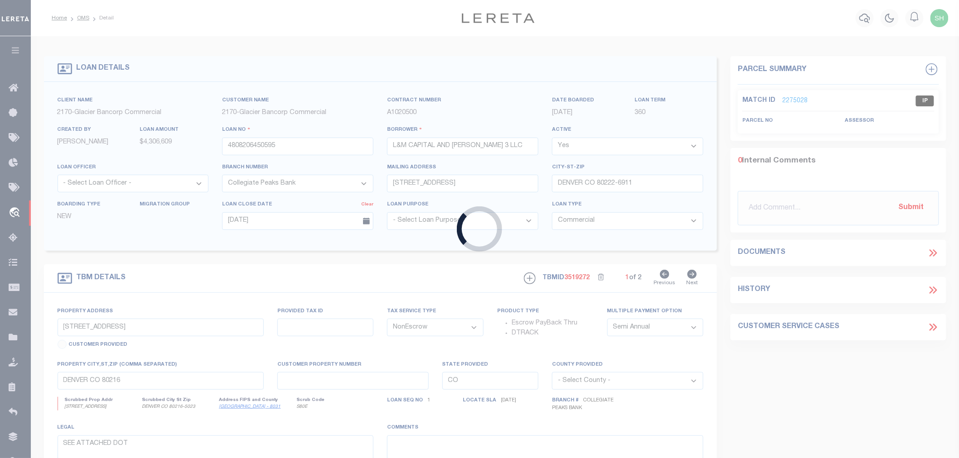
type input "3447725050516"
type input "[PERSON_NAME]"
select select "5655"
type input "25312 JUNIPER DR"
type input "[GEOGRAPHIC_DATA] 92691-3026"
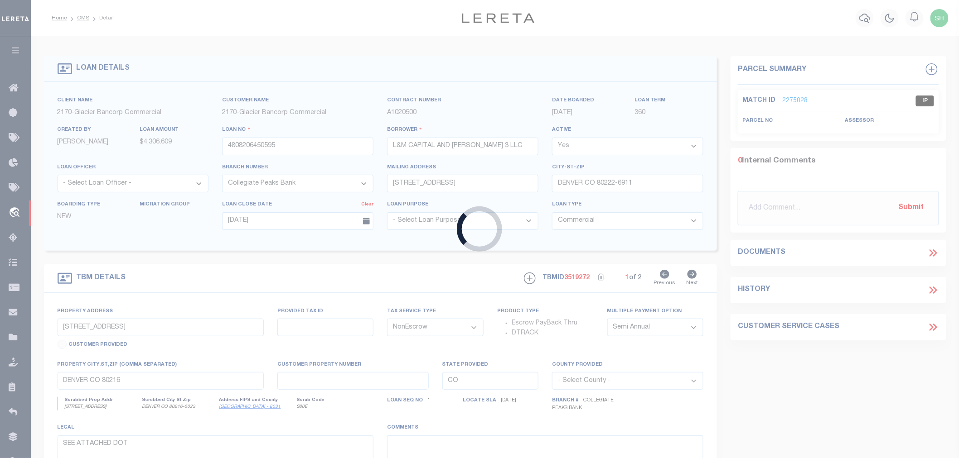
type input "[DATE]"
select select "10"
type input "1763 E HONEY HOLLOW LN"
type input "16-33-403-040-0000"
select select
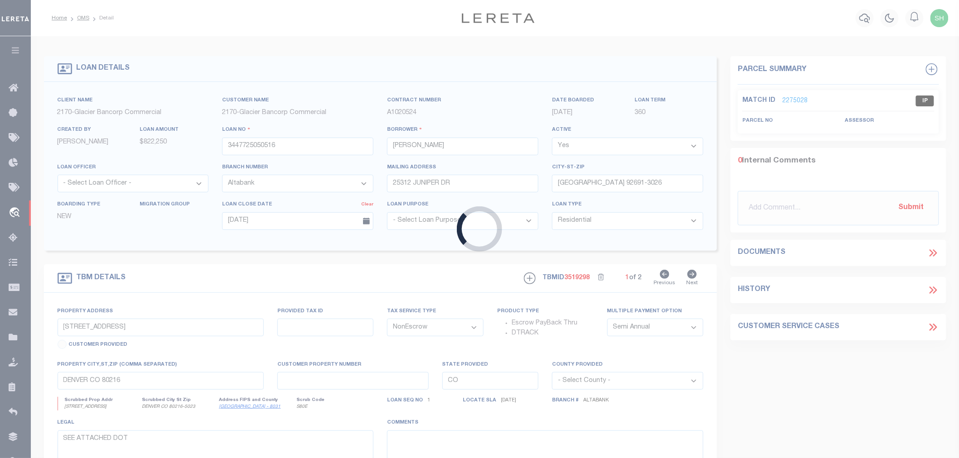
type input "MILLCREEK UT 84106"
type input "UT"
type textarea "LARGE LEGAL TAX ID# 16-33-403-040-0000 TAX ID# 16-33-404-041-0000 TAX ID# 16-33…"
select select "5655"
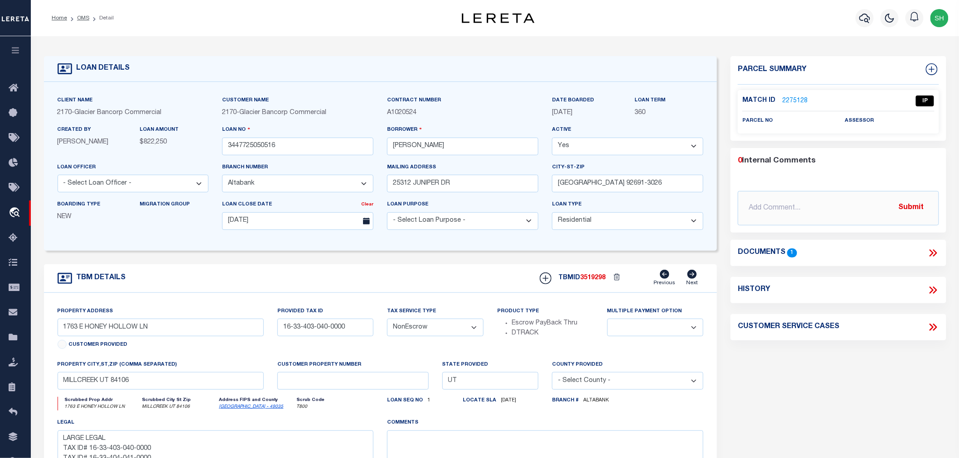
click at [935, 254] on icon at bounding box center [934, 253] width 4 height 7
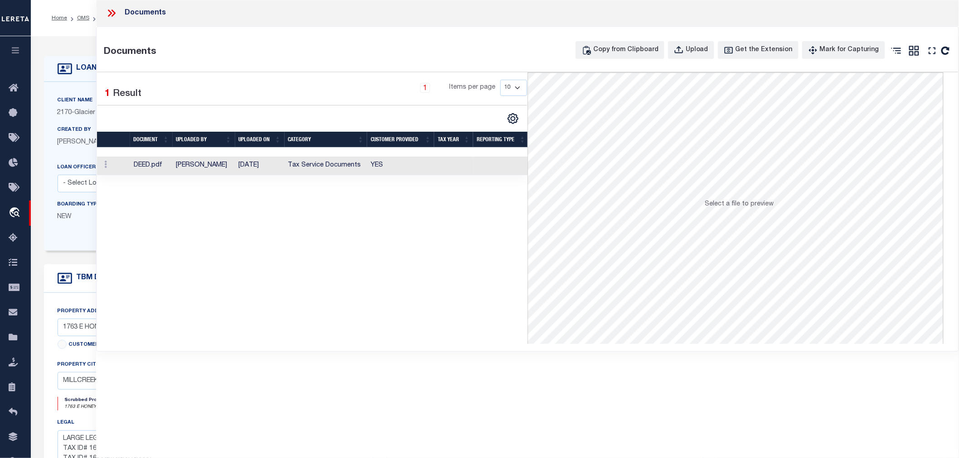
click at [277, 162] on td "[DATE]" at bounding box center [259, 166] width 49 height 19
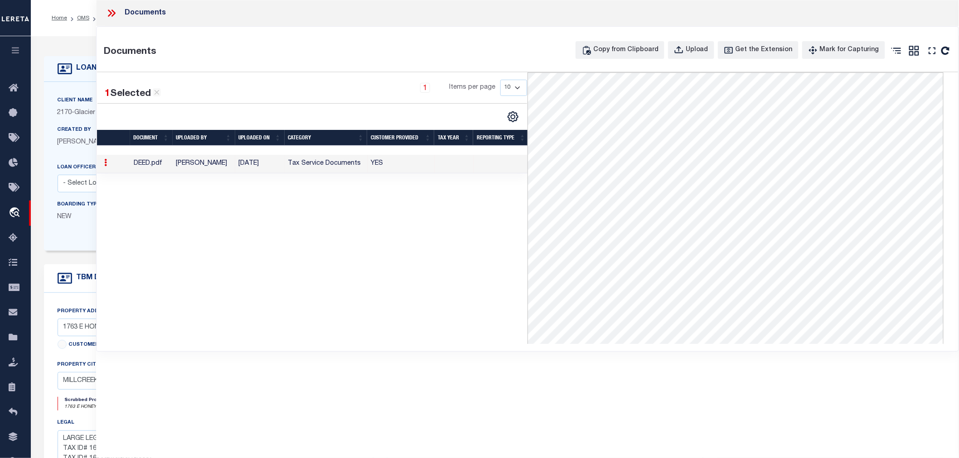
click at [111, 10] on icon at bounding box center [113, 13] width 4 height 7
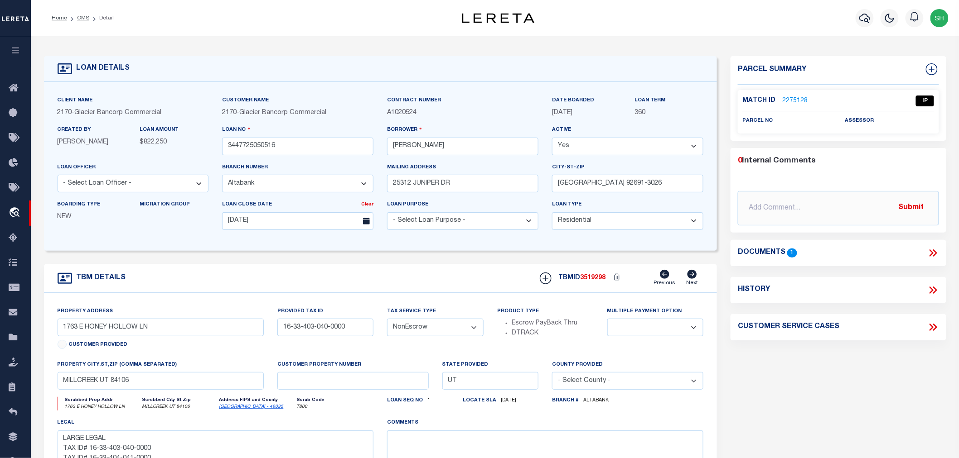
click at [795, 96] on link "2275128" at bounding box center [794, 101] width 25 height 10
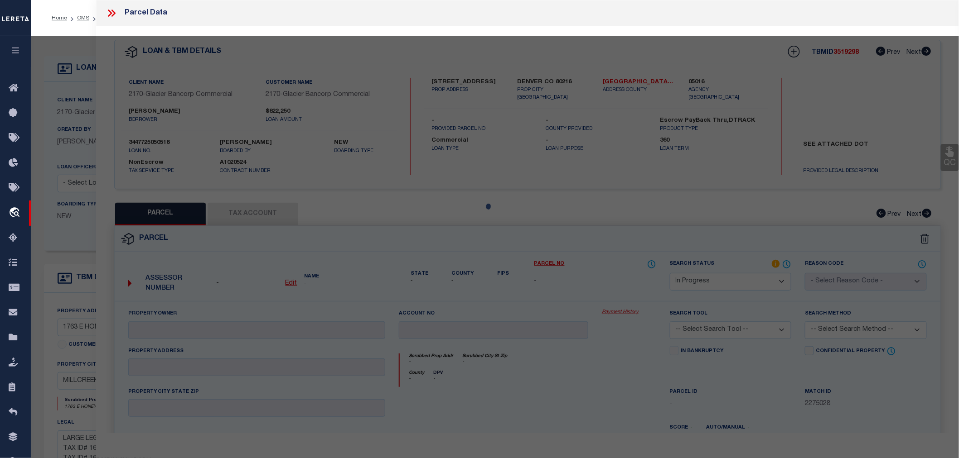
select select "AS"
checkbox input "false"
select select "IP"
checkbox input "false"
